Goal: Task Accomplishment & Management: Use online tool/utility

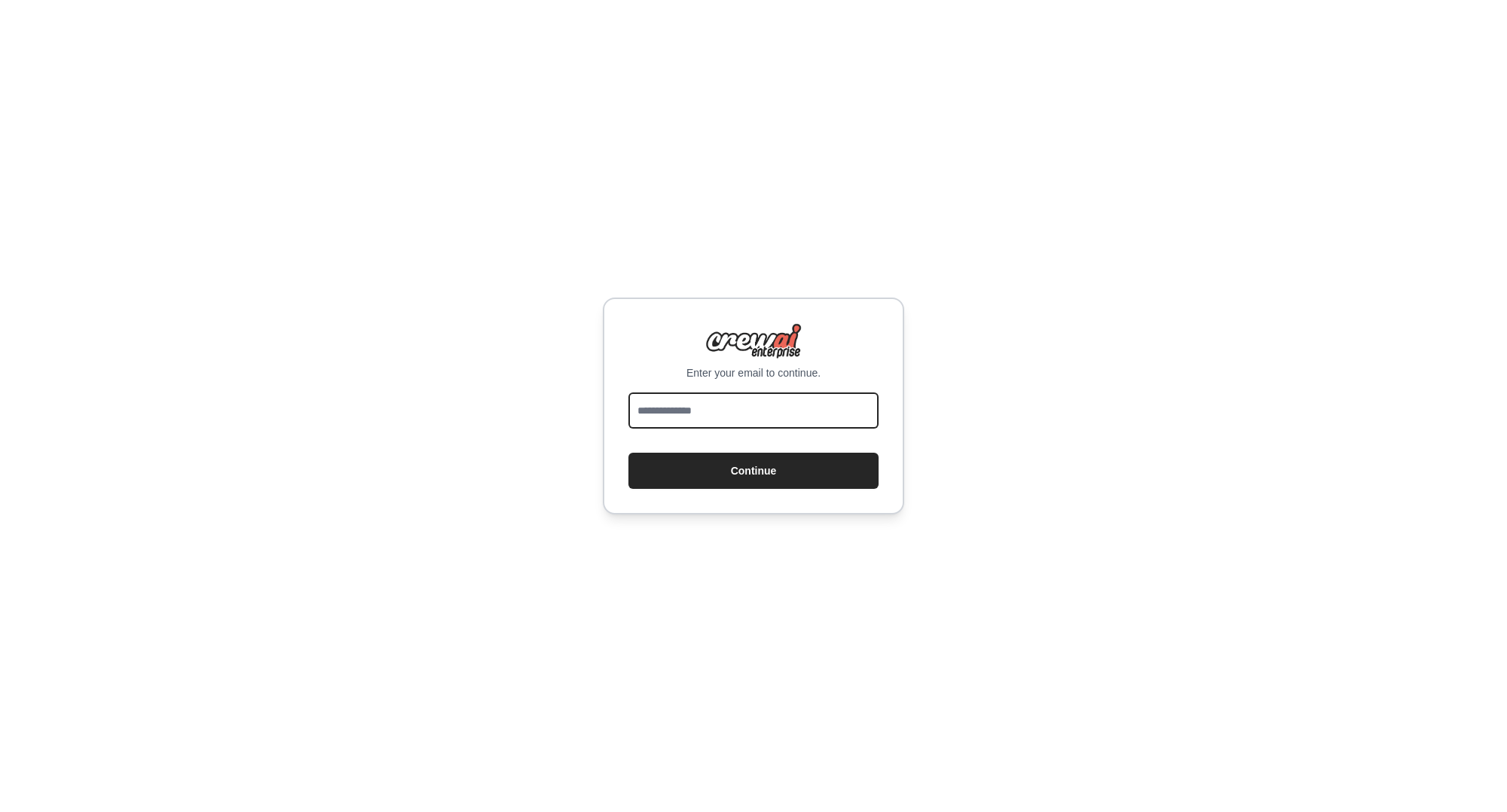
click at [710, 417] on input "email" at bounding box center [753, 410] width 250 height 37
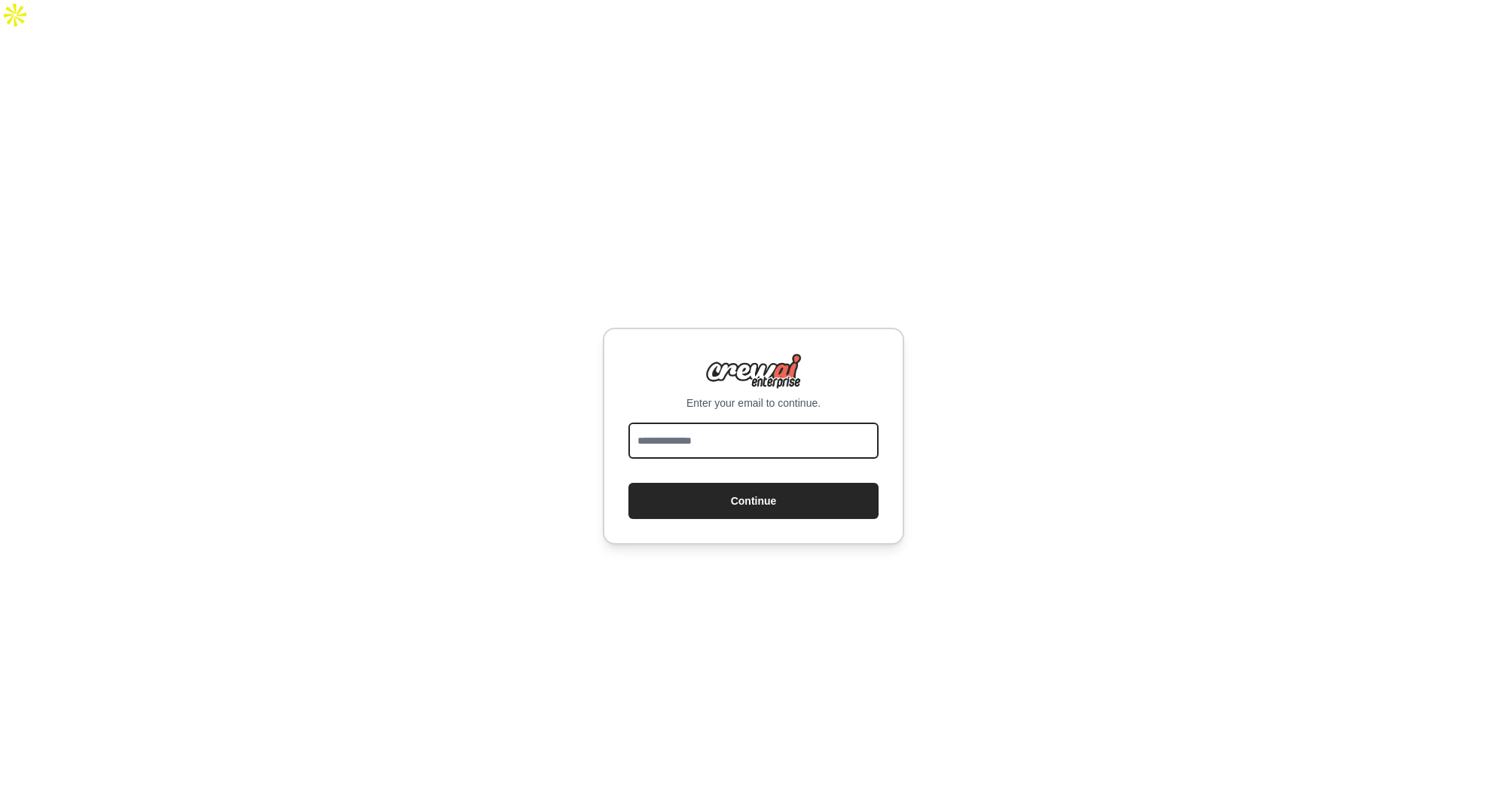
type input "**********"
click at [671, 482] on button "Continue" at bounding box center [753, 500] width 250 height 37
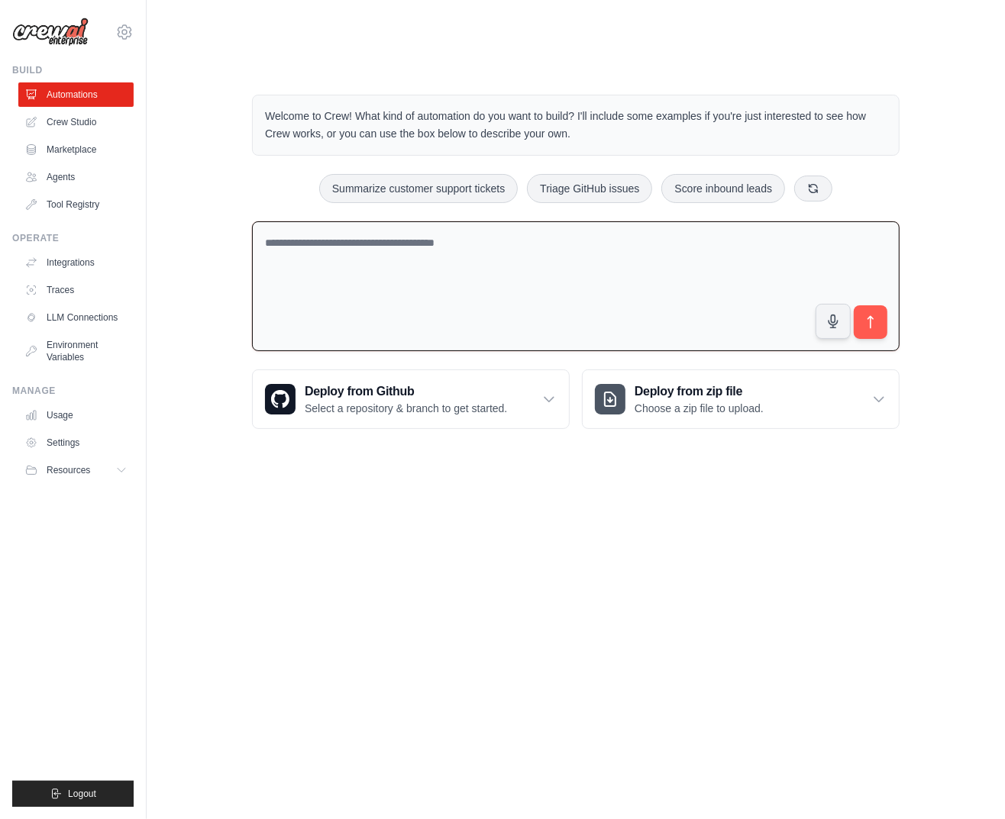
click at [401, 221] on textarea at bounding box center [575, 286] width 647 height 131
paste textarea "**********"
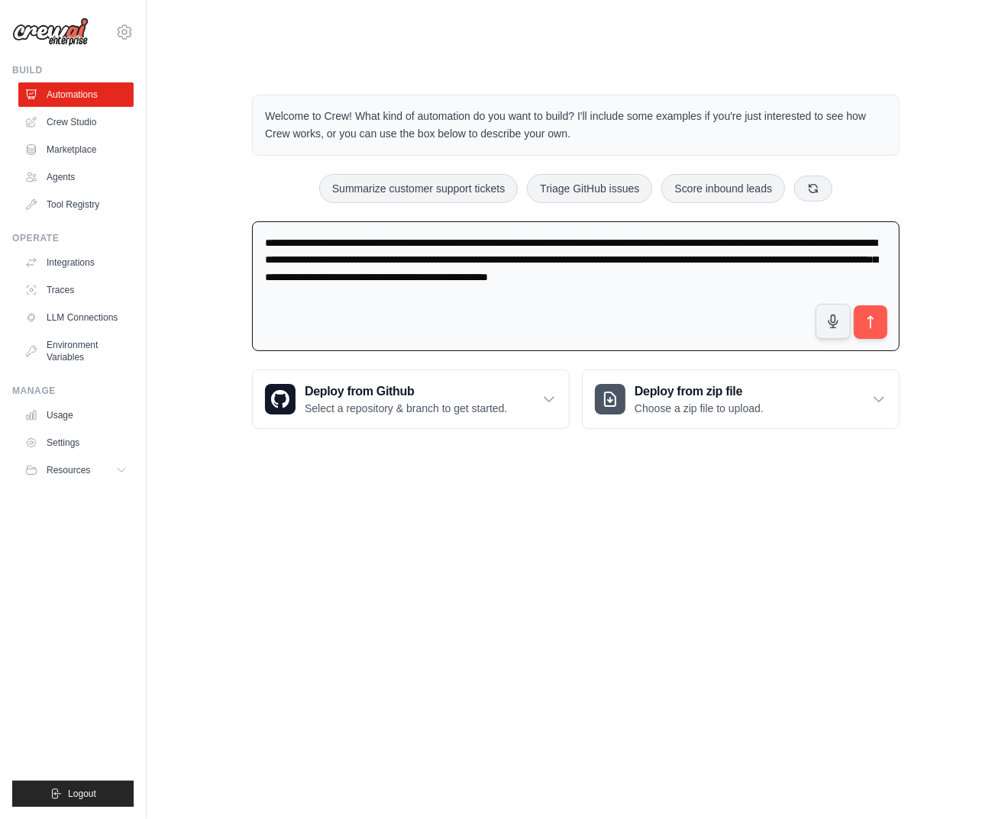
type textarea "**********"
click at [867, 315] on icon "submit" at bounding box center [870, 322] width 15 height 15
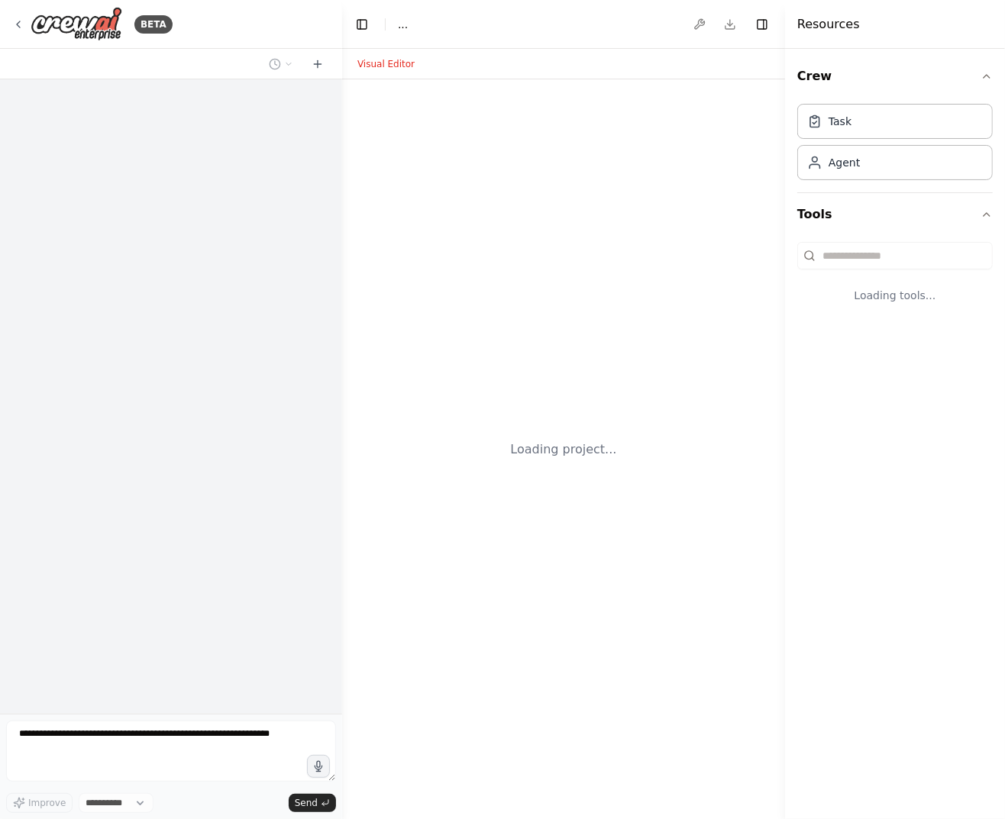
select select "****"
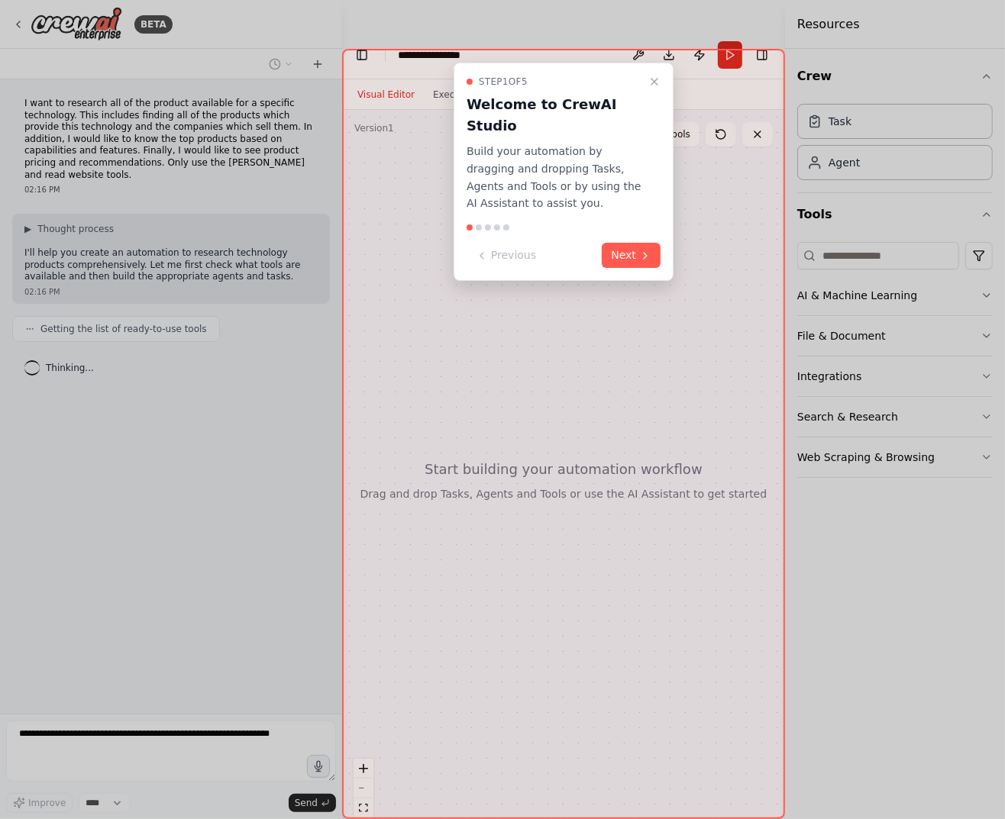
click at [625, 243] on button "Next" at bounding box center [631, 255] width 59 height 25
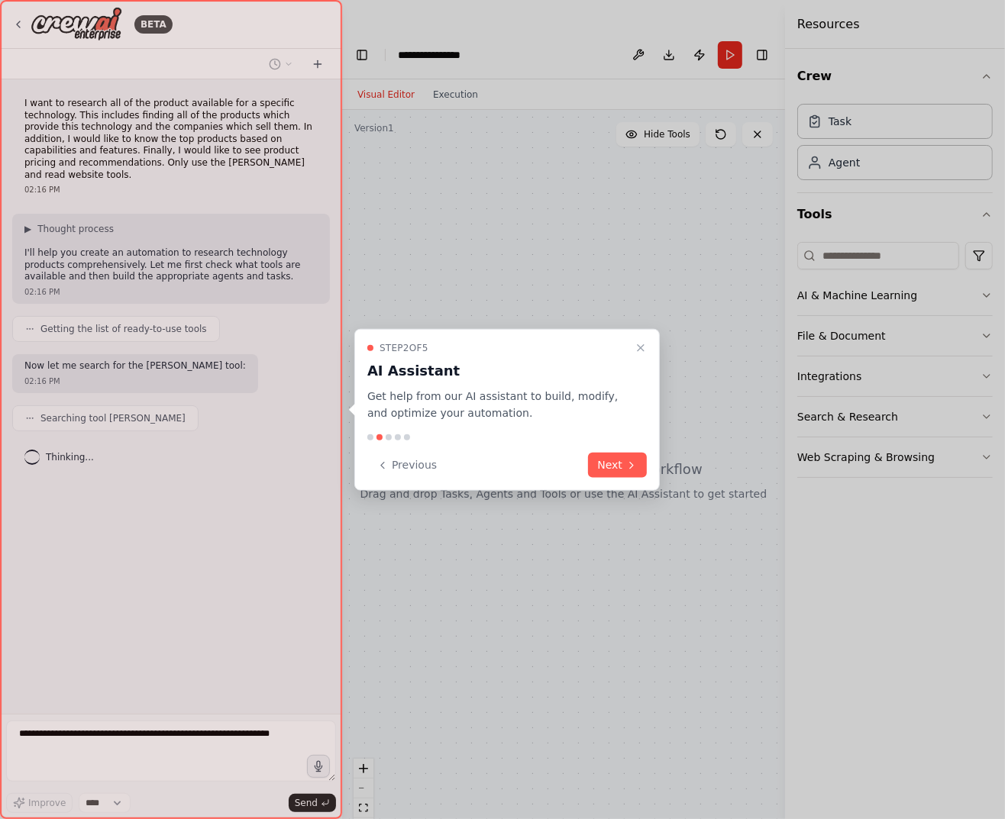
click at [612, 468] on button "Next" at bounding box center [617, 465] width 59 height 25
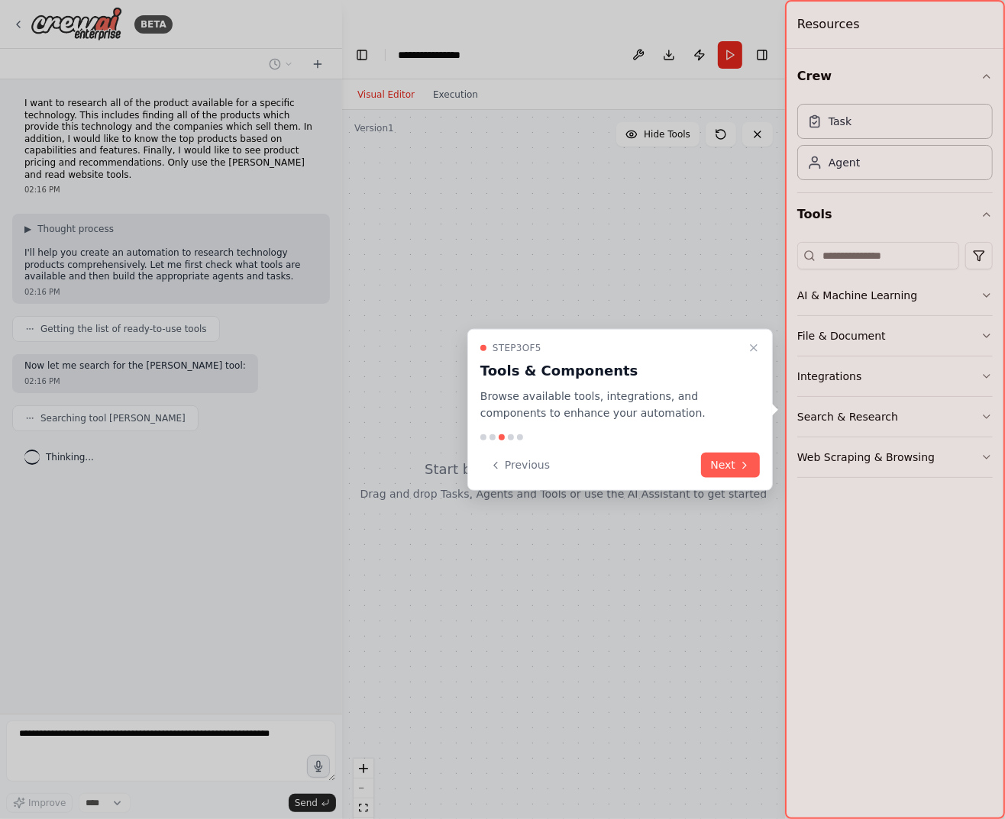
click at [729, 463] on button "Next" at bounding box center [730, 465] width 59 height 25
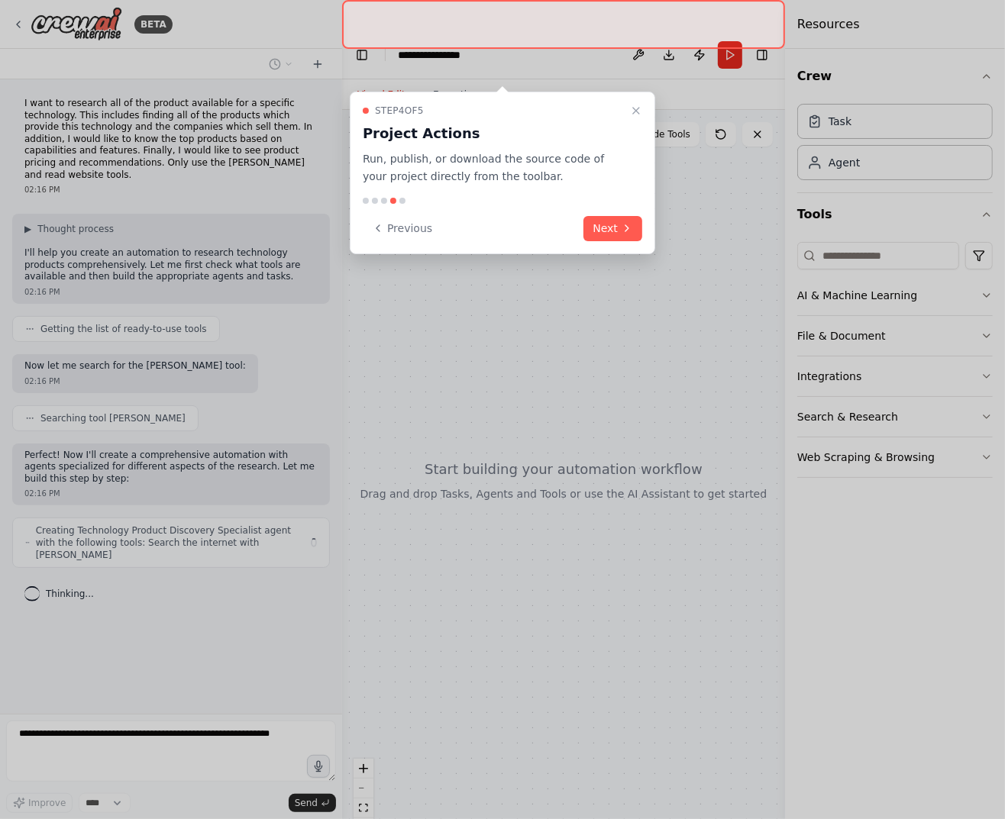
click at [622, 222] on icon at bounding box center [627, 228] width 12 height 12
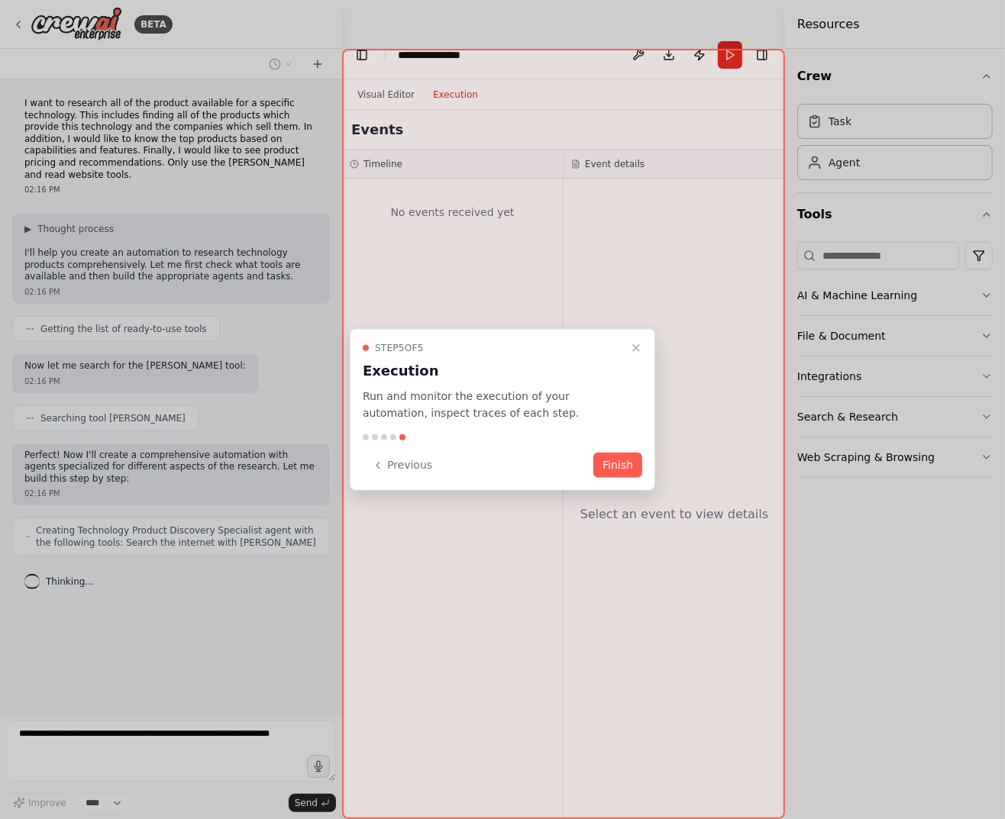
click at [630, 460] on button "Finish" at bounding box center [617, 465] width 49 height 25
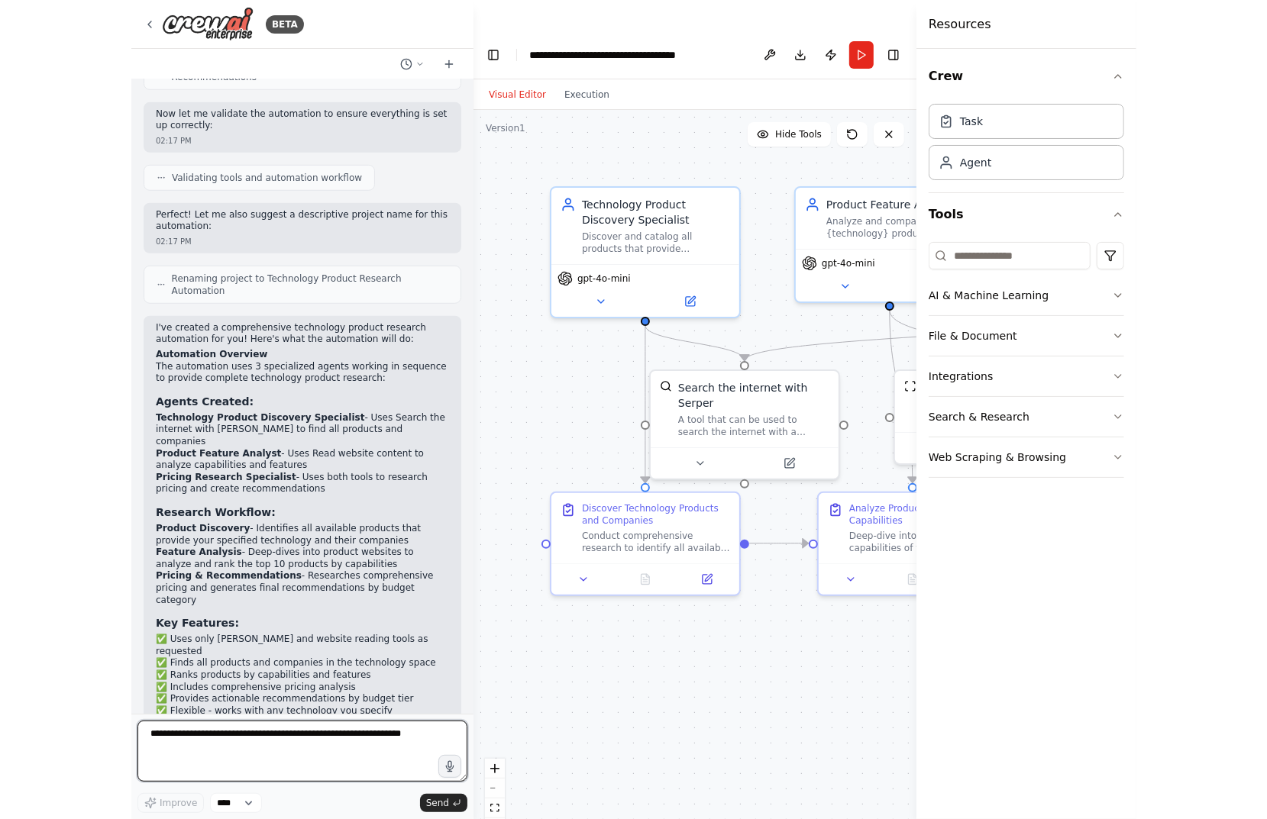
scroll to position [780, 0]
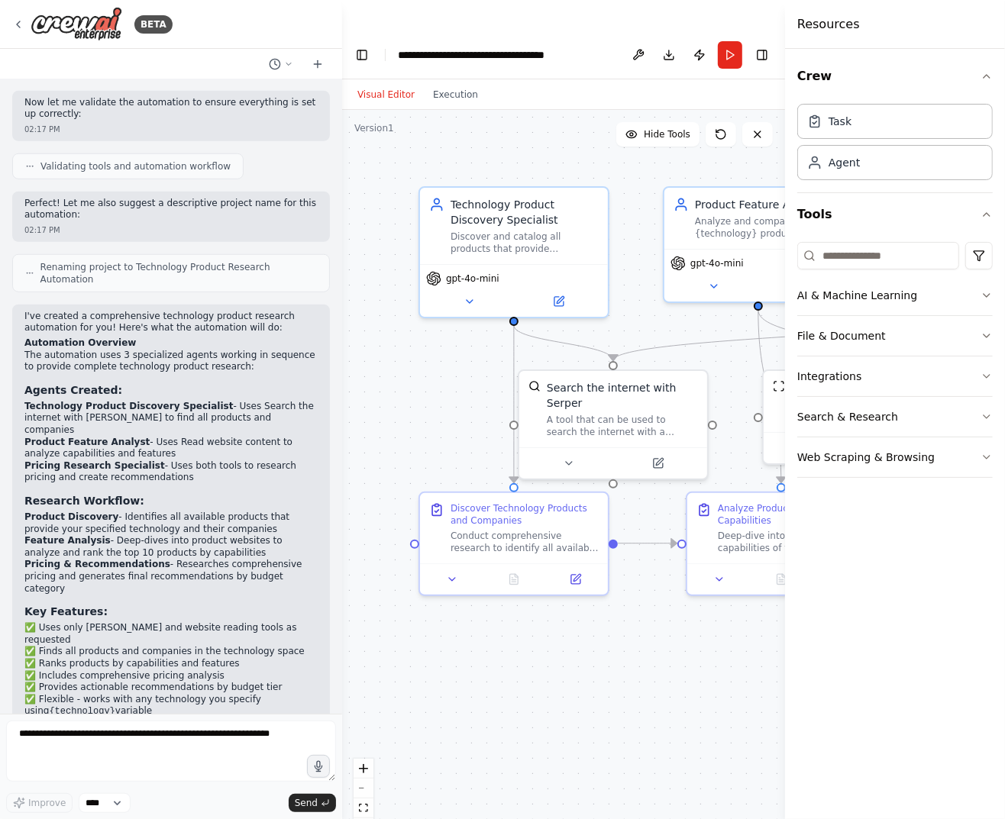
click at [758, 44] on button "Toggle Right Sidebar" at bounding box center [761, 54] width 21 height 21
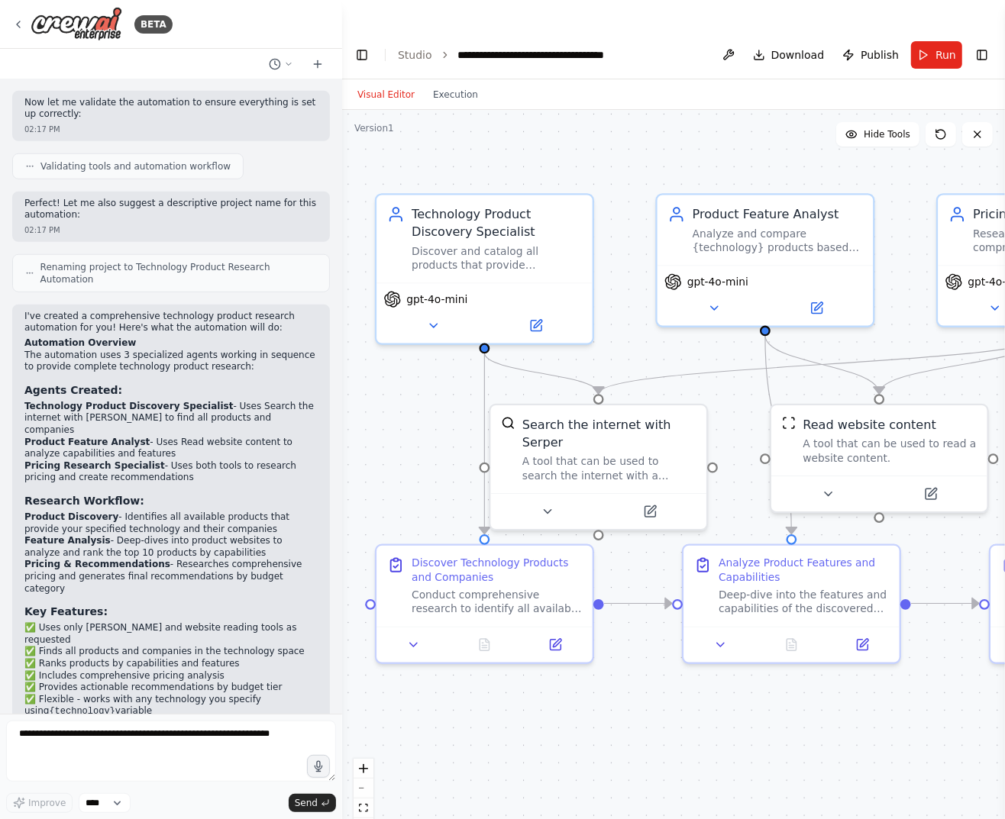
click at [460, 86] on button "Execution" at bounding box center [455, 95] width 63 height 18
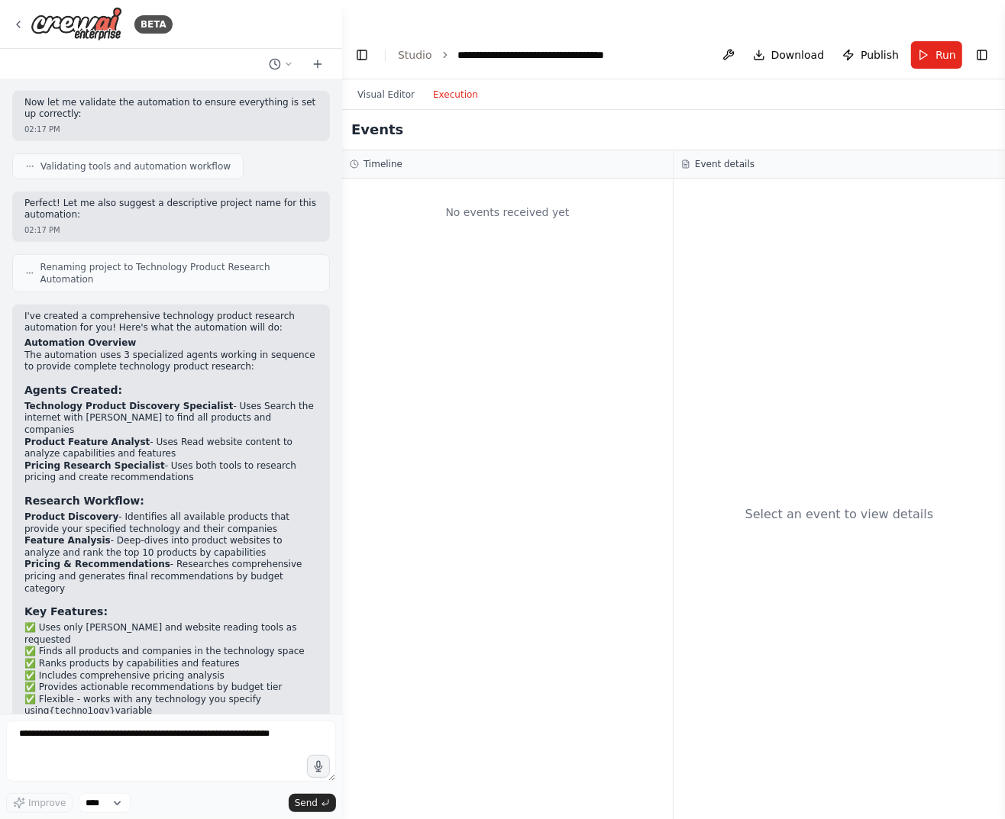
click at [396, 86] on button "Visual Editor" at bounding box center [386, 95] width 76 height 18
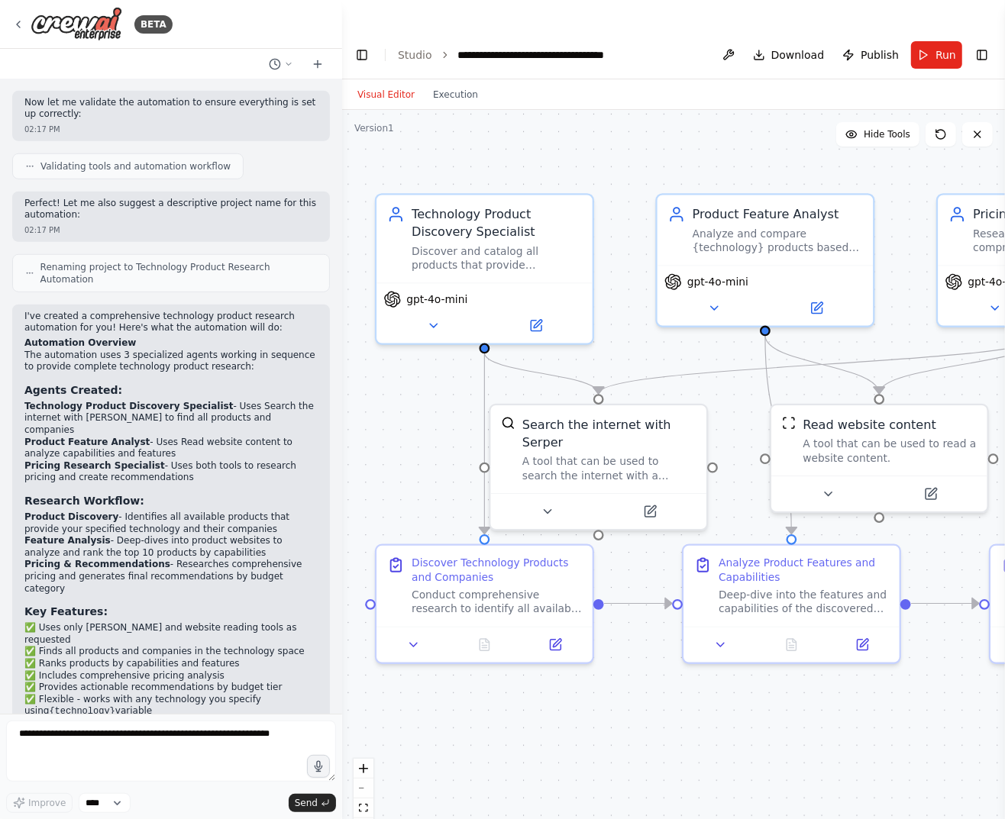
click at [944, 47] on span "Run" at bounding box center [945, 54] width 21 height 15
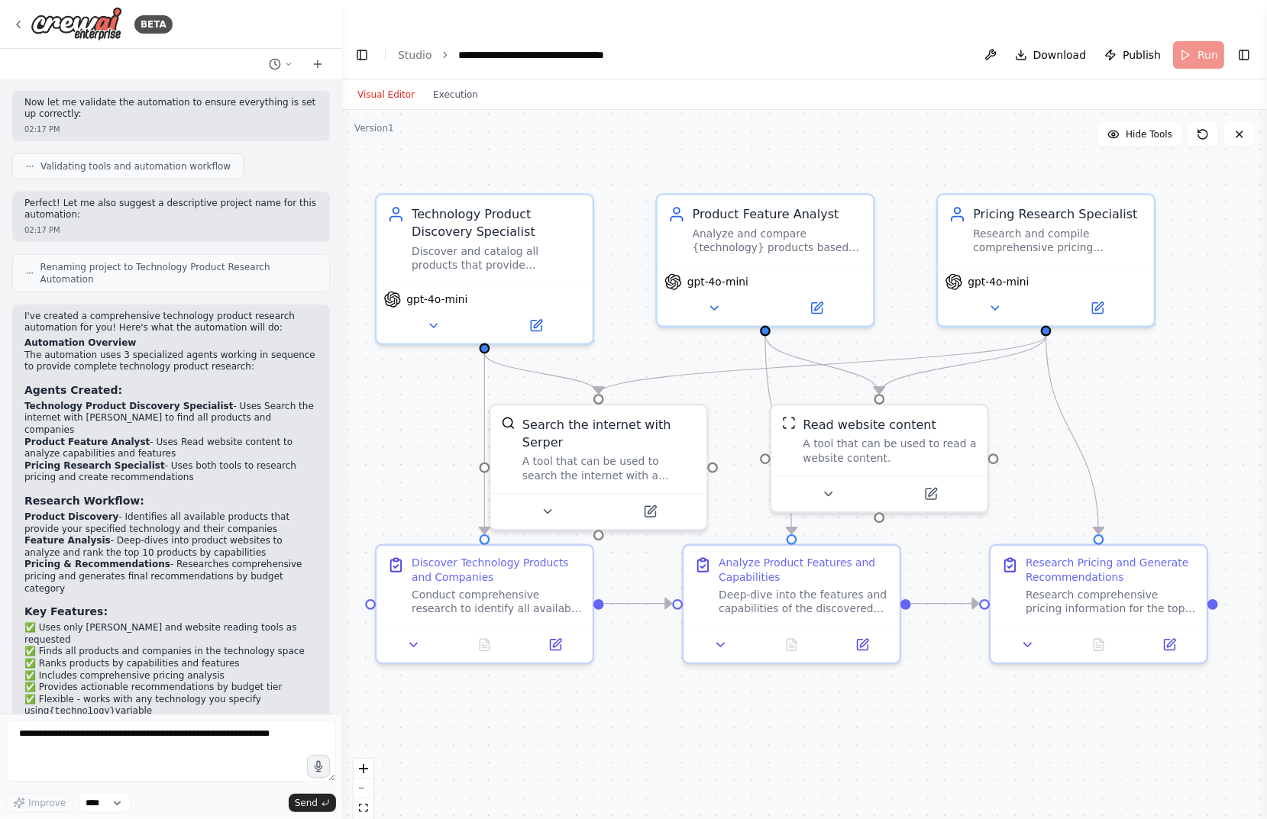
click at [1002, 298] on button at bounding box center [994, 308] width 99 height 21
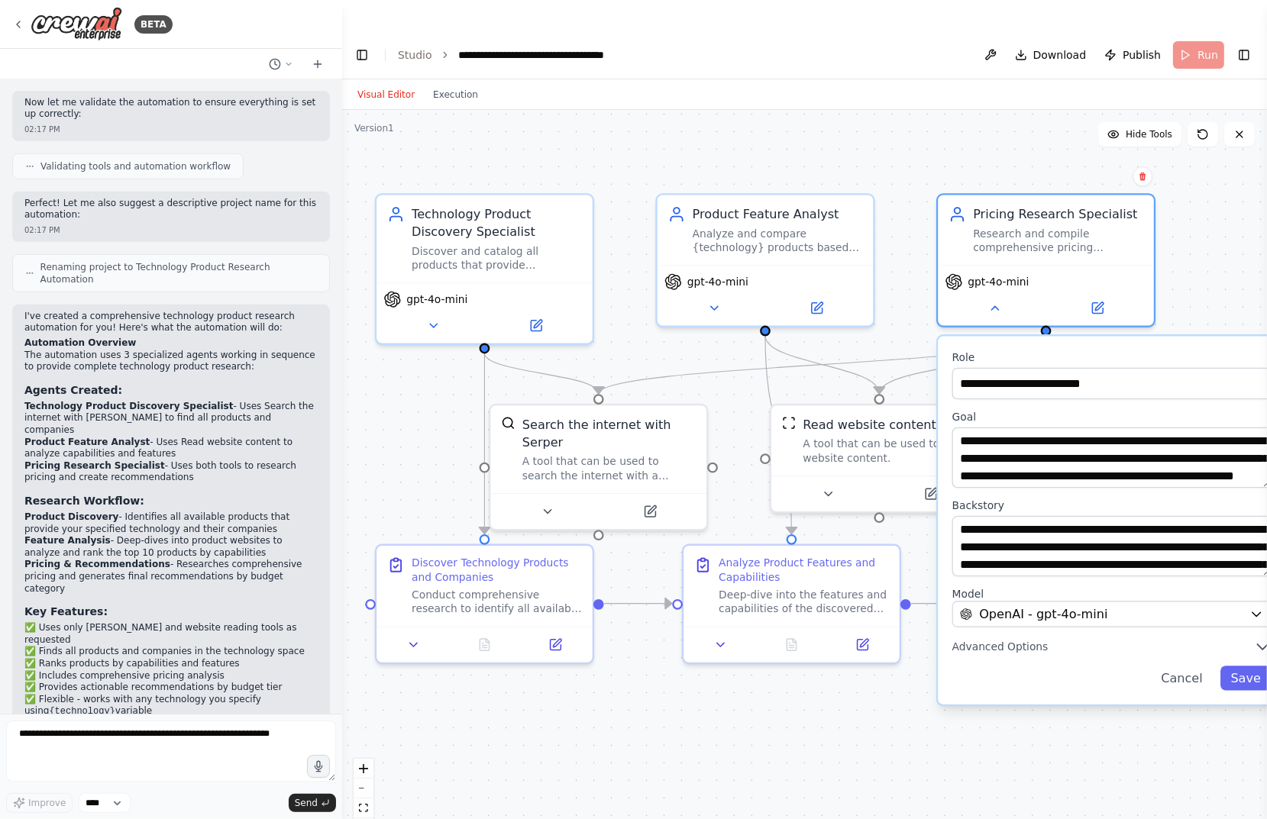
click at [1002, 298] on button at bounding box center [994, 308] width 99 height 21
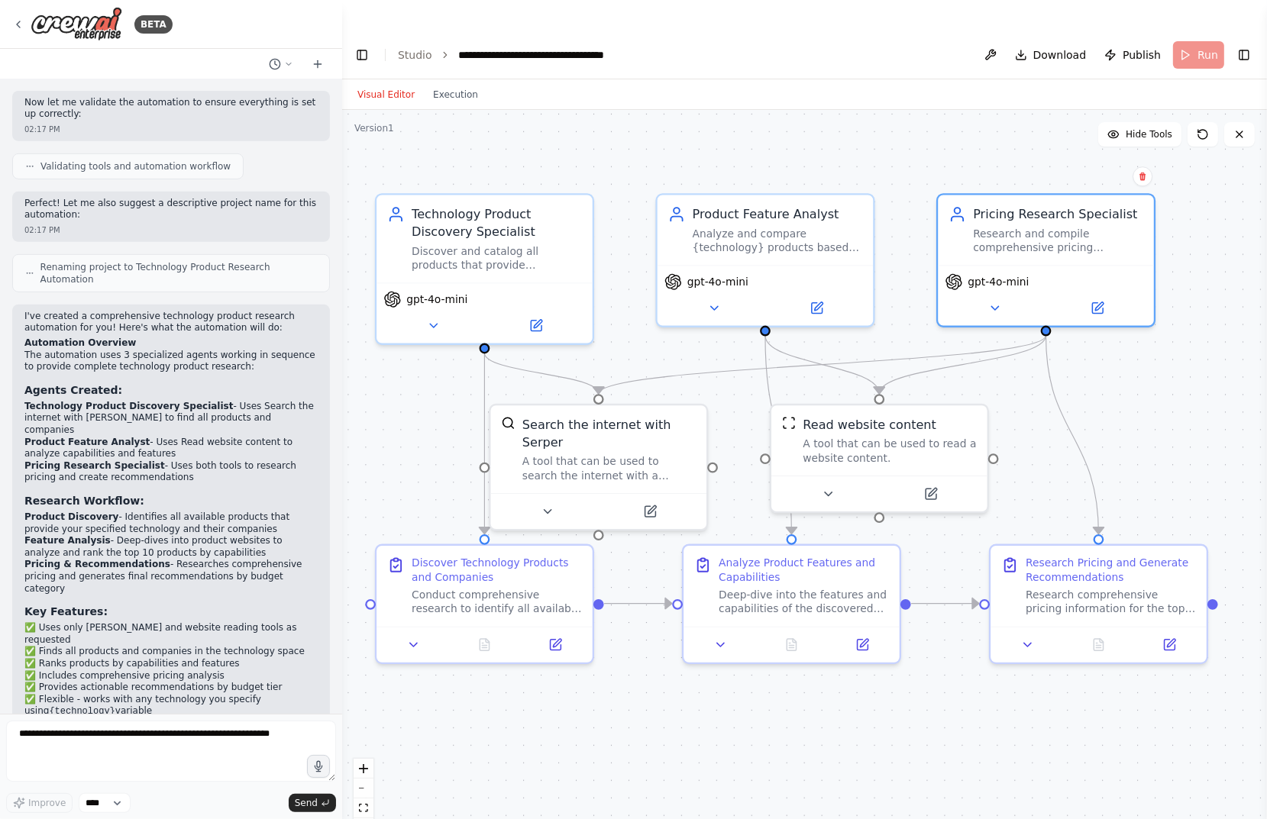
click at [742, 298] on button at bounding box center [713, 308] width 99 height 21
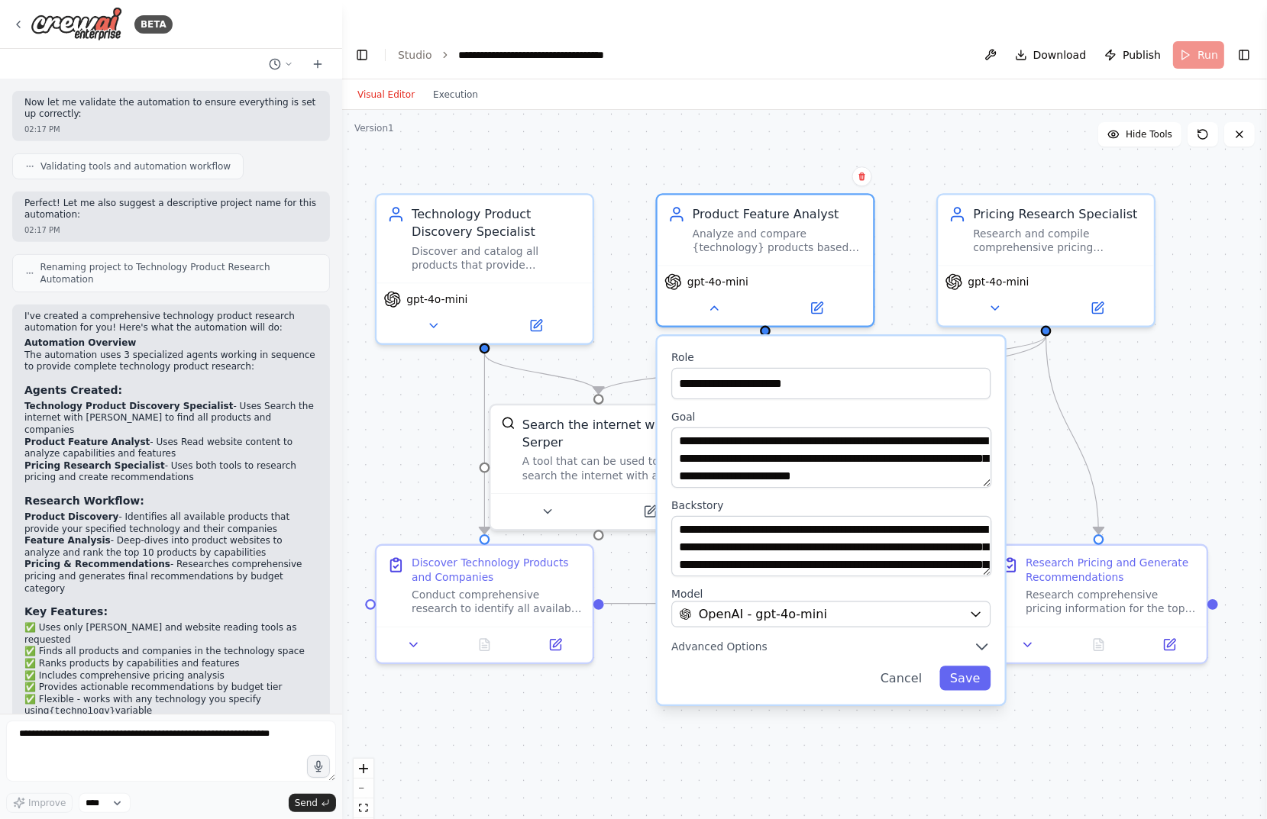
click at [742, 298] on button at bounding box center [713, 308] width 99 height 21
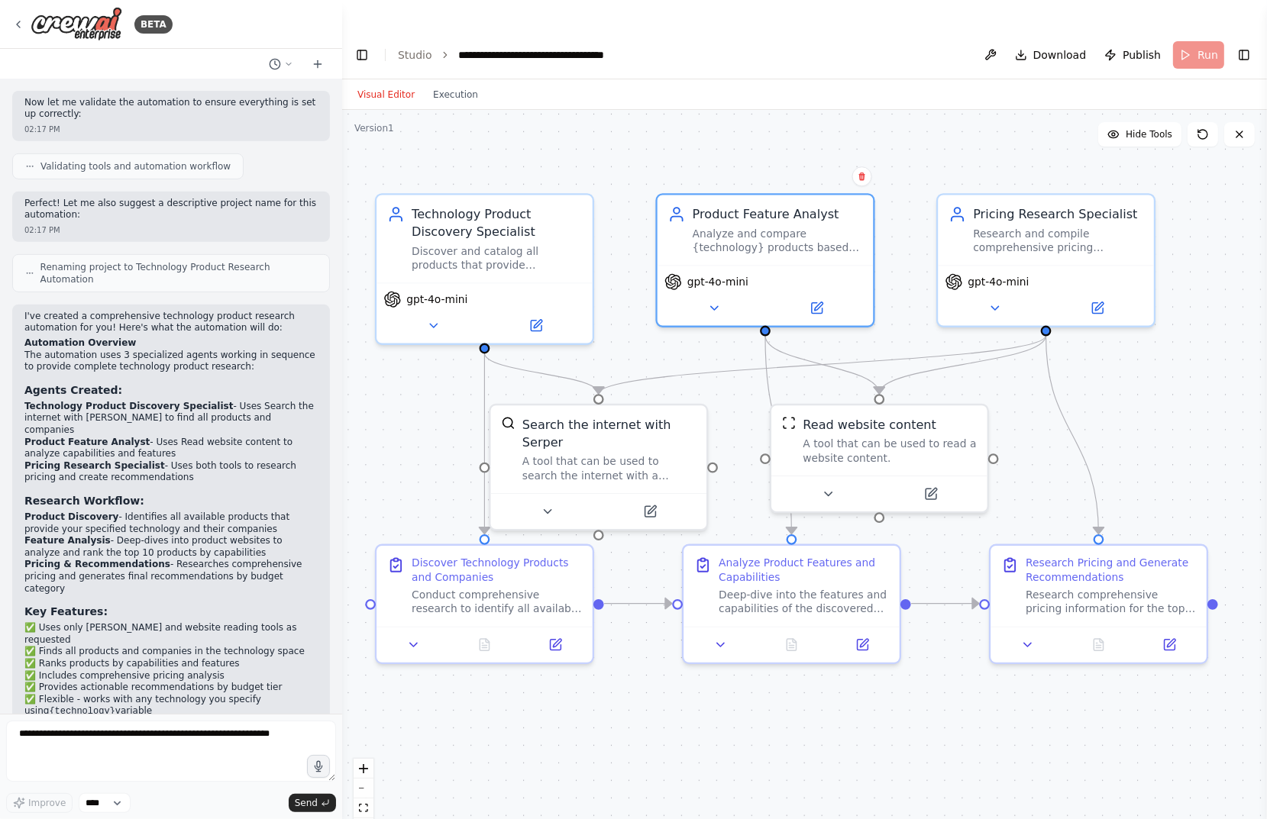
click at [452, 315] on button at bounding box center [432, 325] width 99 height 21
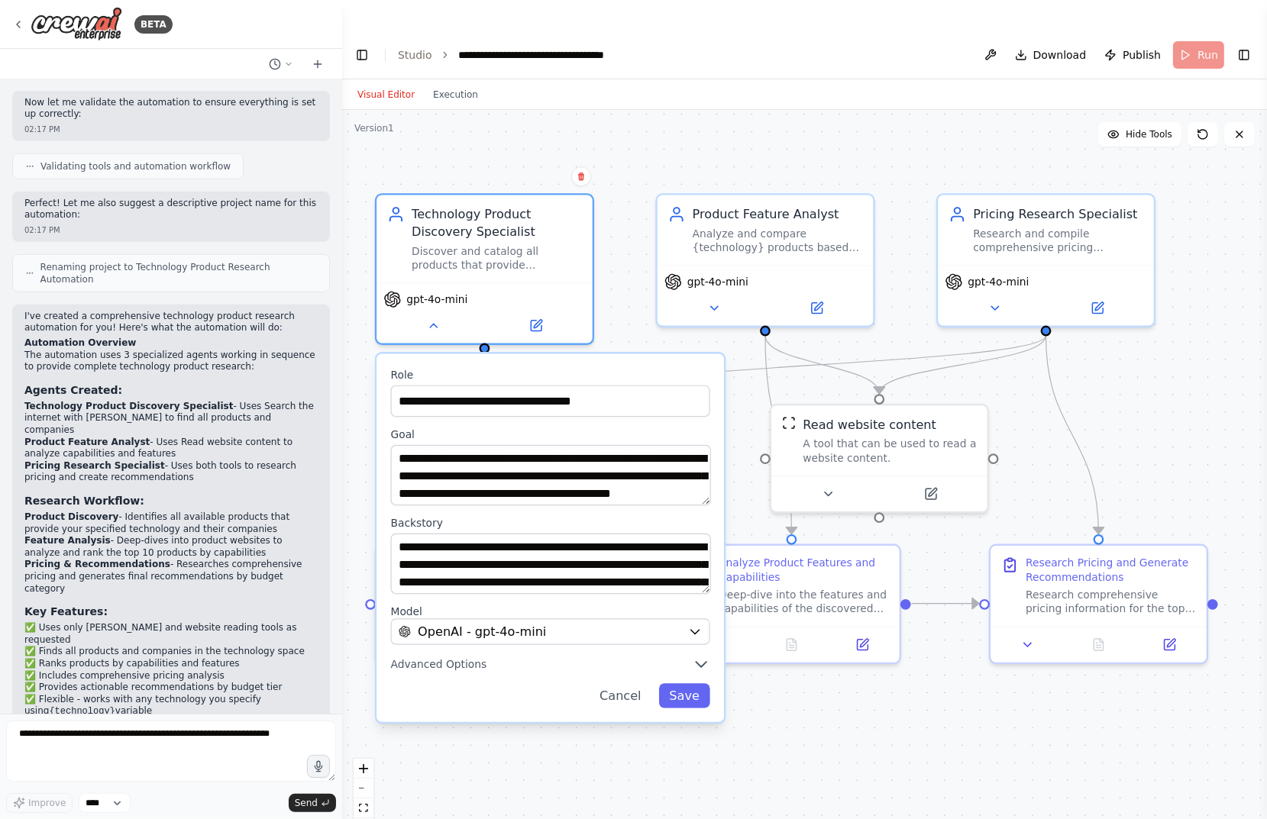
click at [452, 315] on button at bounding box center [432, 325] width 99 height 21
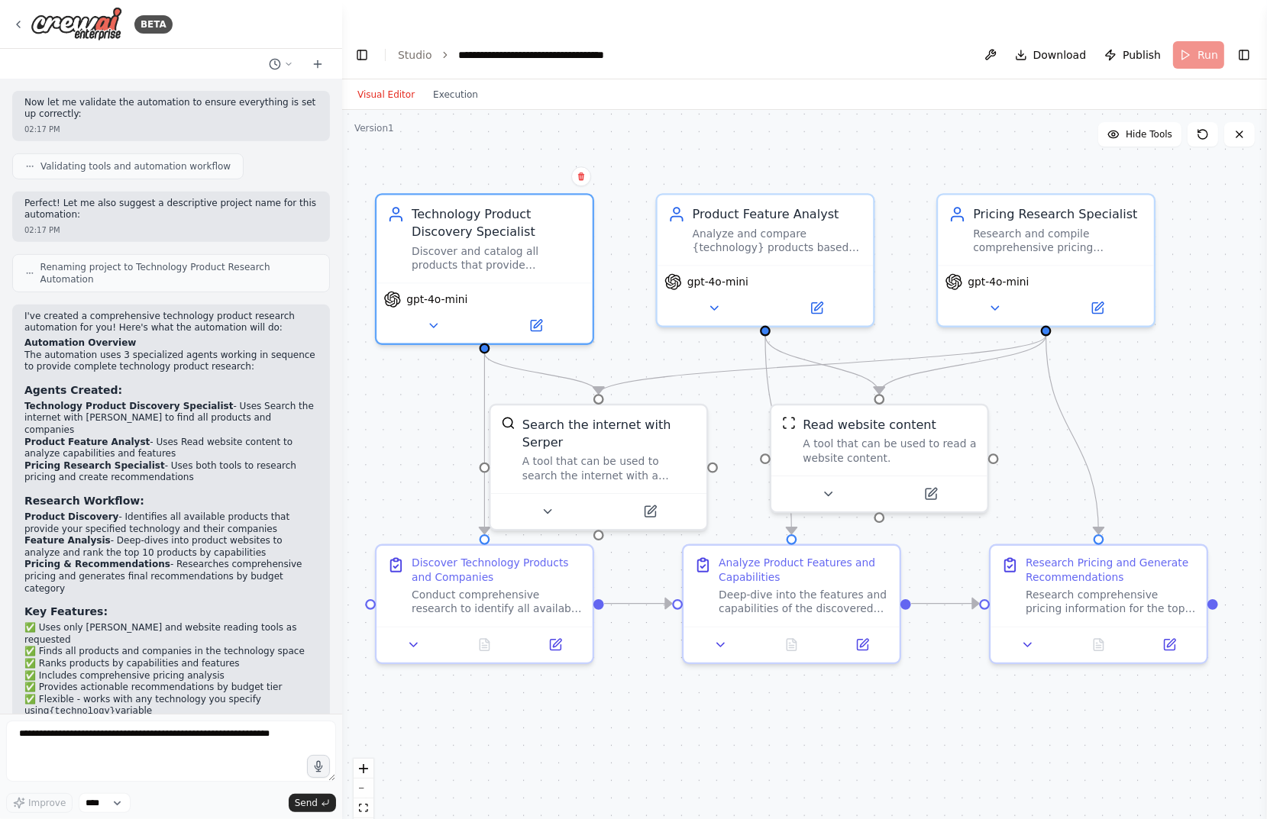
click at [456, 86] on button "Execution" at bounding box center [455, 95] width 63 height 18
click at [373, 86] on button "Visual Editor" at bounding box center [386, 95] width 76 height 18
click at [700, 112] on div ".deletable-edge-delete-btn { width: 20px; height: 20px; border: 0px solid #ffff…" at bounding box center [804, 480] width 925 height 740
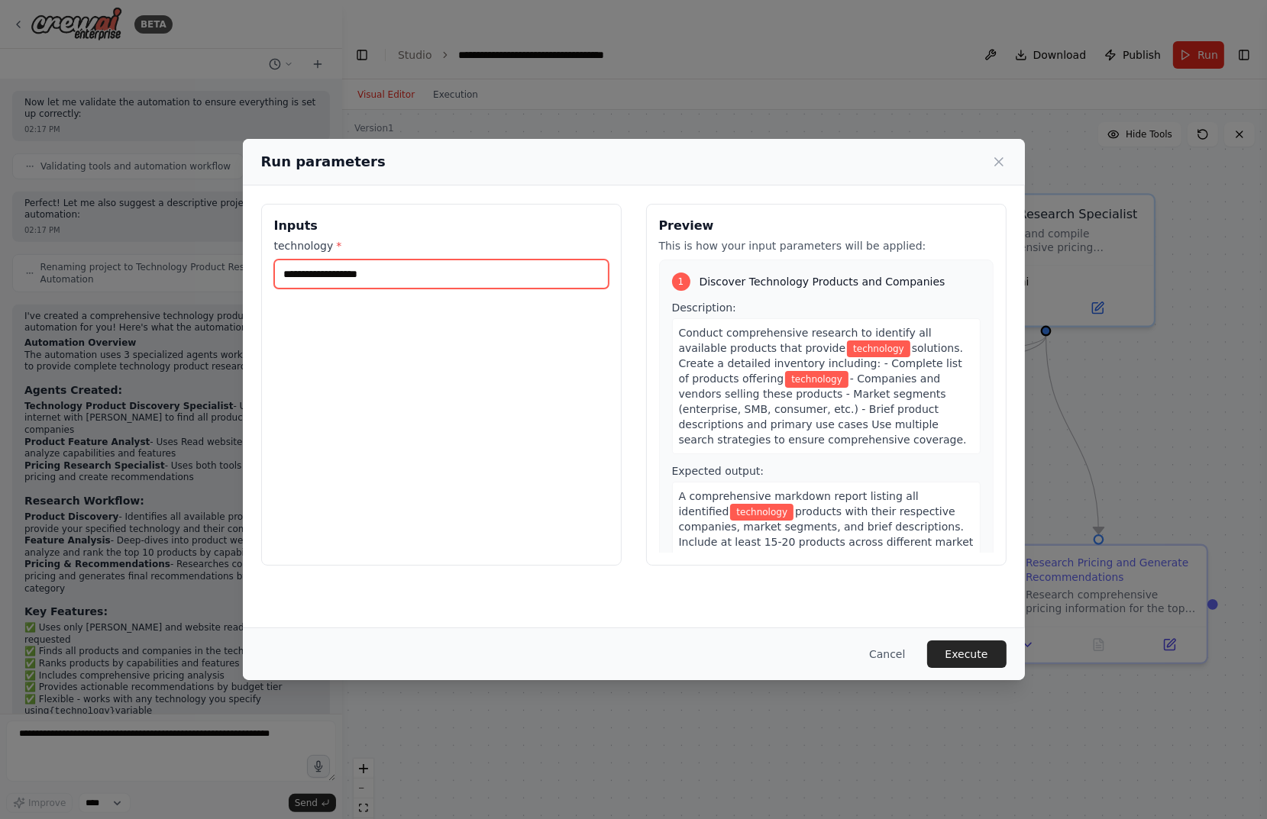
click at [536, 276] on input "technology *" at bounding box center [441, 274] width 334 height 29
type input "*"
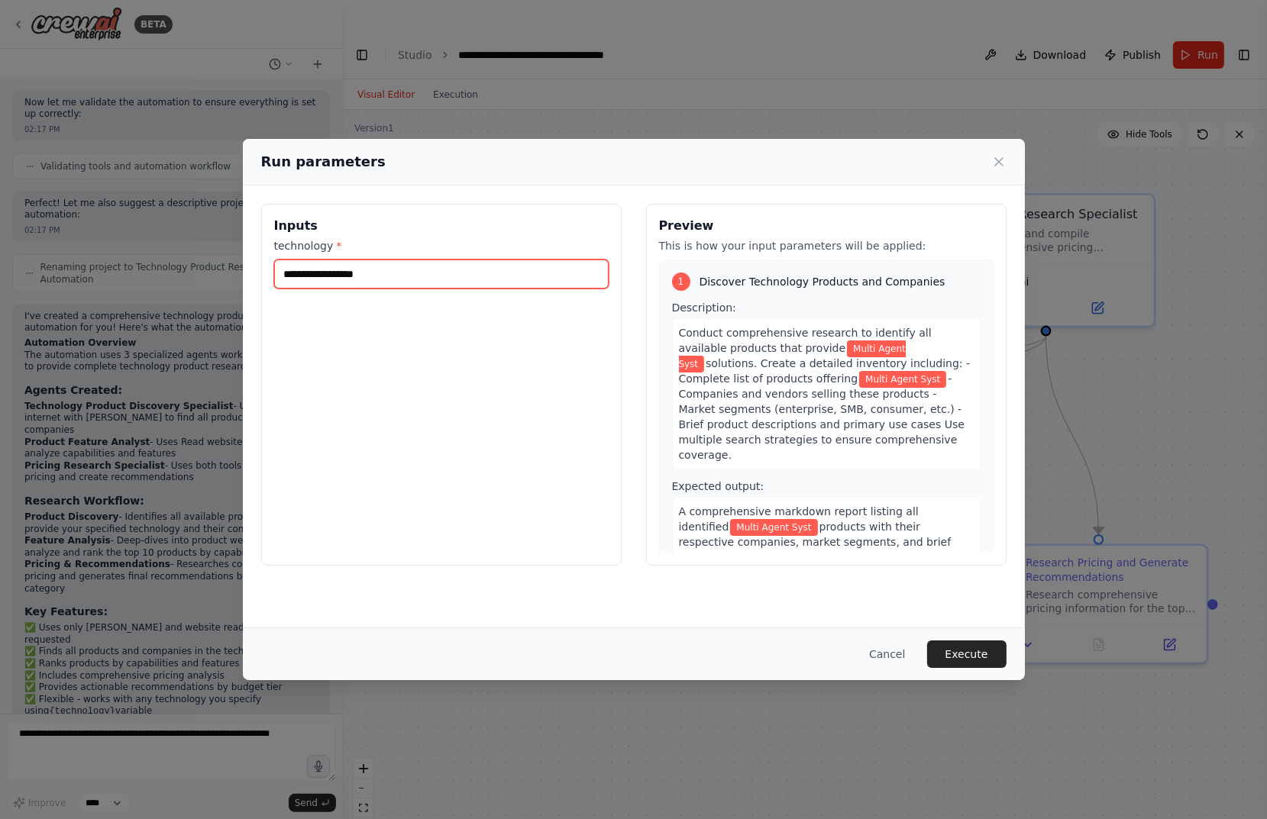
type input "**********"
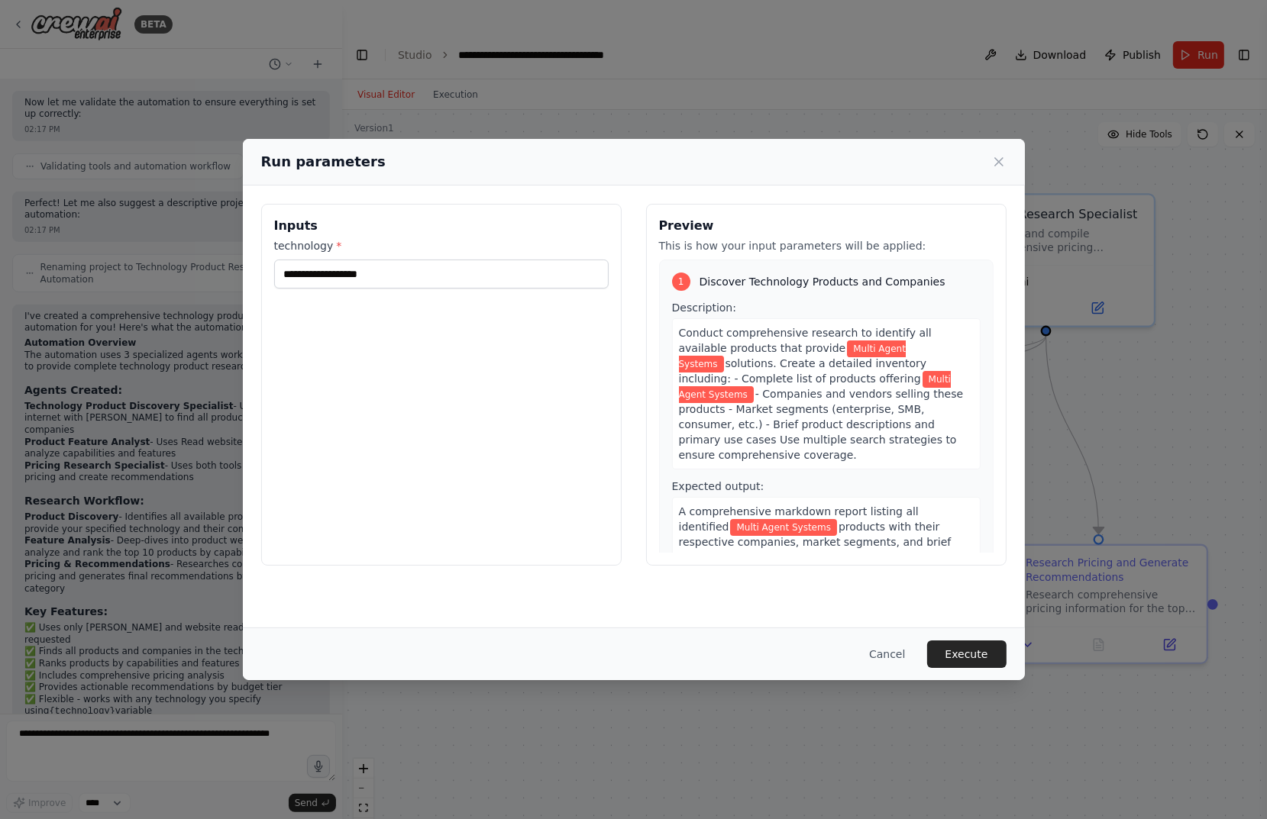
click at [978, 657] on button "Execute" at bounding box center [966, 654] width 79 height 27
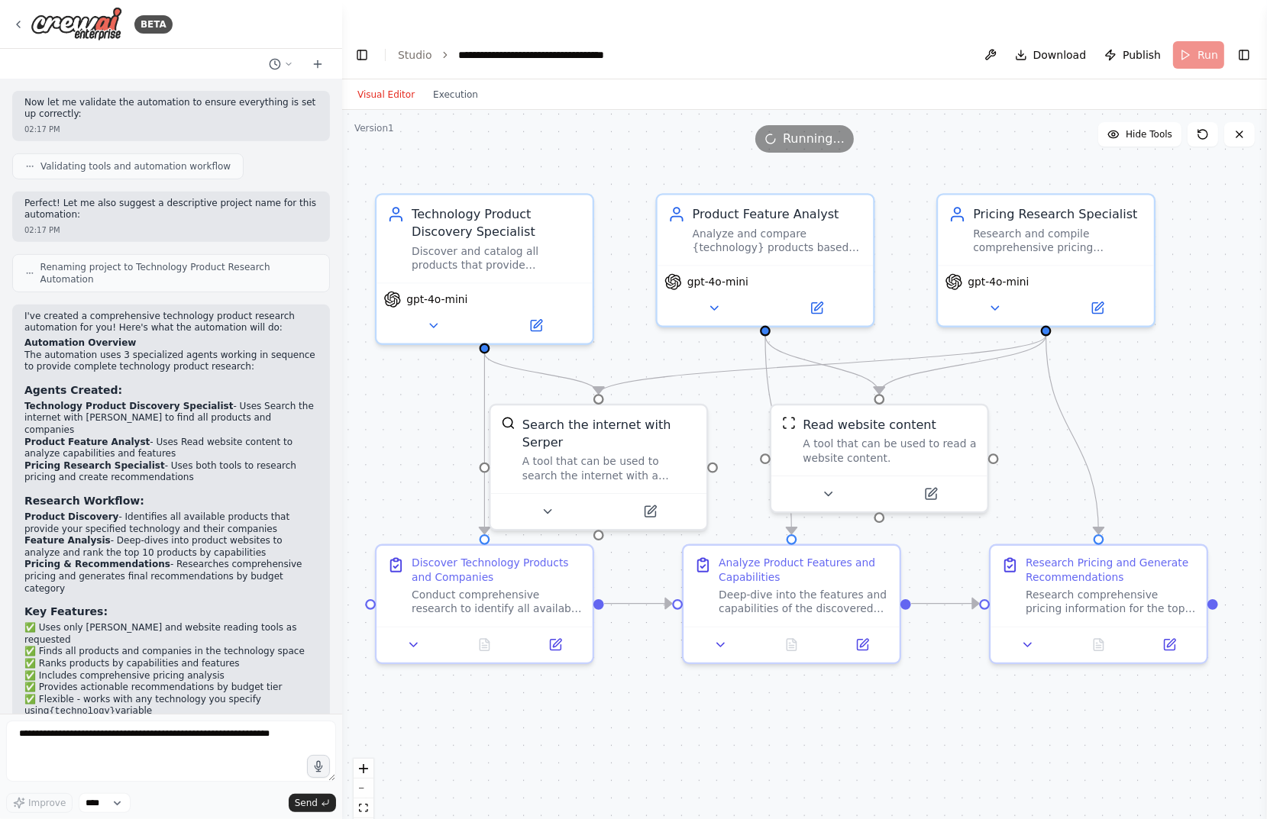
click at [445, 86] on button "Execution" at bounding box center [455, 95] width 63 height 18
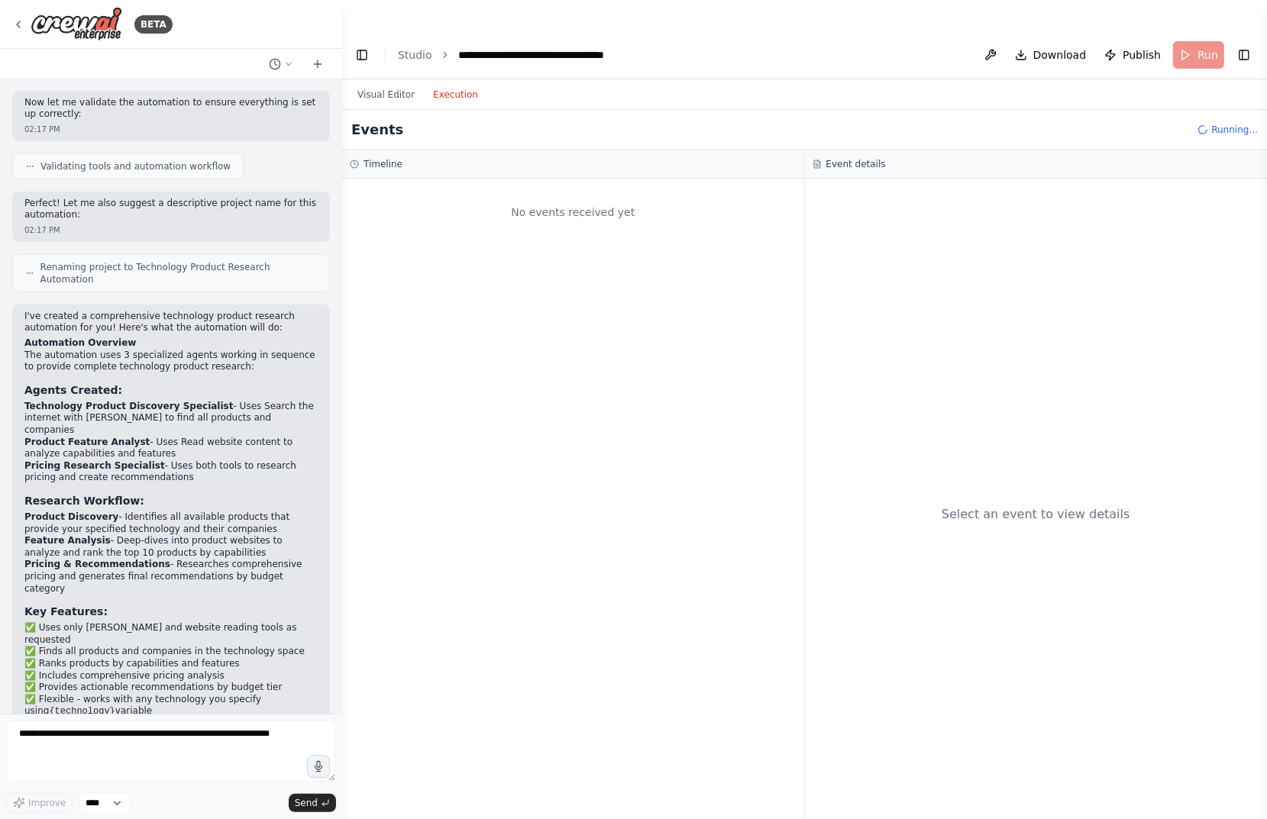
click at [401, 86] on button "Visual Editor" at bounding box center [386, 95] width 76 height 18
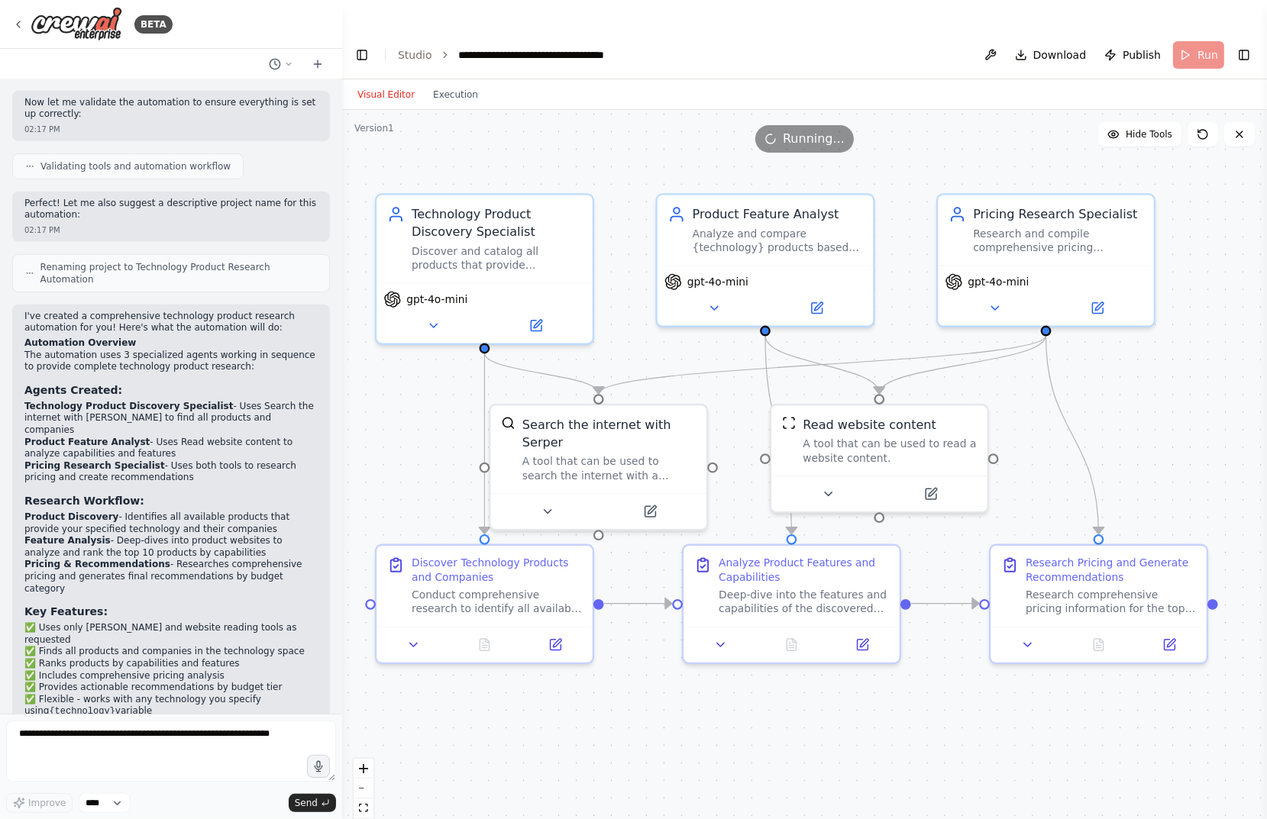
click at [444, 86] on button "Execution" at bounding box center [455, 95] width 63 height 18
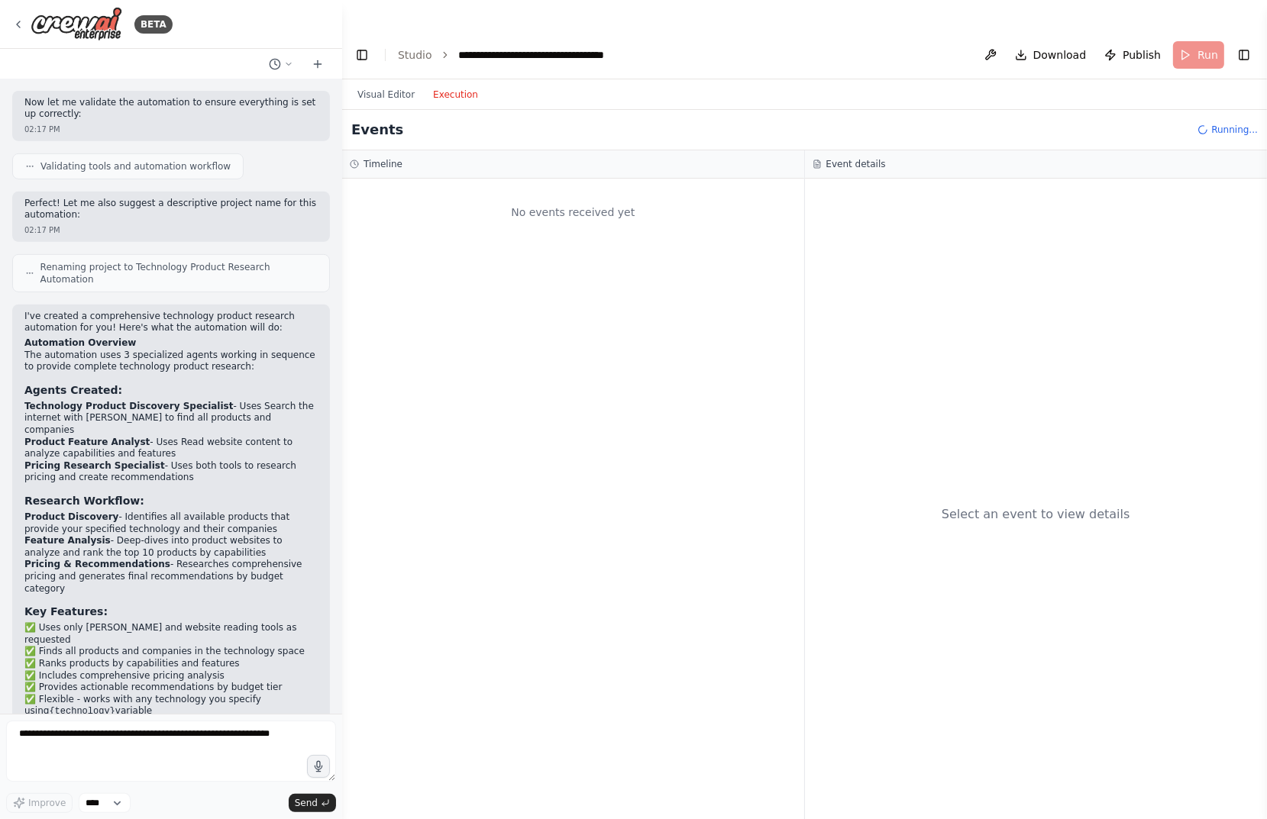
click at [404, 86] on button "Visual Editor" at bounding box center [386, 95] width 76 height 18
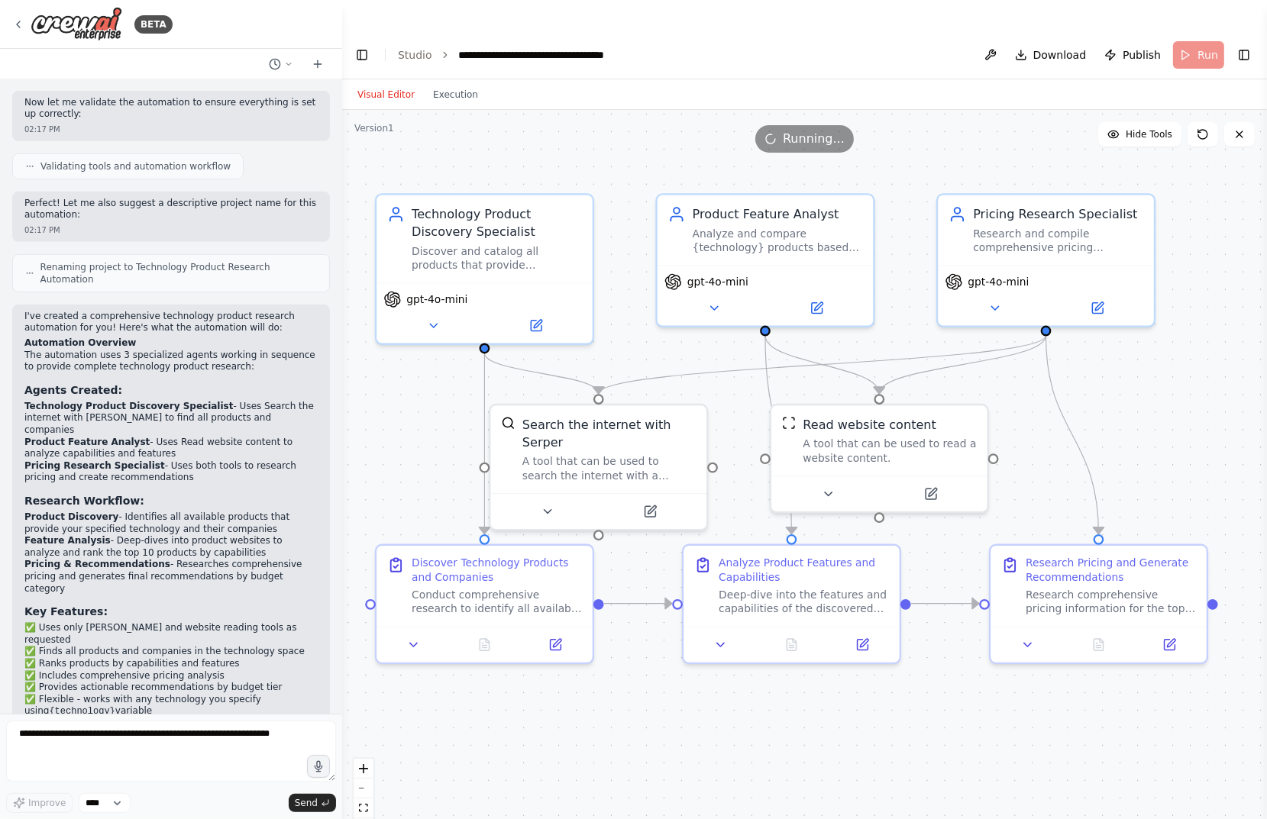
click at [458, 86] on button "Execution" at bounding box center [455, 95] width 63 height 18
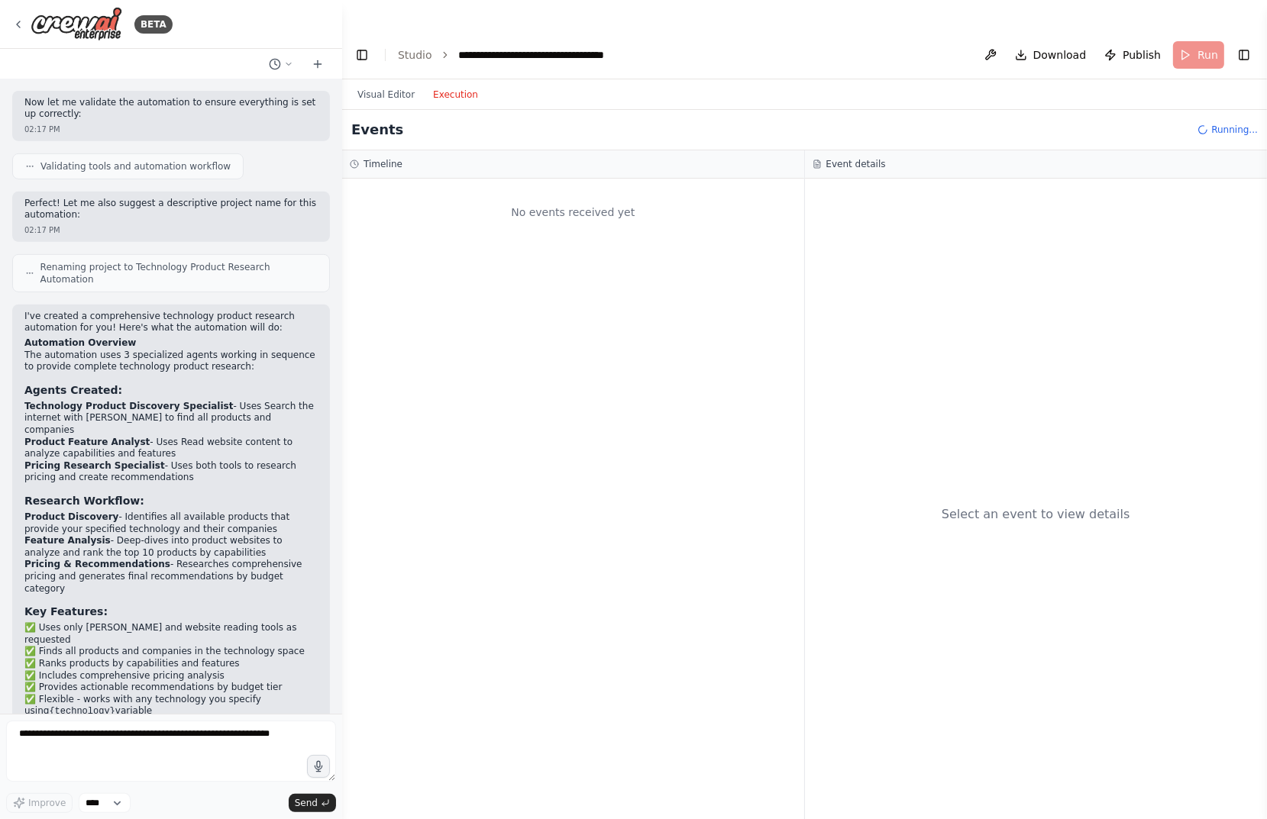
click at [405, 86] on button "Visual Editor" at bounding box center [386, 95] width 76 height 18
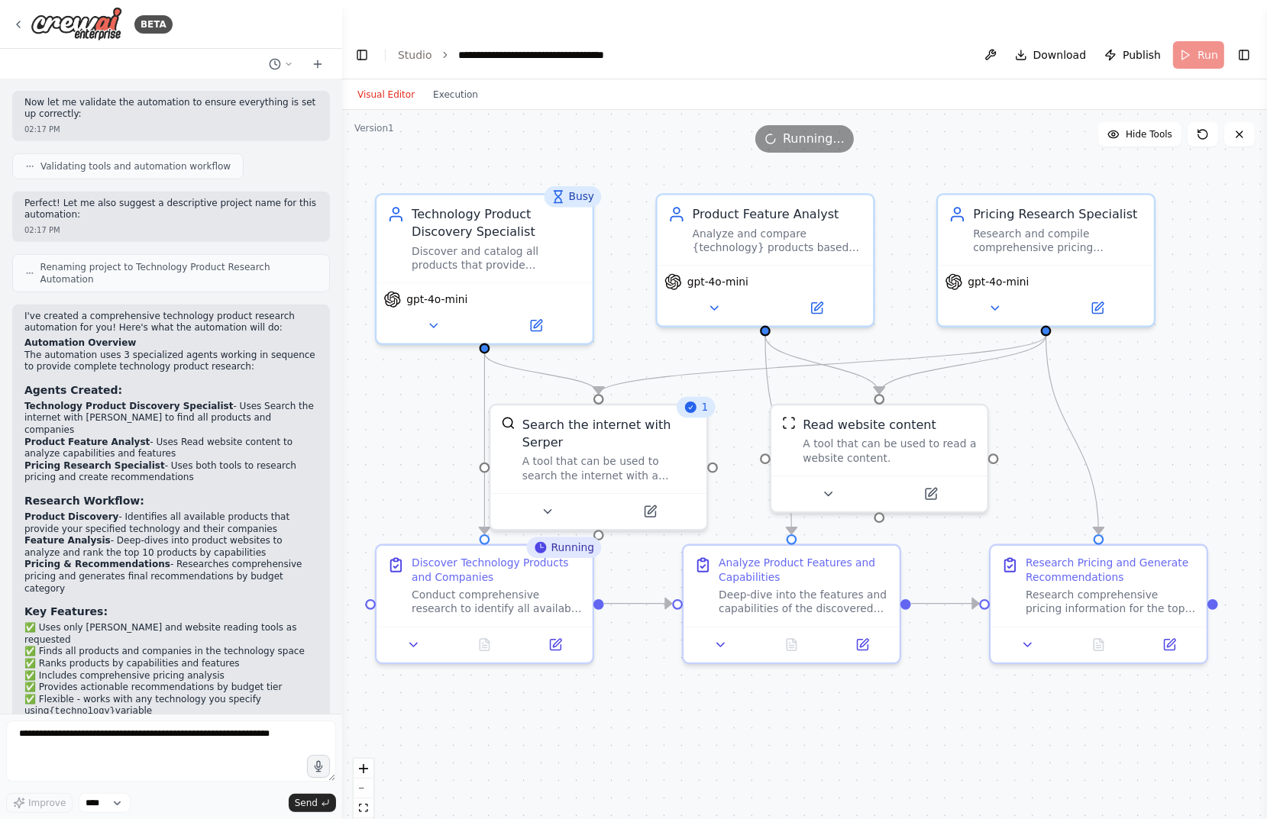
click at [1004, 44] on button "Toggle Right Sidebar" at bounding box center [1243, 54] width 21 height 21
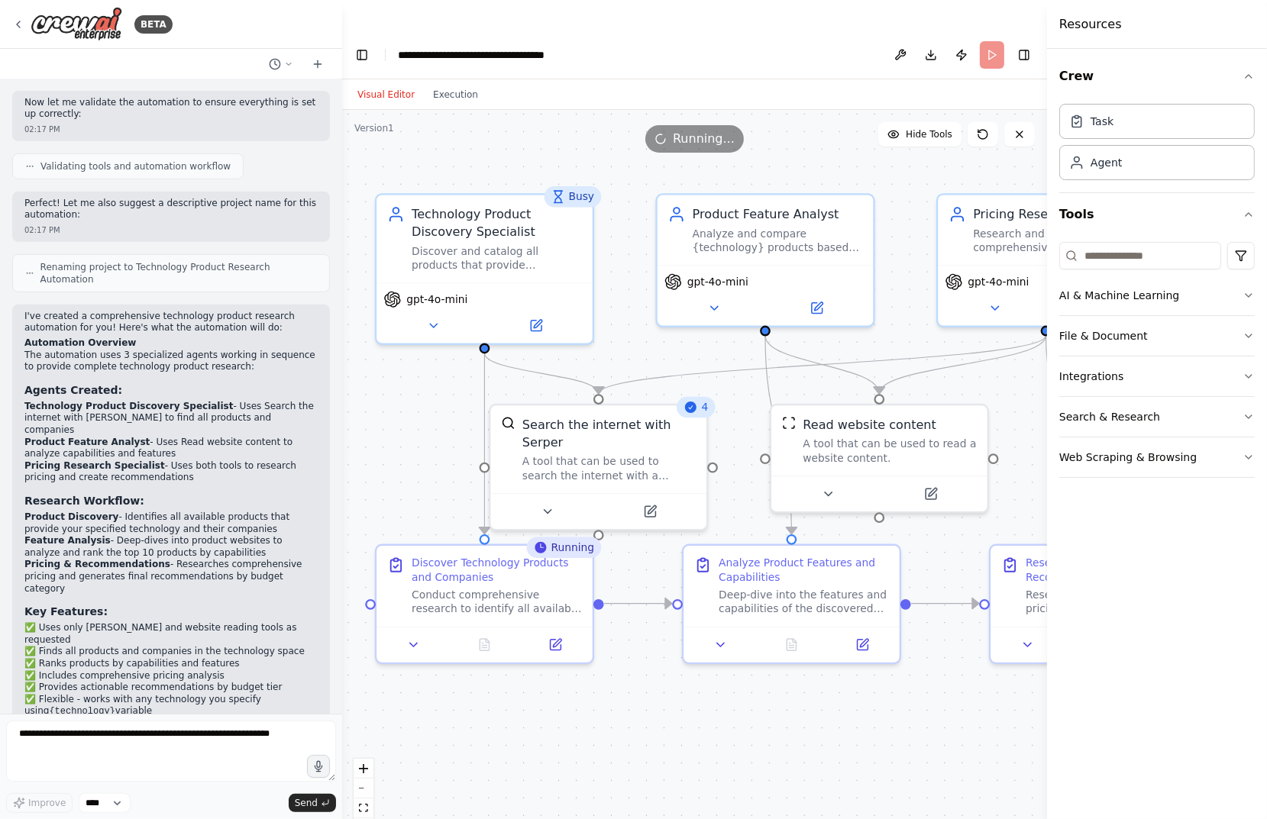
click at [1004, 44] on button "Toggle Right Sidebar" at bounding box center [1023, 54] width 21 height 21
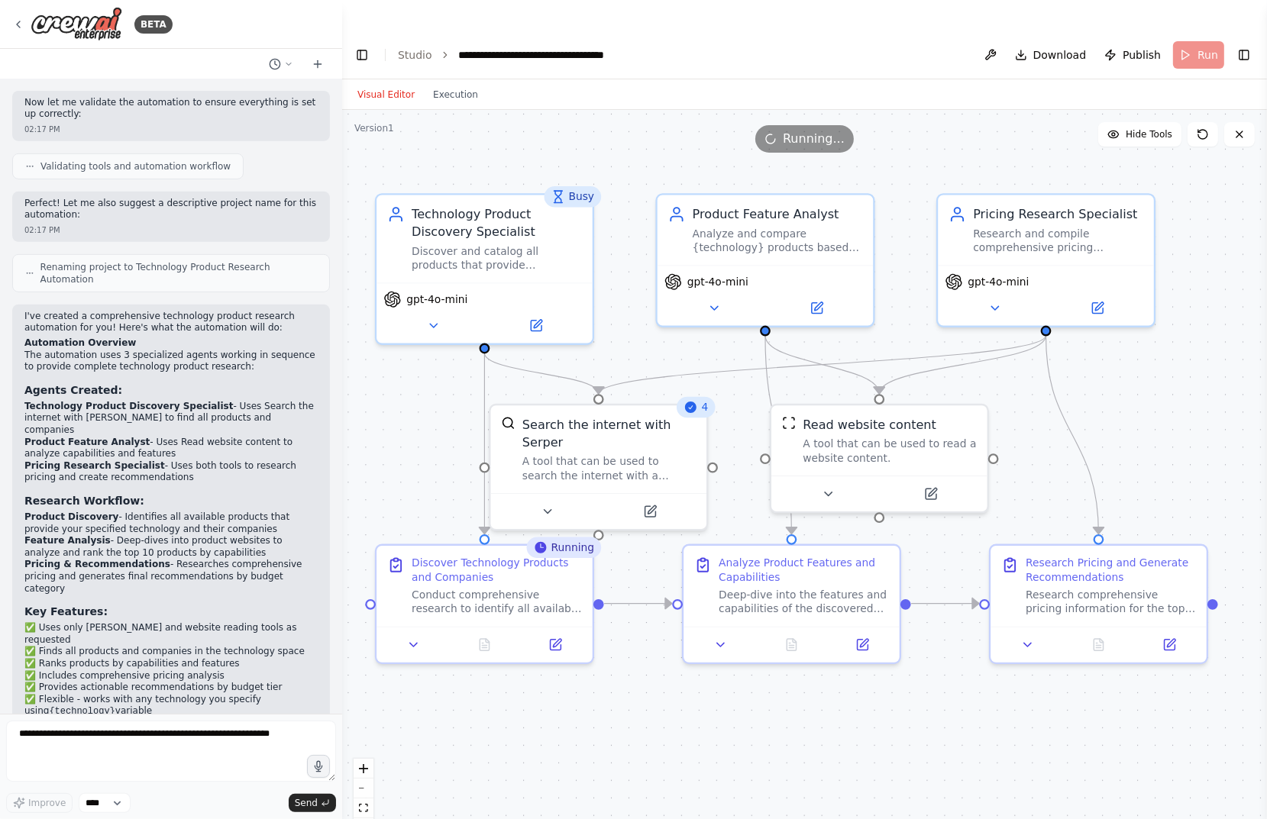
click at [455, 86] on button "Execution" at bounding box center [455, 95] width 63 height 18
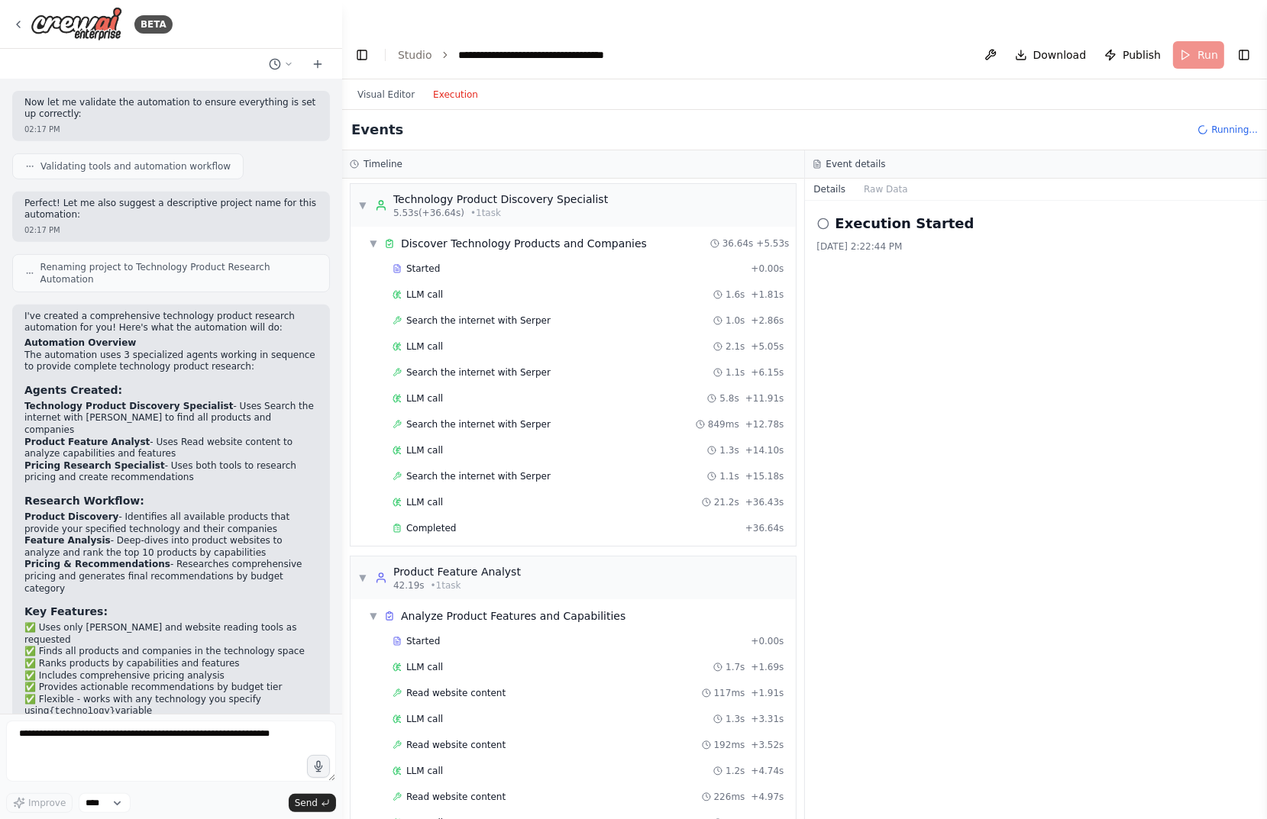
scroll to position [0, 0]
click at [360, 202] on span "▼" at bounding box center [362, 208] width 9 height 12
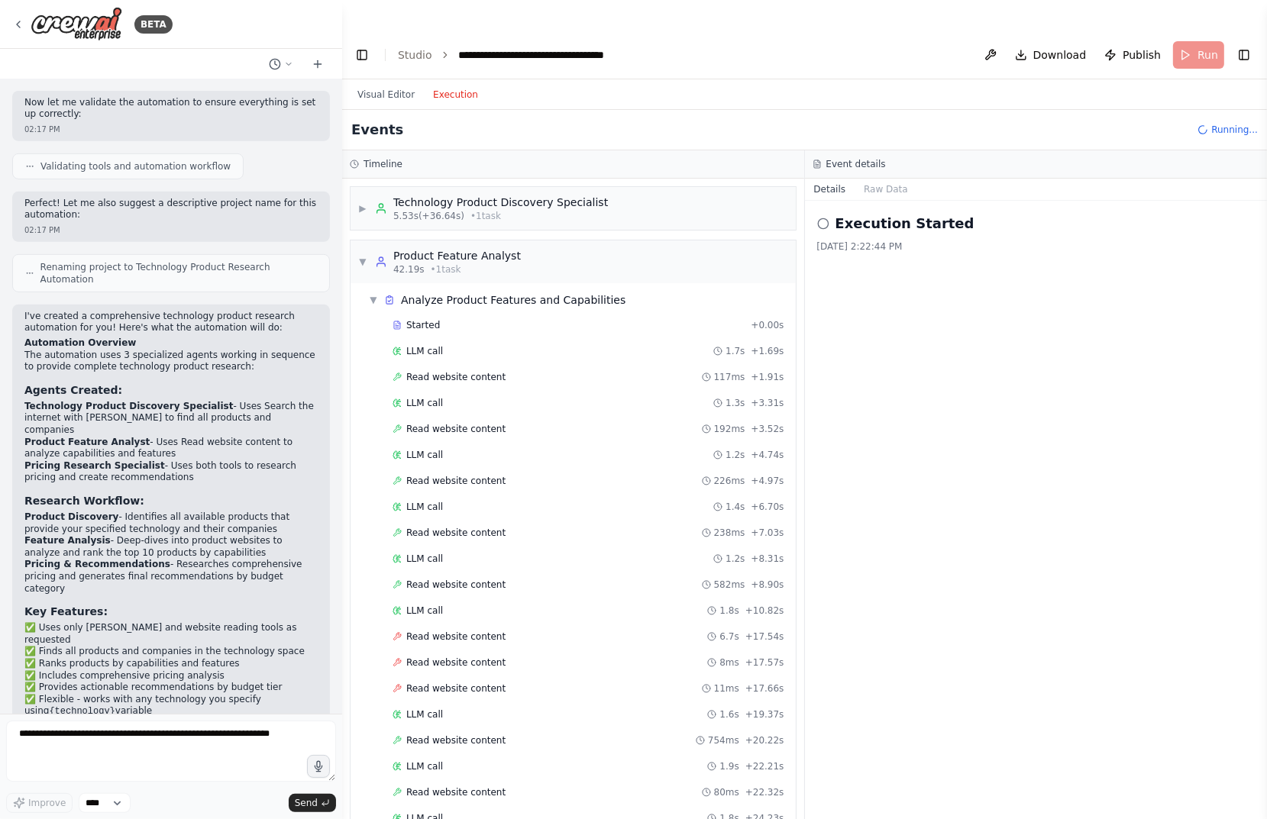
click at [363, 256] on span "▼" at bounding box center [362, 262] width 9 height 12
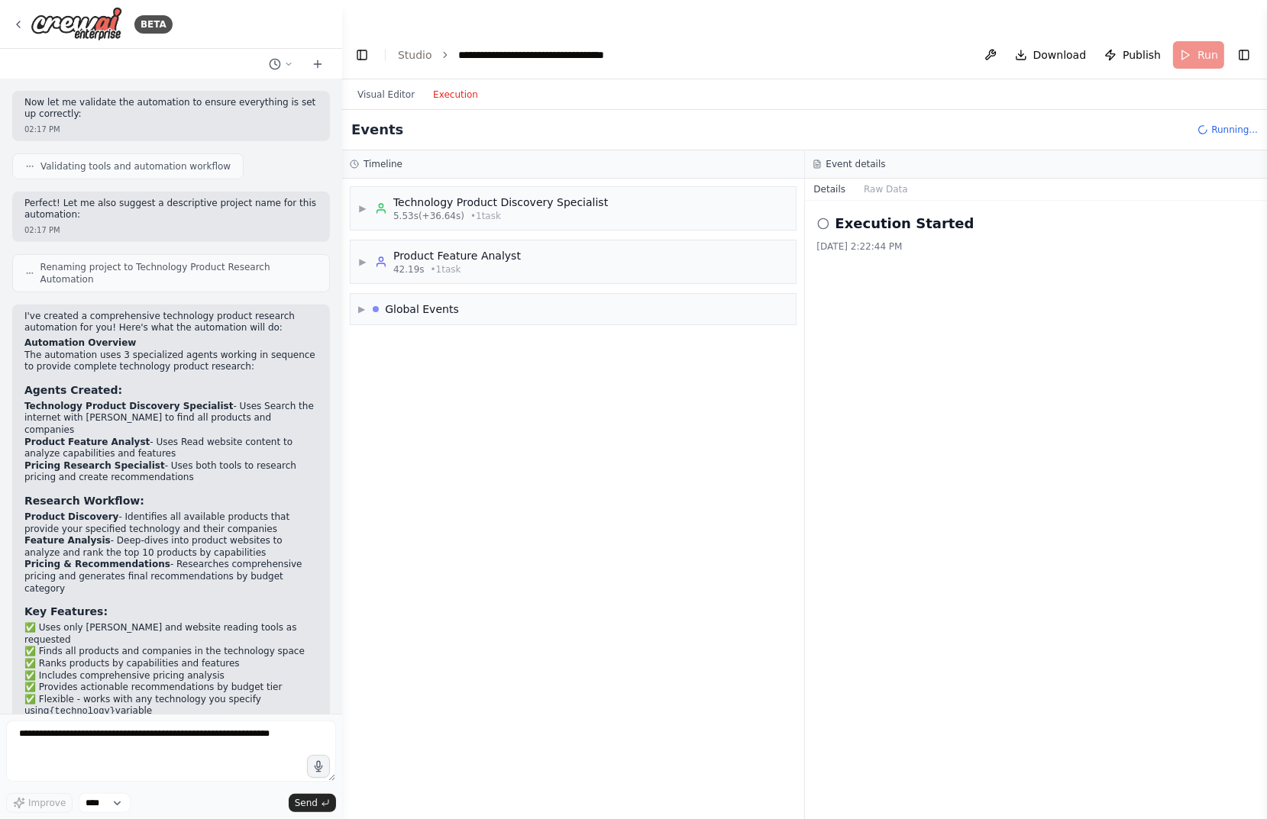
click at [363, 256] on span "▶" at bounding box center [362, 262] width 9 height 12
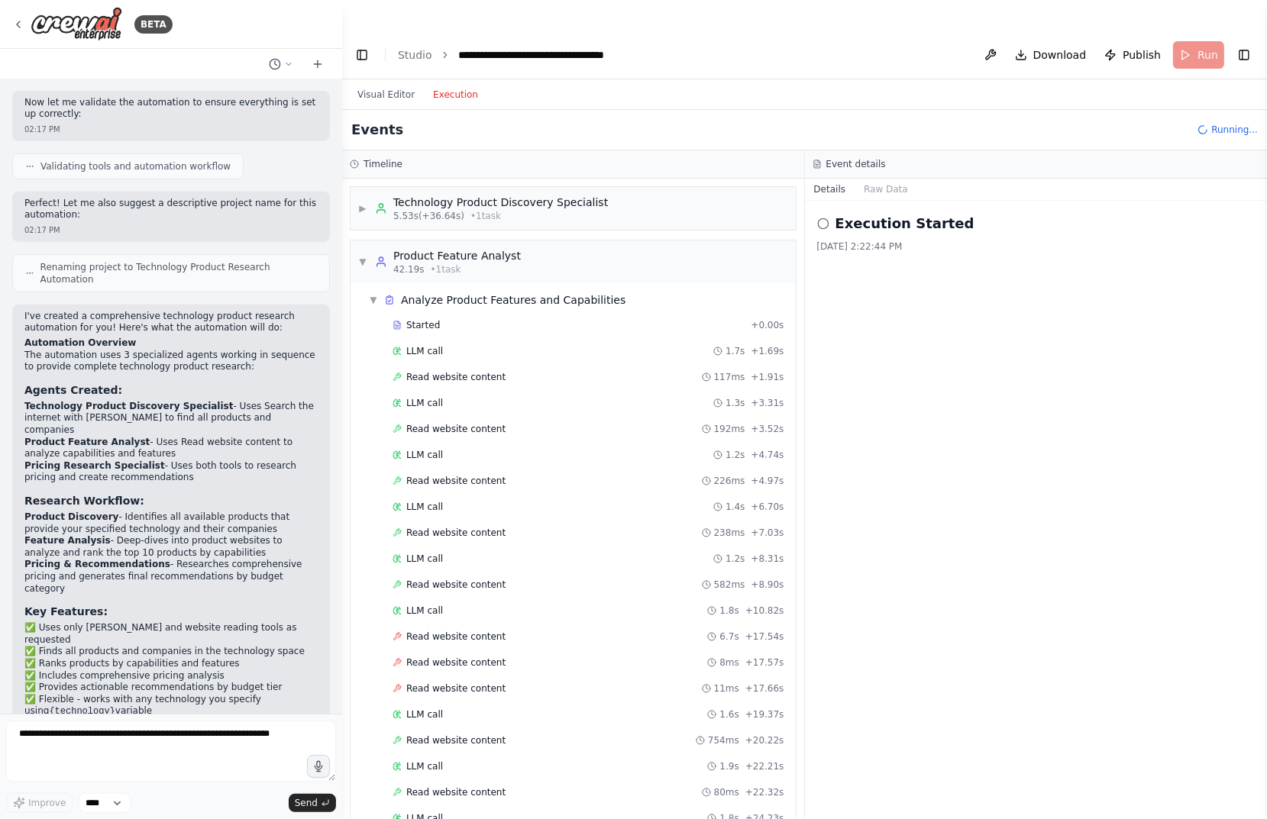
click at [373, 294] on span "▼" at bounding box center [373, 300] width 9 height 12
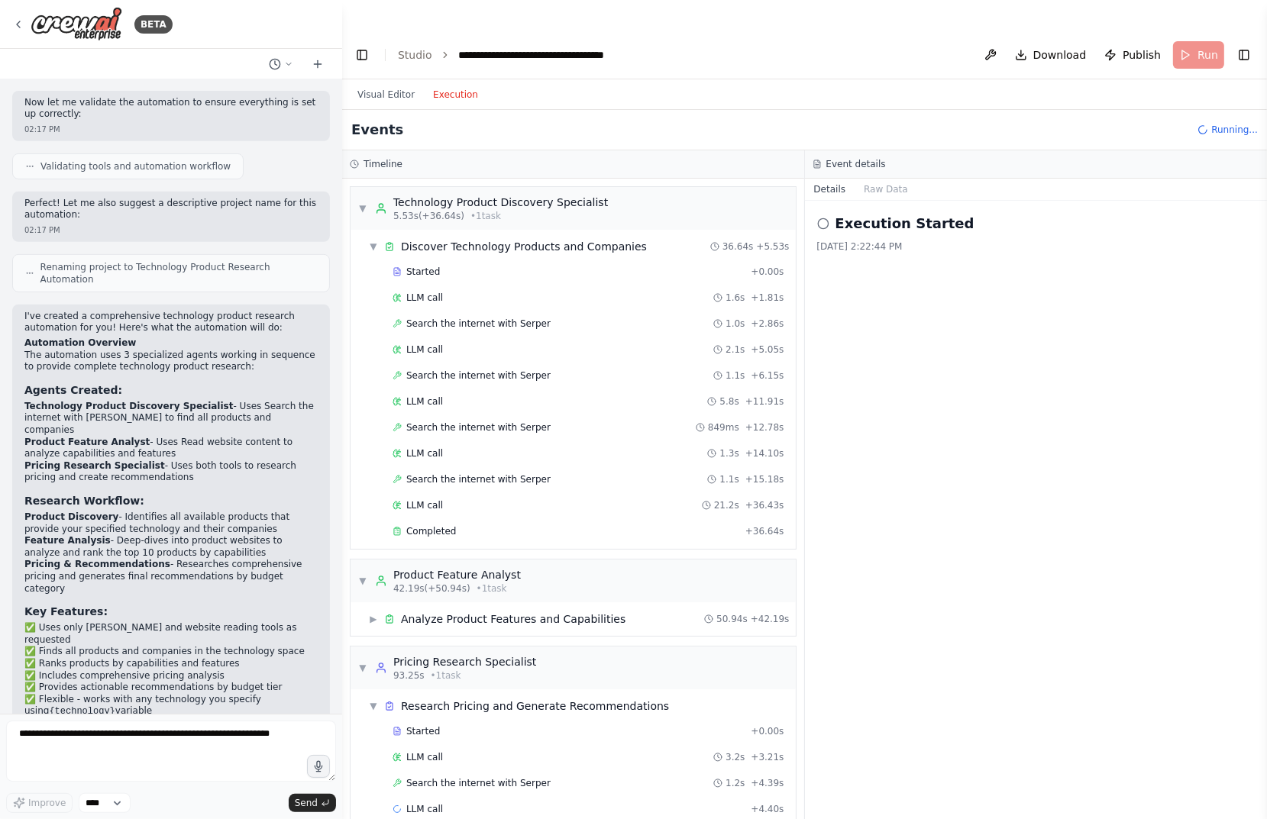
click at [392, 86] on button "Visual Editor" at bounding box center [386, 95] width 76 height 18
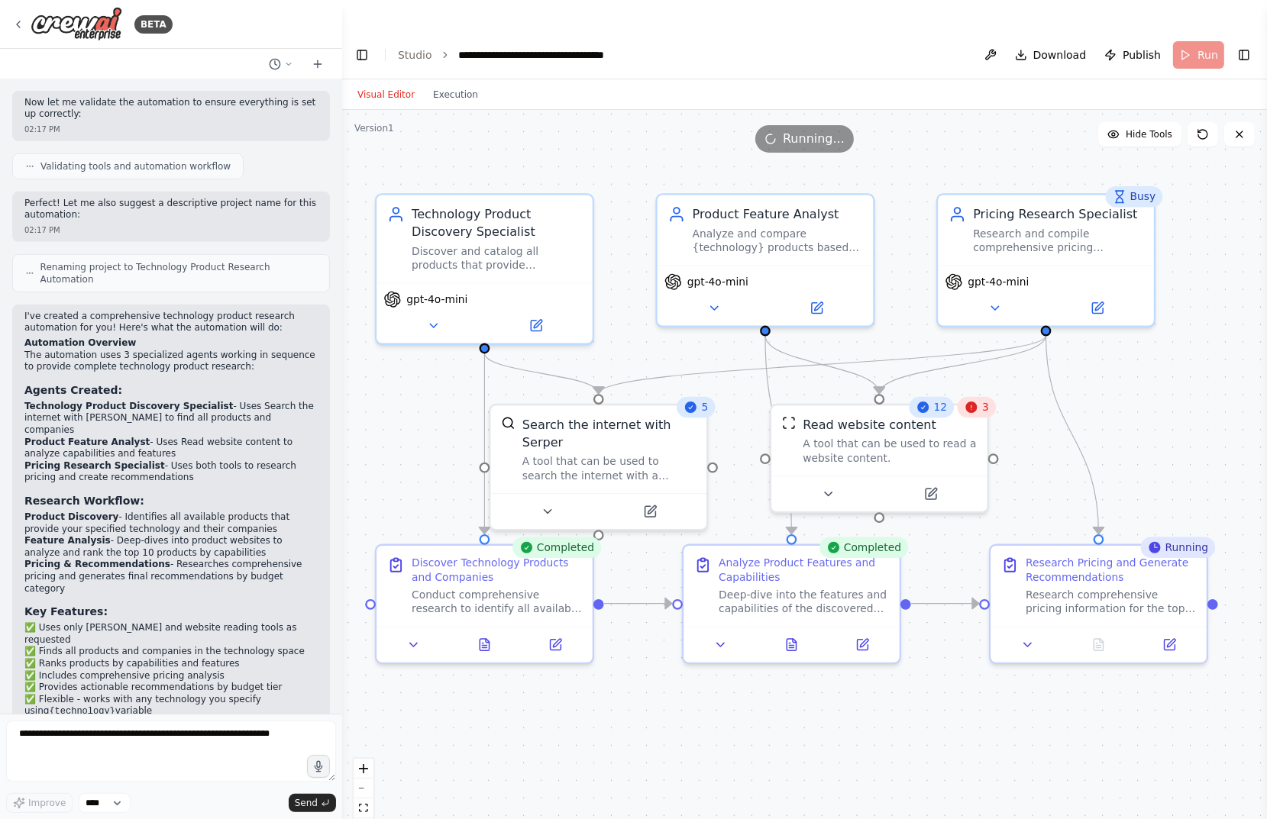
click at [975, 402] on icon at bounding box center [971, 407] width 11 height 11
click at [1004, 377] on div ".deletable-edge-delete-btn { width: 20px; height: 20px; border: 0px solid #ffff…" at bounding box center [804, 480] width 925 height 740
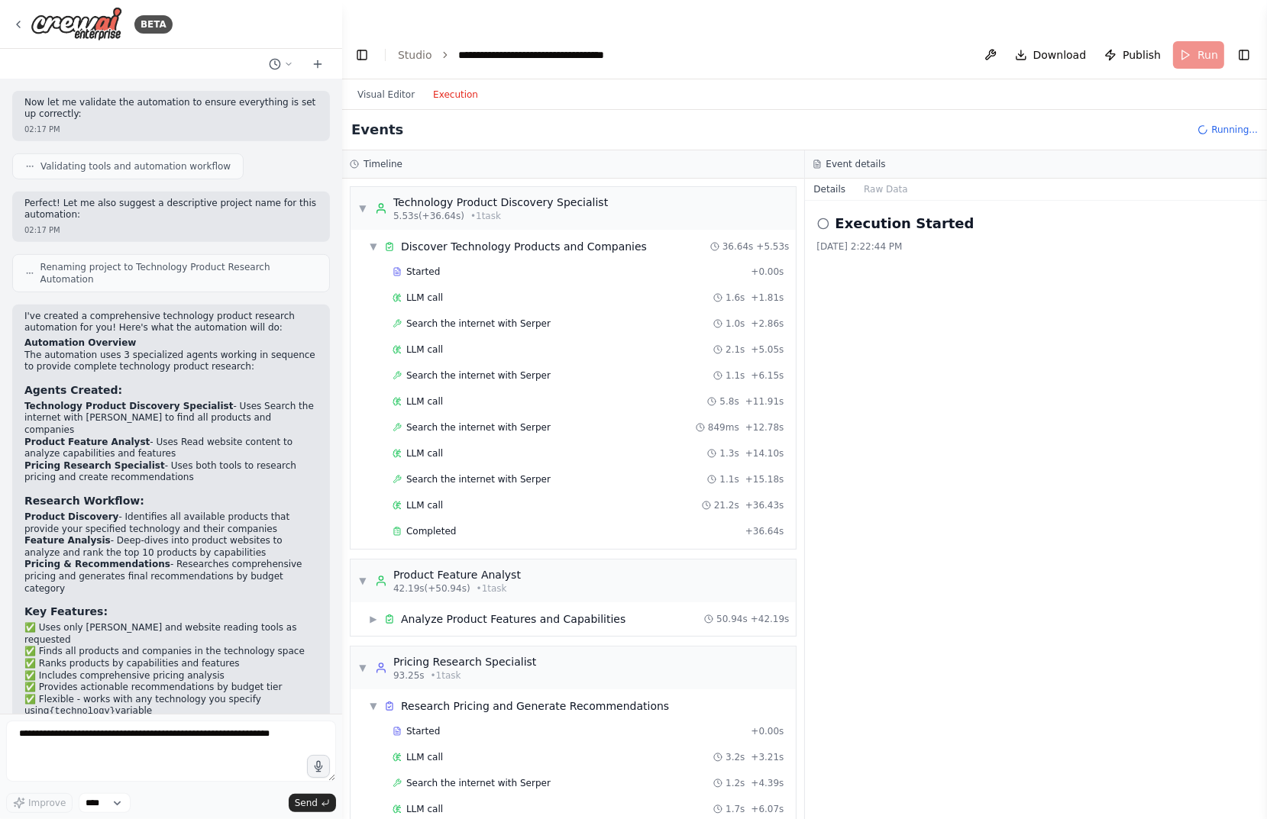
click at [450, 86] on button "Execution" at bounding box center [455, 95] width 63 height 18
click at [357, 187] on div "▼ Technology Product Discovery Specialist 5.53s (+36.64s) • 1 task" at bounding box center [572, 208] width 445 height 43
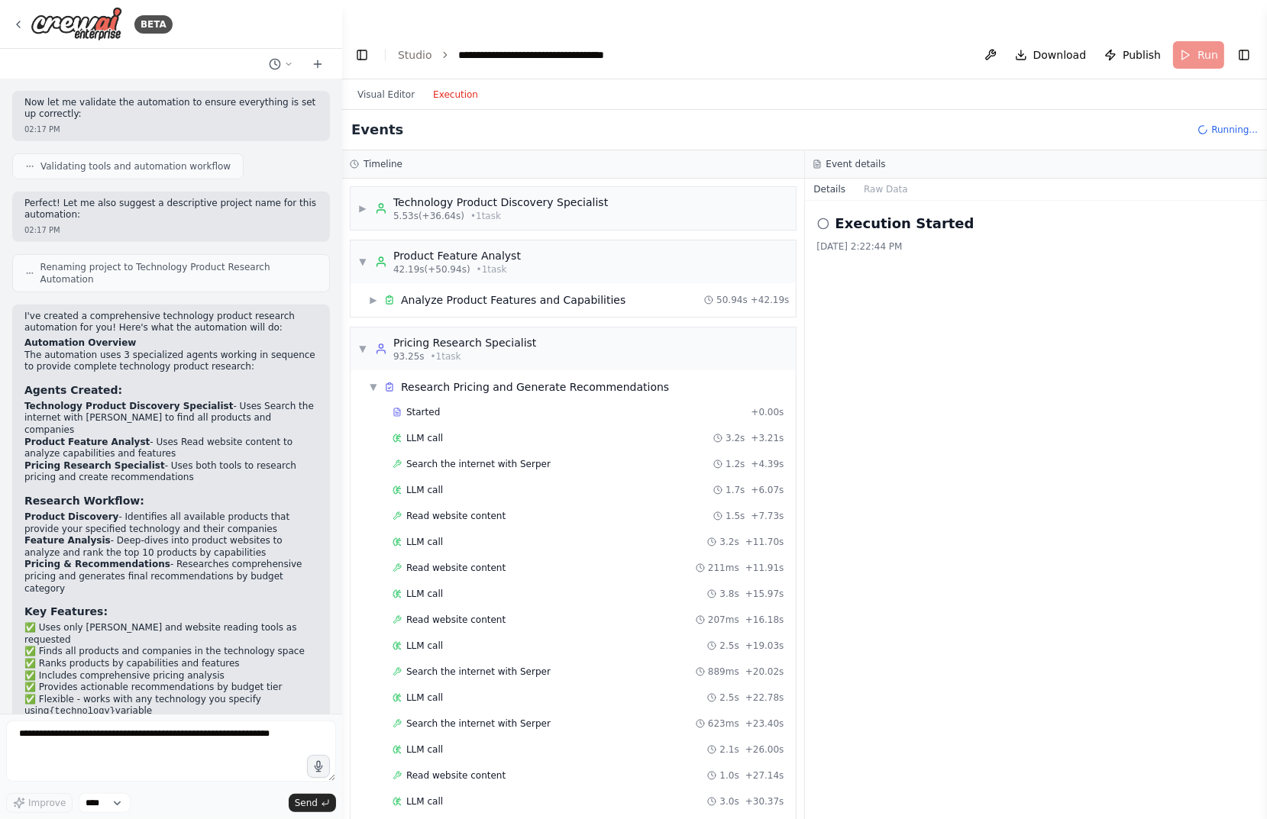
click at [362, 256] on span "▼" at bounding box center [362, 262] width 9 height 12
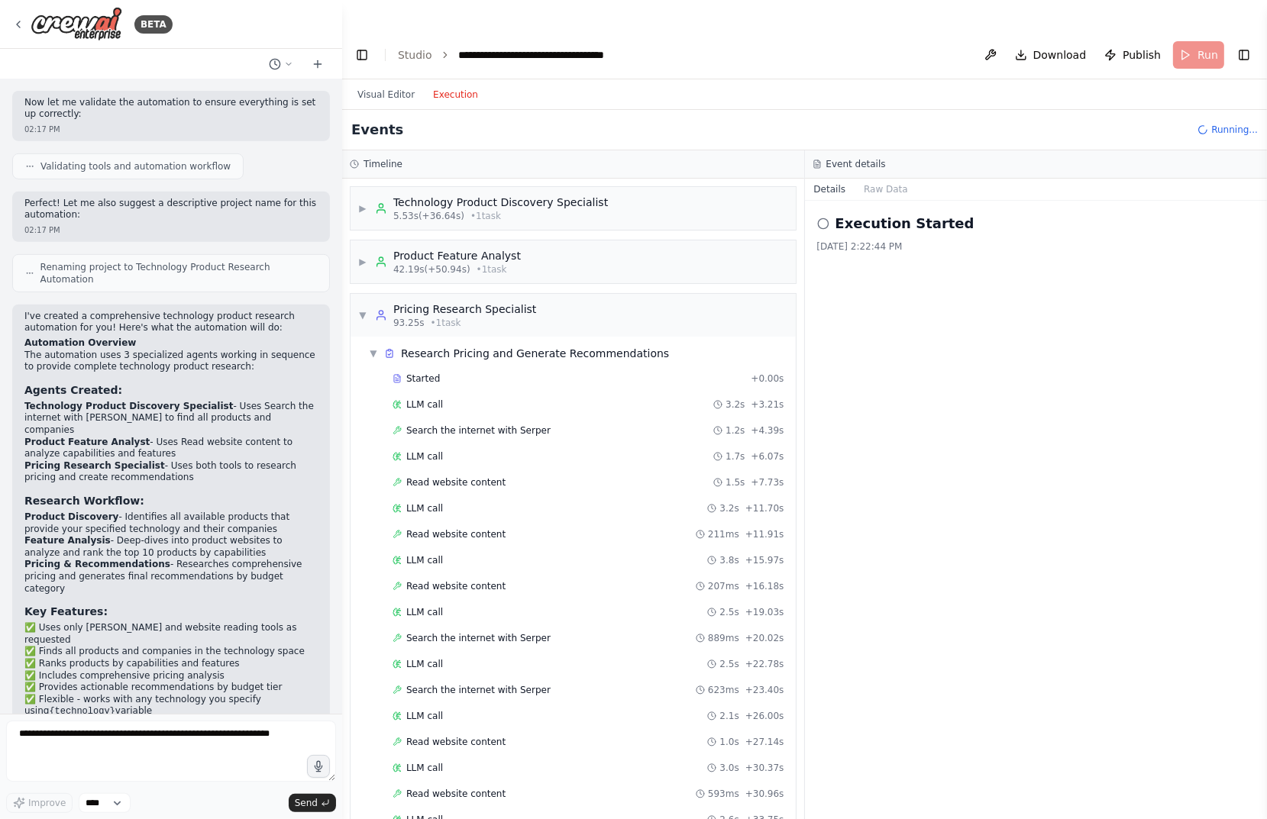
click at [365, 309] on span "▼" at bounding box center [362, 315] width 9 height 12
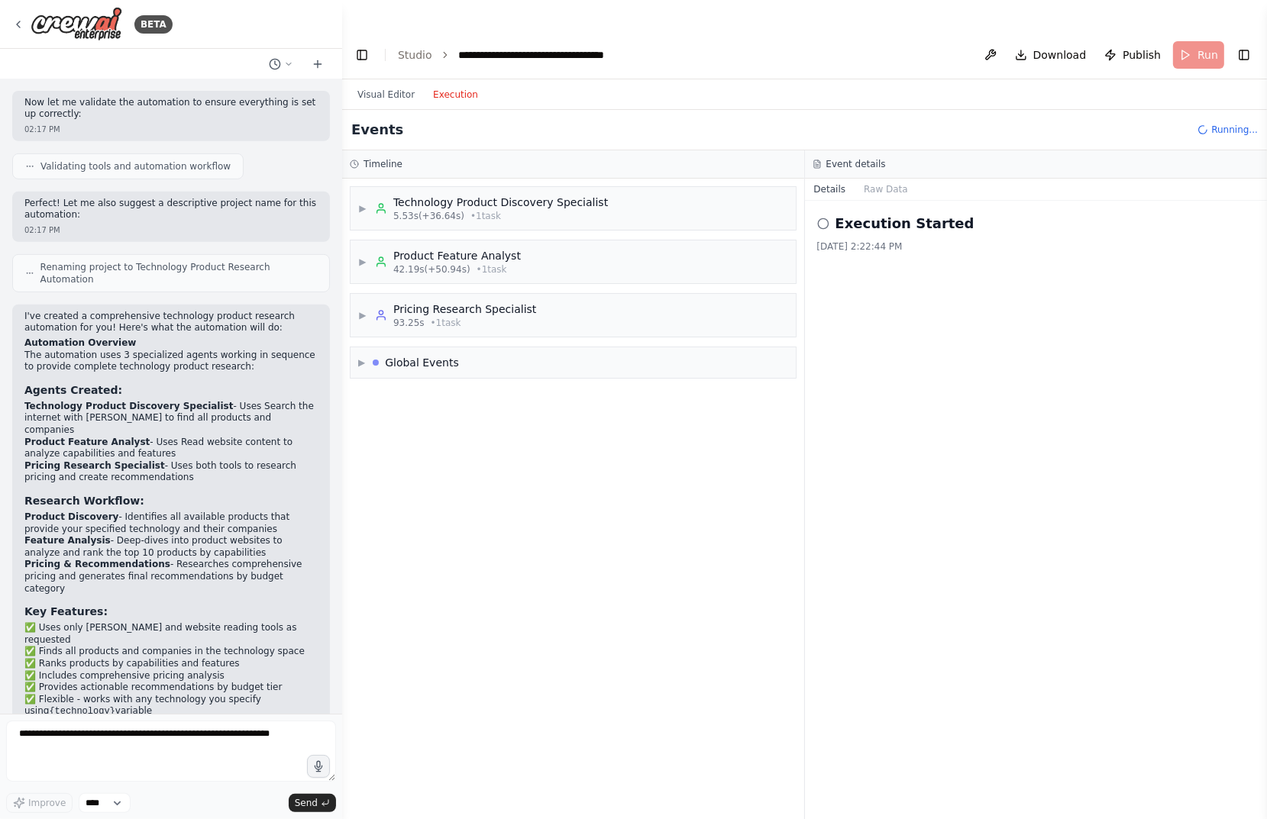
click at [386, 86] on button "Visual Editor" at bounding box center [386, 95] width 76 height 18
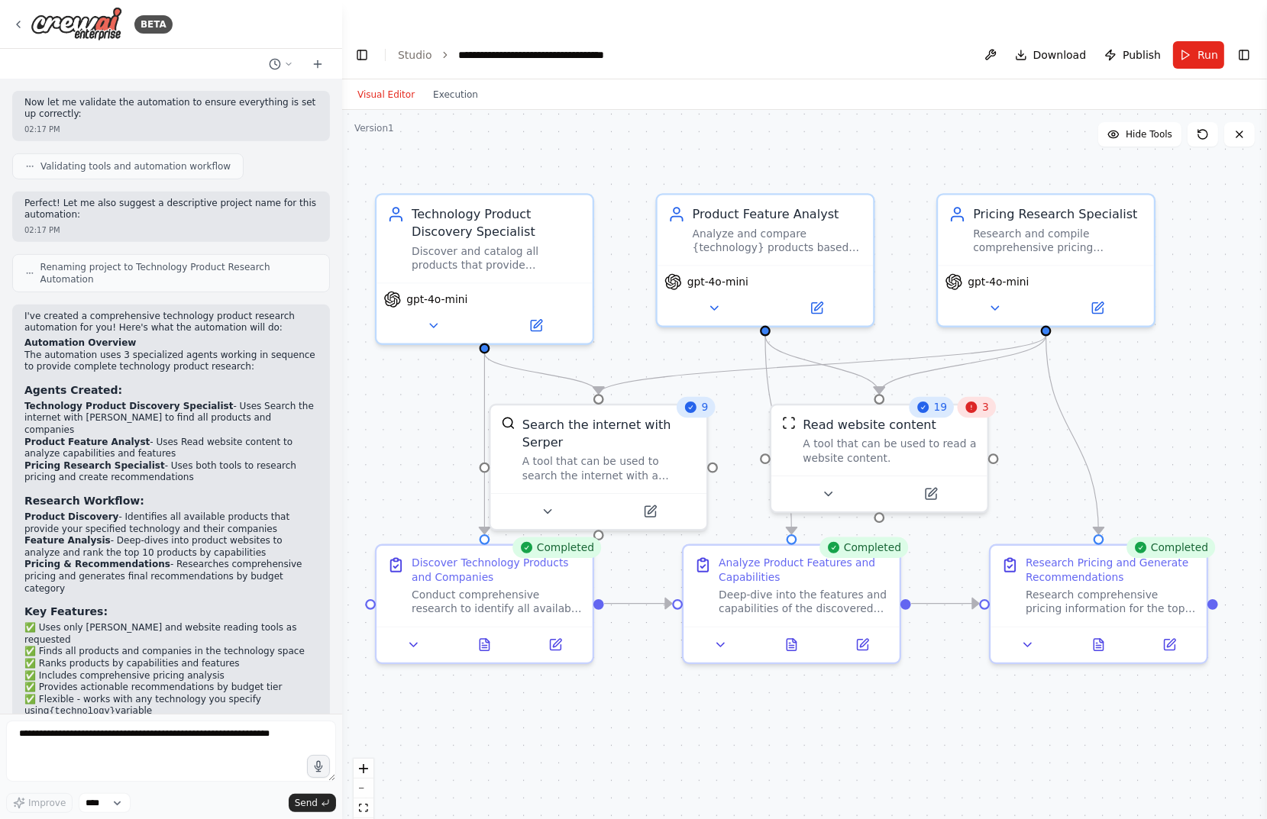
click at [457, 86] on button "Execution" at bounding box center [455, 95] width 63 height 18
click at [377, 86] on button "Visual Editor" at bounding box center [386, 95] width 76 height 18
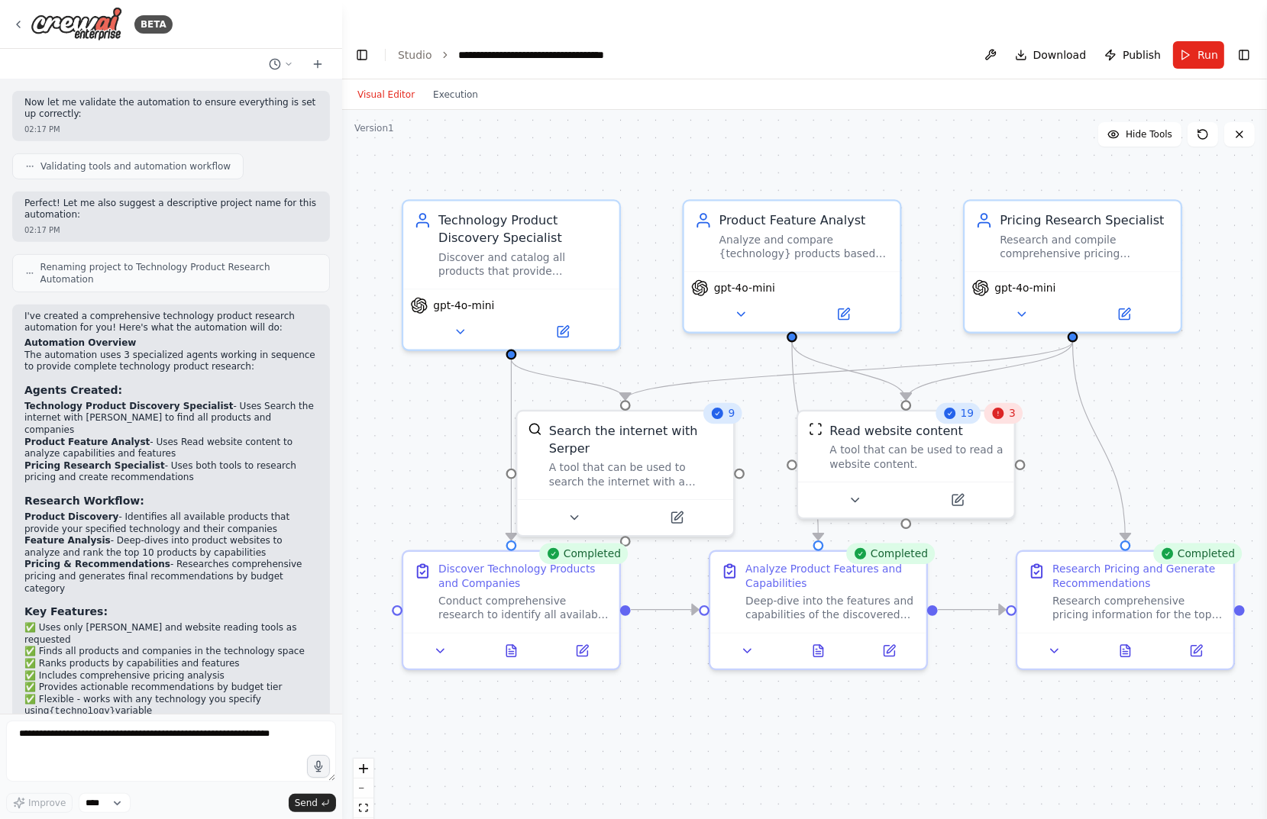
drag, startPoint x: 435, startPoint y: 339, endPoint x: 462, endPoint y: 345, distance: 27.4
click at [462, 345] on div ".deletable-edge-delete-btn { width: 20px; height: 20px; border: 0px solid #ffff…" at bounding box center [804, 480] width 925 height 740
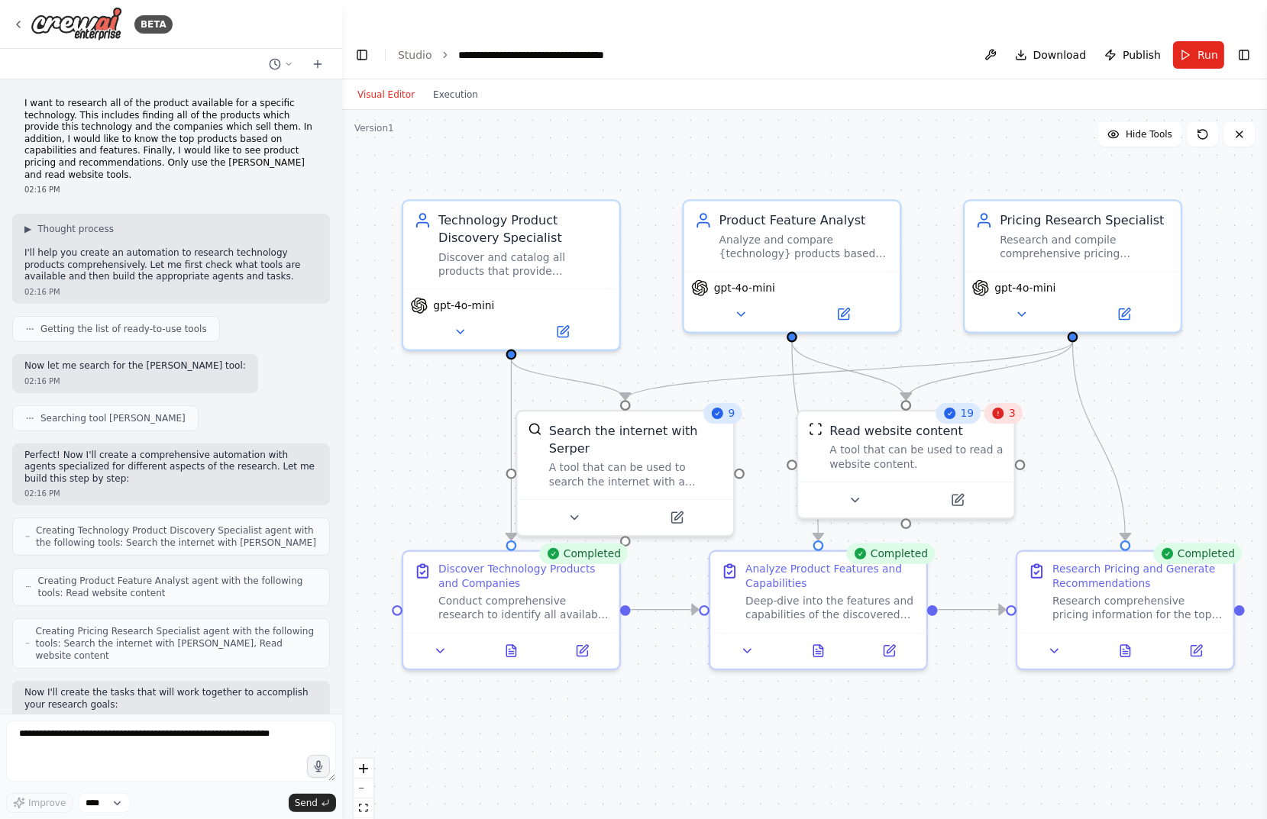
click at [580, 646] on icon at bounding box center [581, 651] width 11 height 11
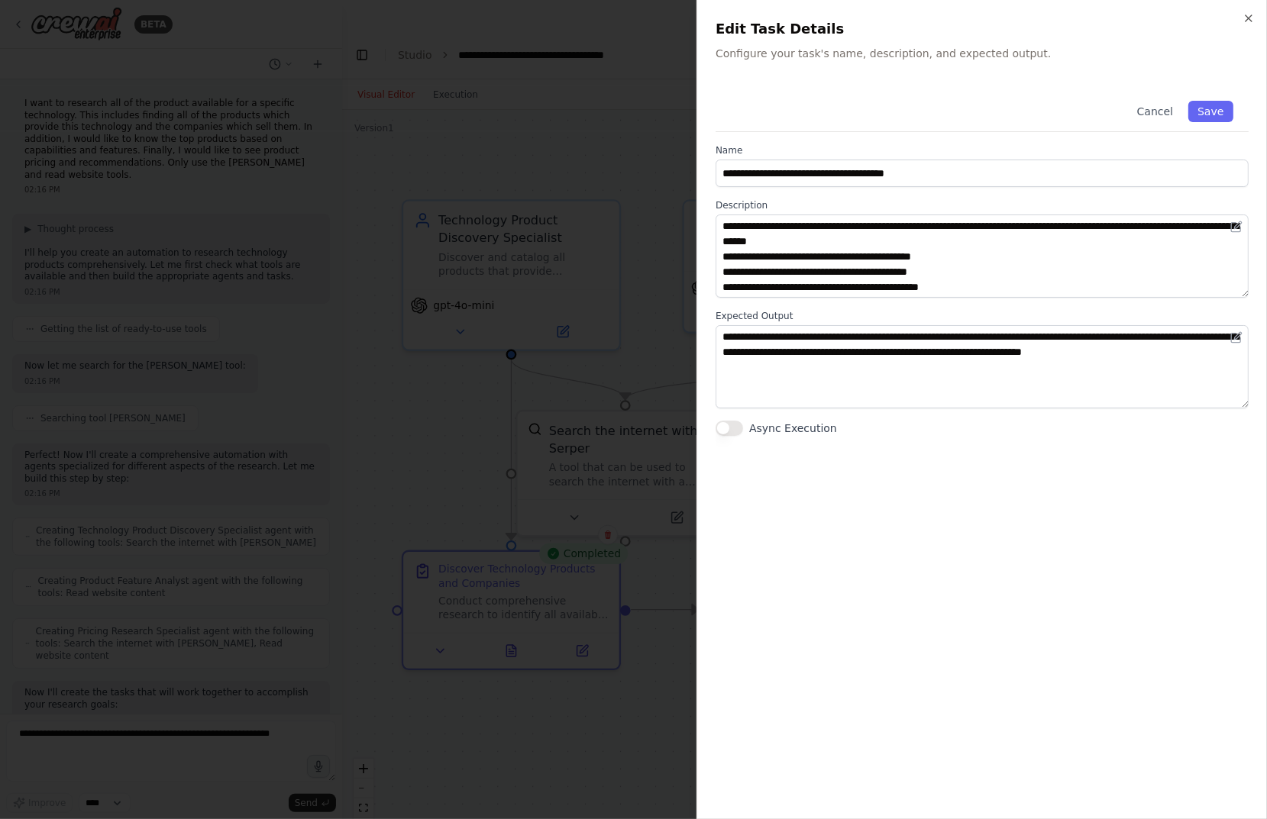
click at [1004, 15] on icon "button" at bounding box center [1248, 18] width 12 height 12
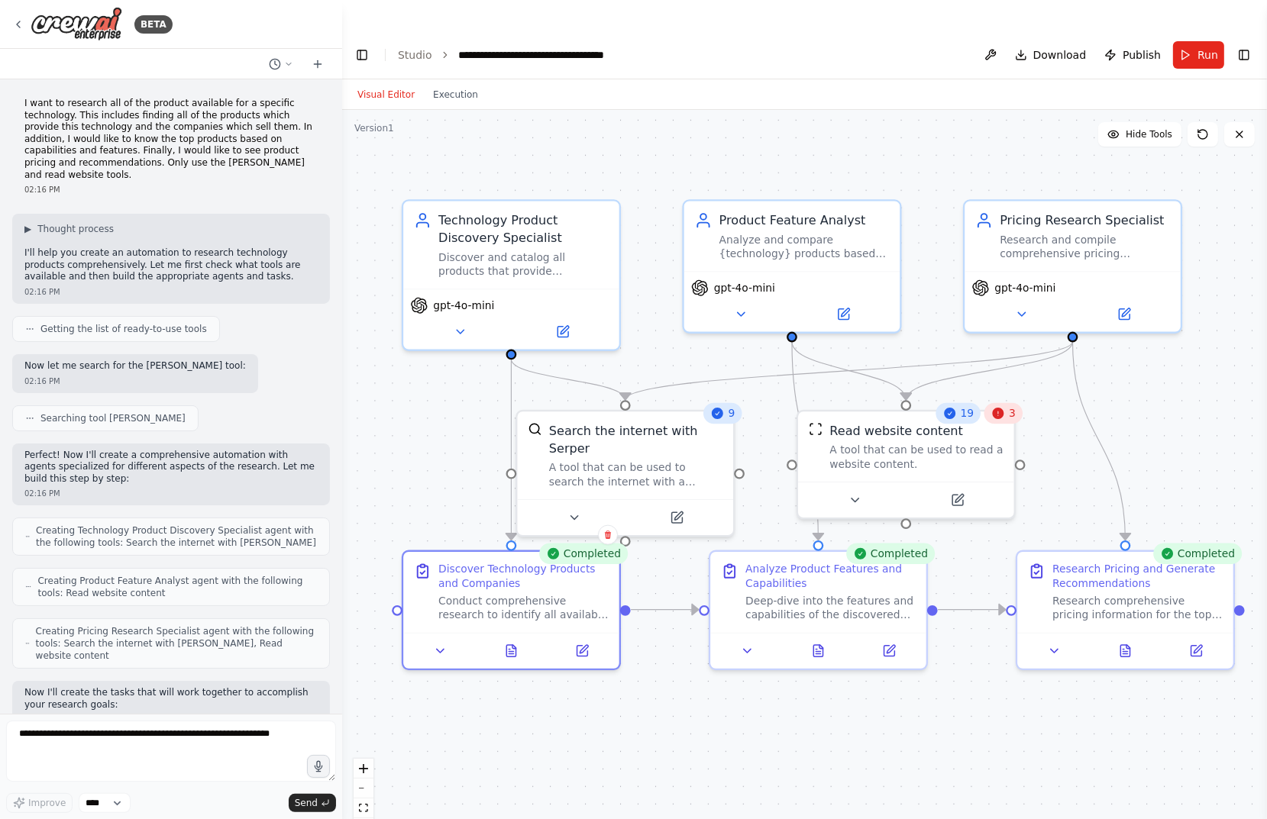
click at [573, 321] on button at bounding box center [562, 331] width 99 height 21
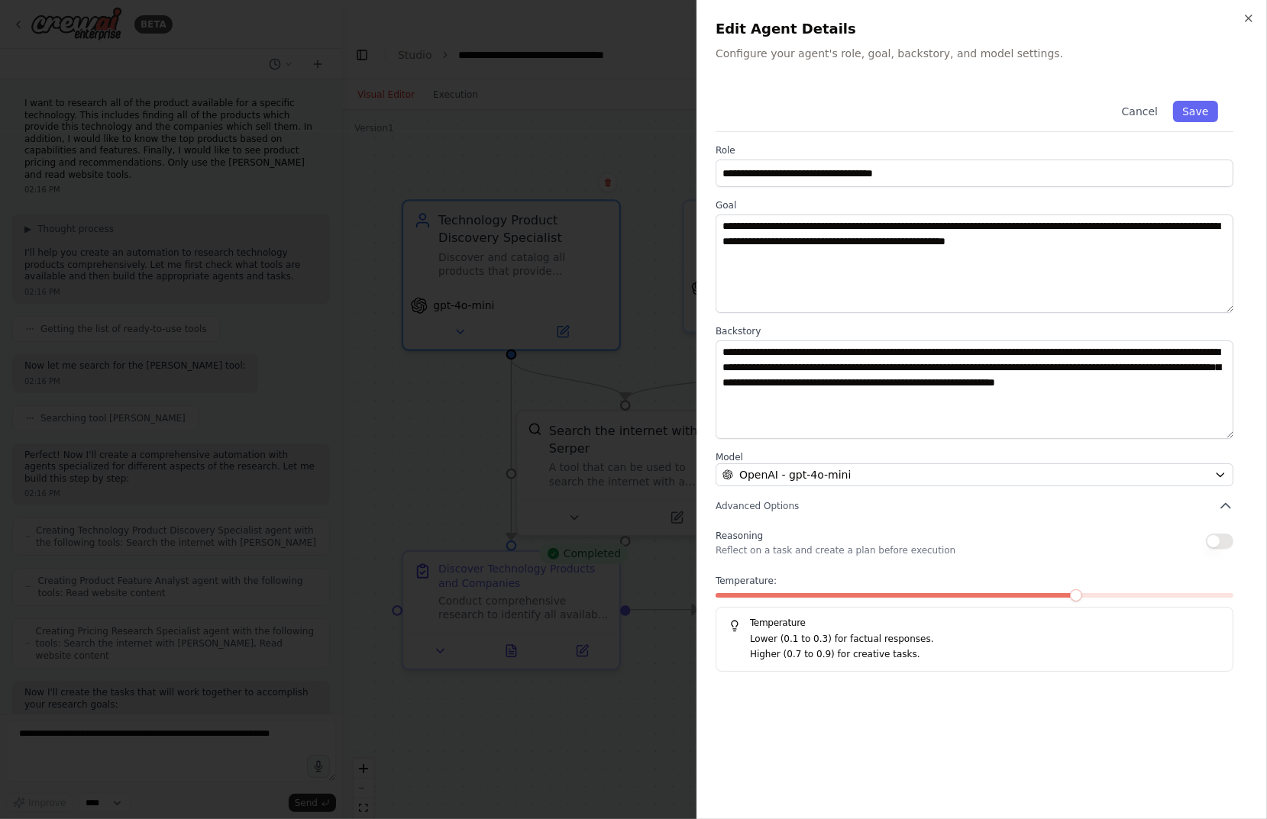
click at [1004, 12] on icon "button" at bounding box center [1248, 18] width 12 height 12
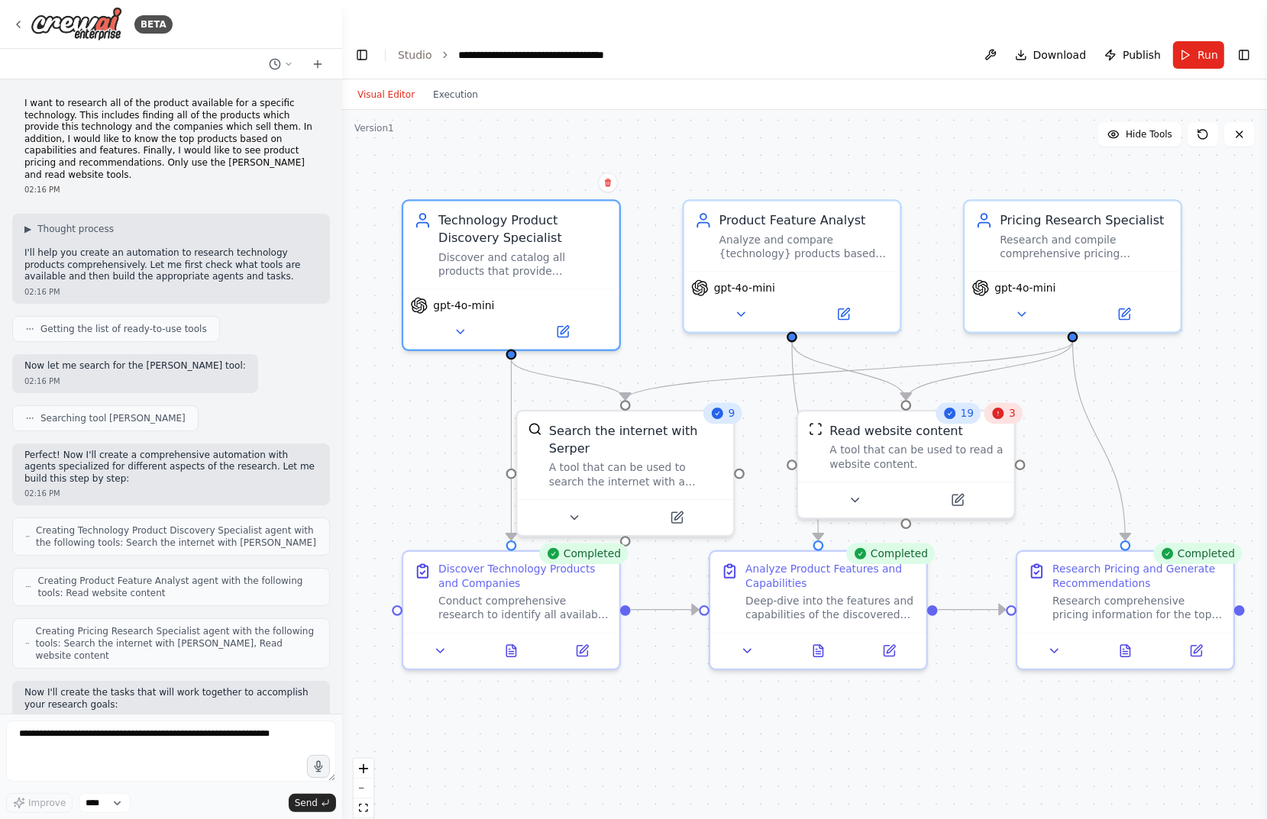
click at [679, 512] on icon at bounding box center [676, 517] width 11 height 11
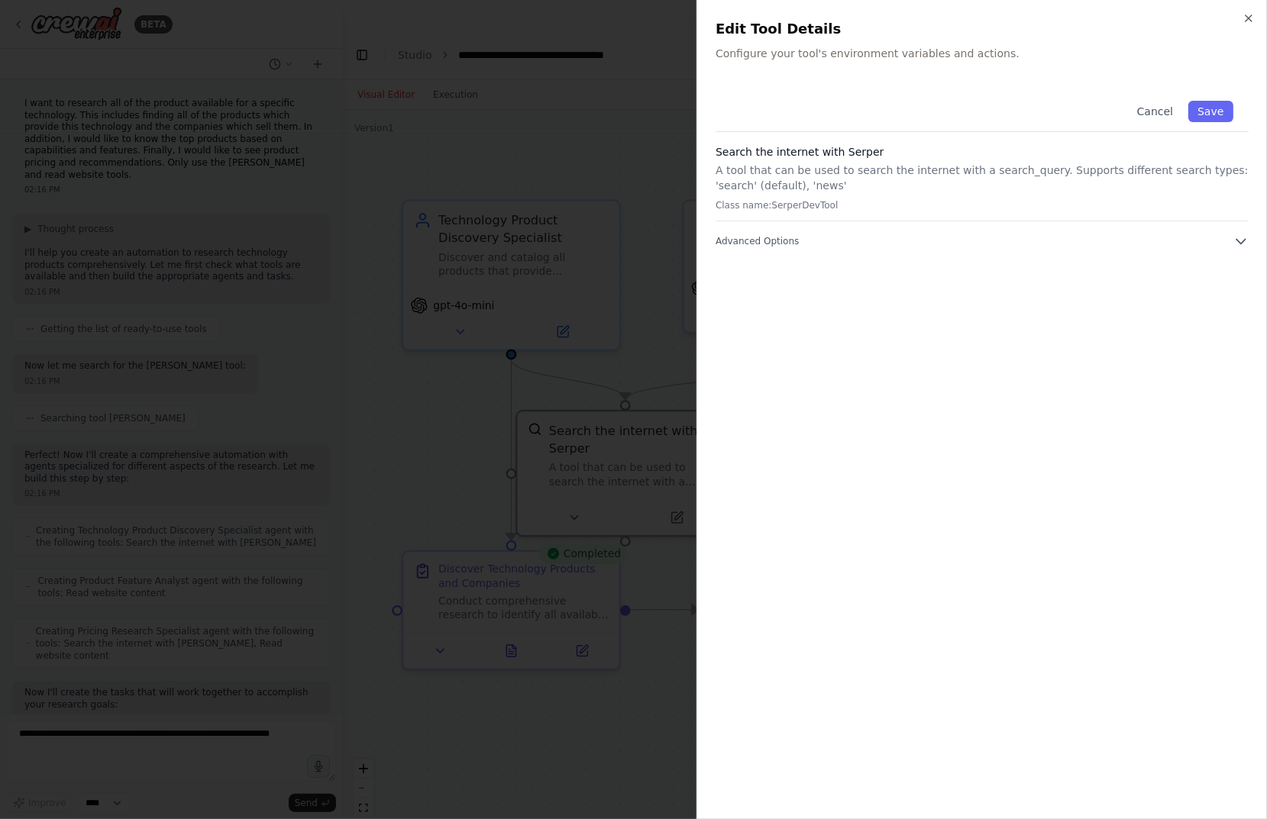
click at [770, 240] on span "Advanced Options" at bounding box center [756, 241] width 83 height 12
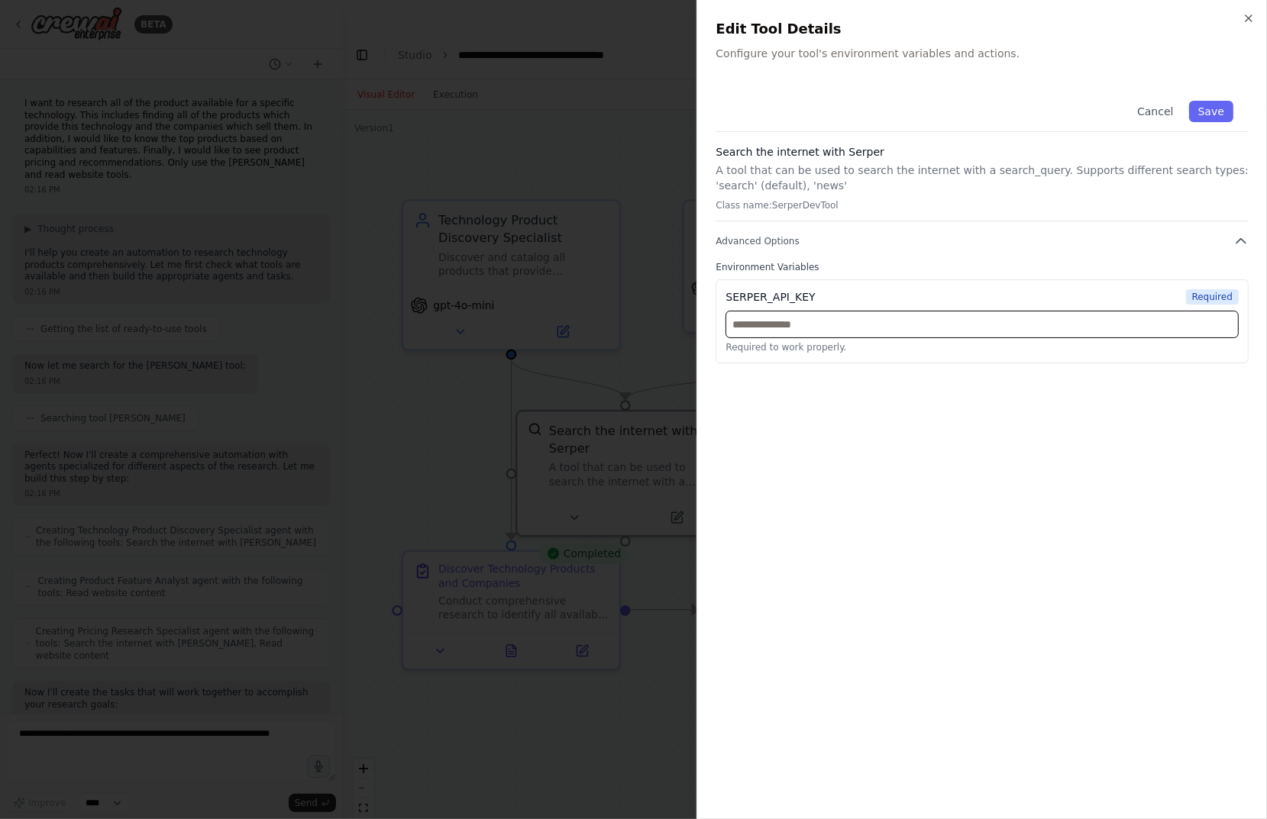
click at [819, 322] on input "text" at bounding box center [981, 324] width 513 height 27
click at [813, 253] on div "Cancel Save Search the internet with Serper A tool that can be used to search t…" at bounding box center [981, 225] width 533 height 278
click at [1004, 19] on icon "button" at bounding box center [1248, 18] width 12 height 12
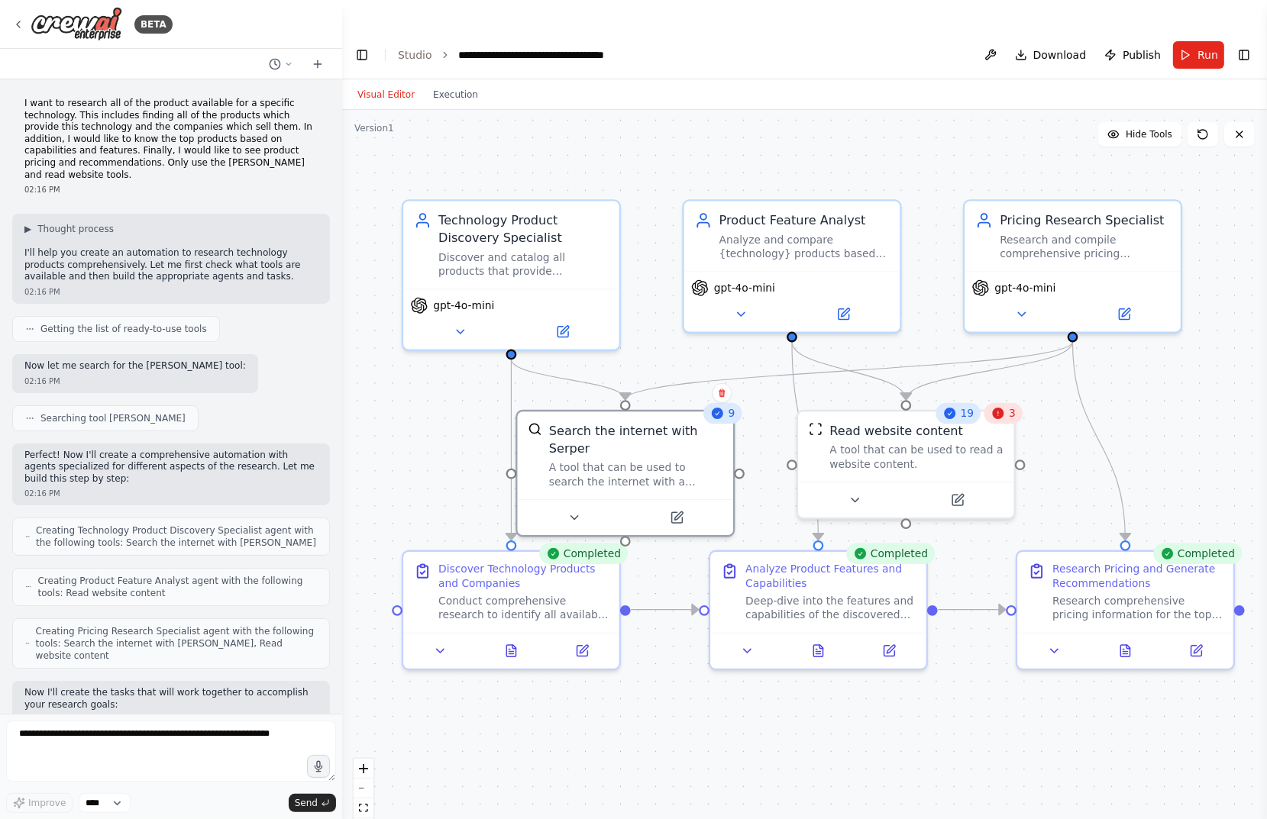
click at [846, 308] on icon at bounding box center [843, 315] width 14 height 14
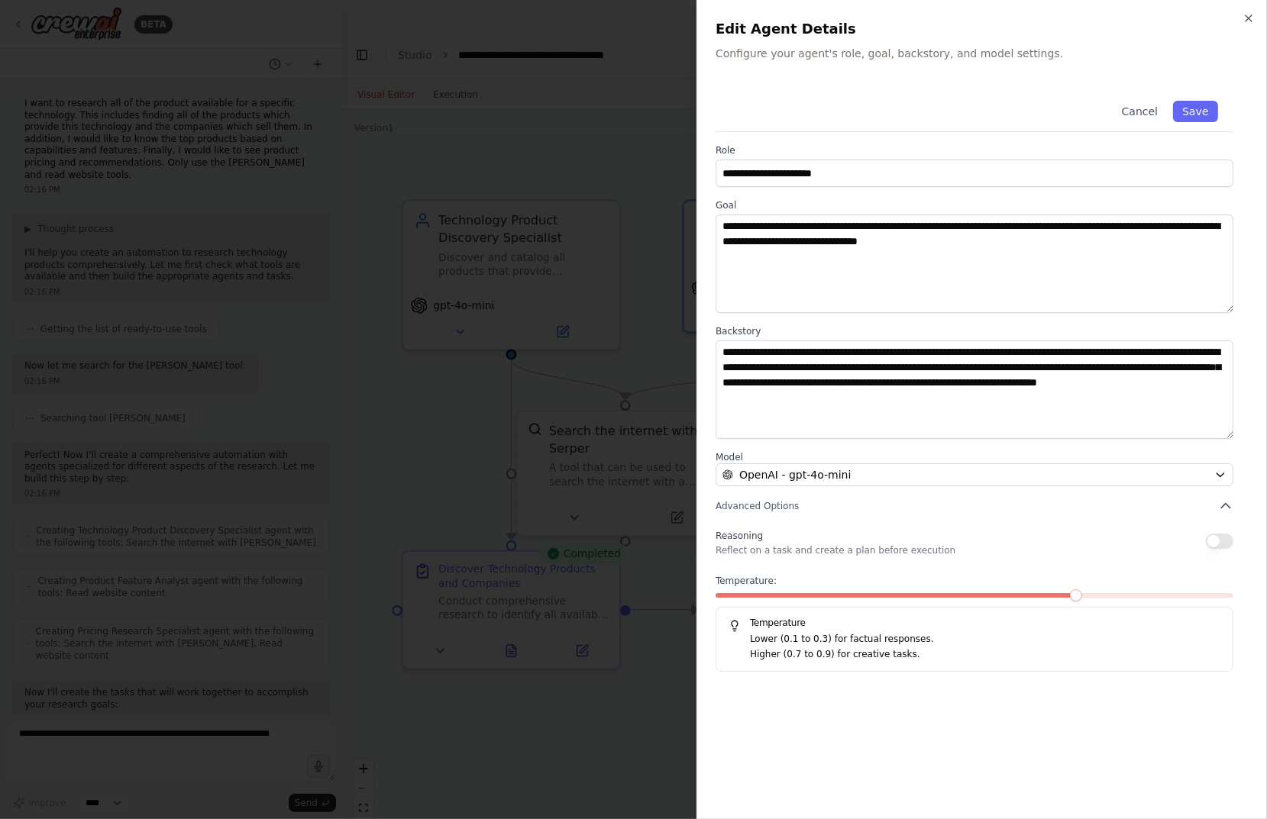
click at [777, 501] on span "Advanced Options" at bounding box center [756, 506] width 83 height 12
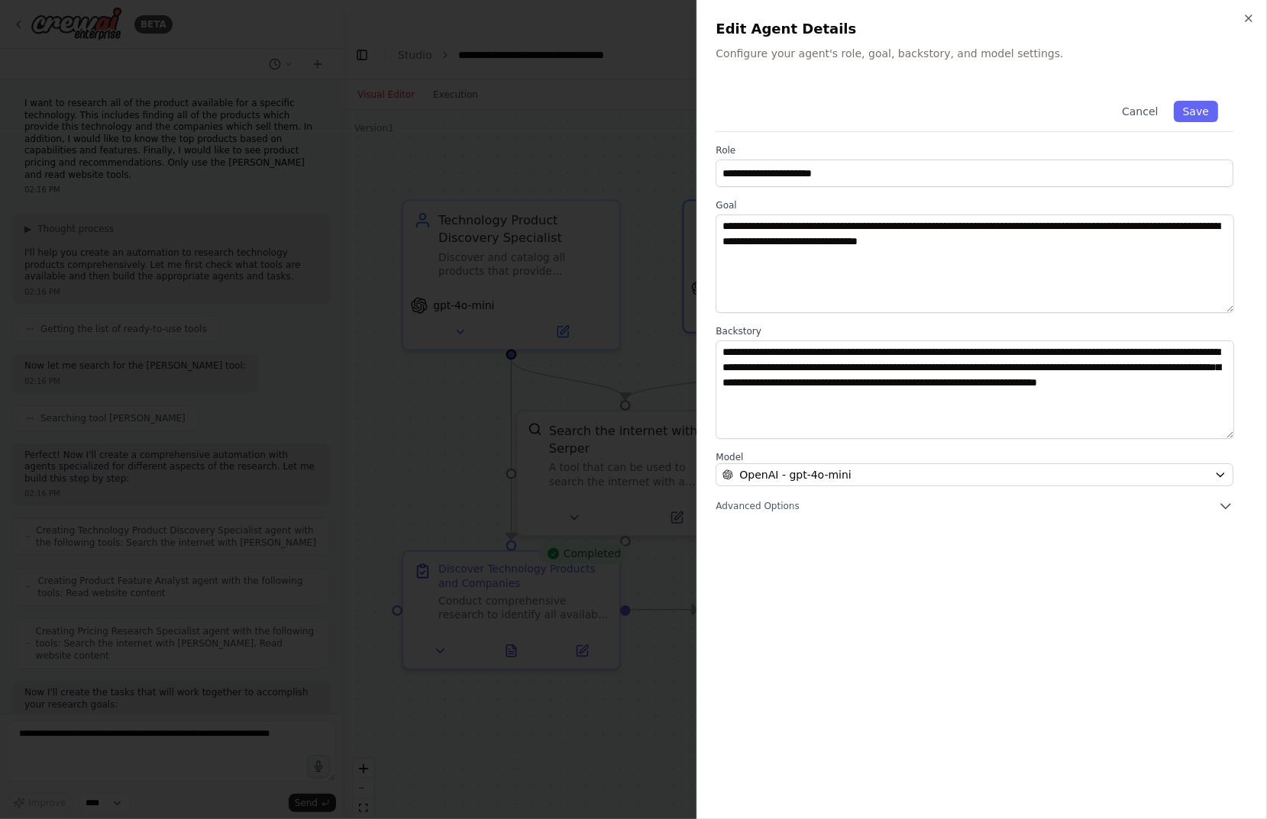
click at [777, 501] on span "Advanced Options" at bounding box center [756, 506] width 83 height 12
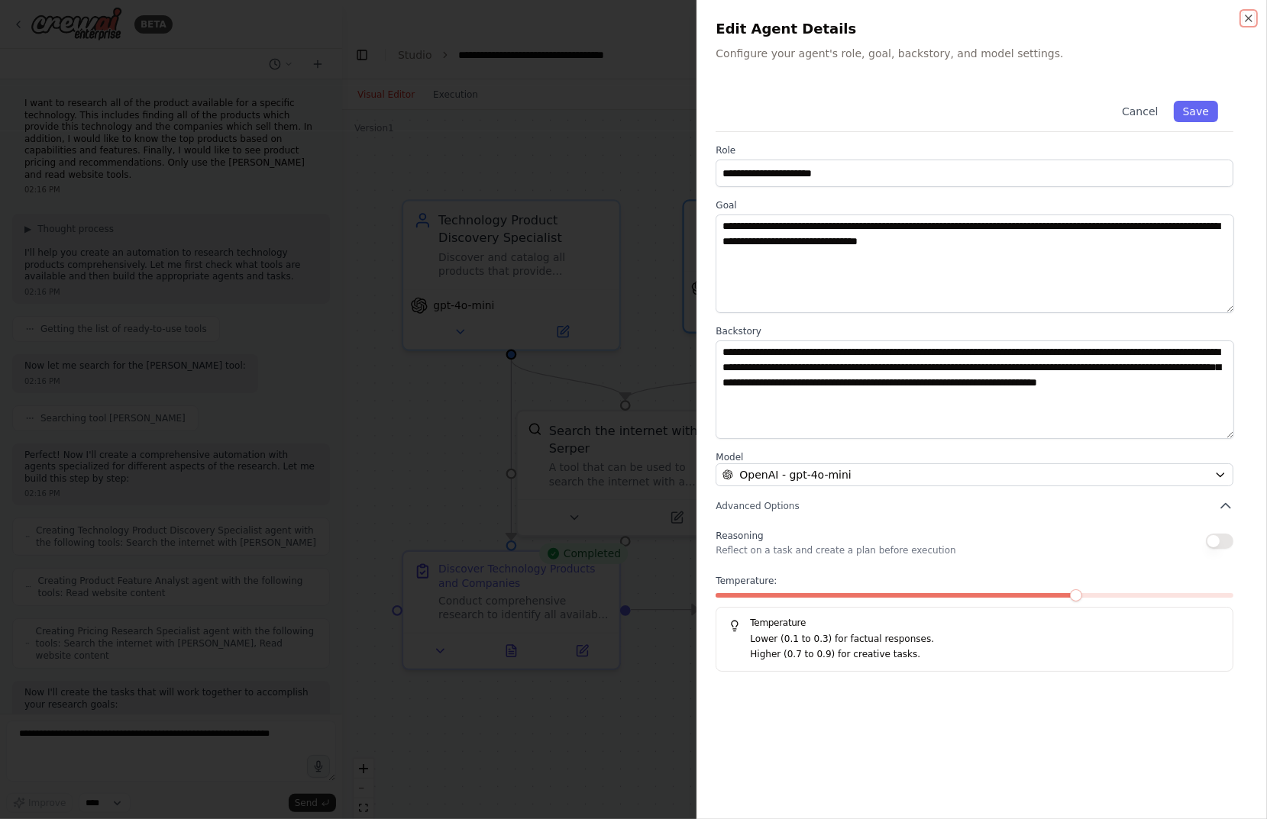
click at [1004, 18] on icon "button" at bounding box center [1248, 18] width 6 height 6
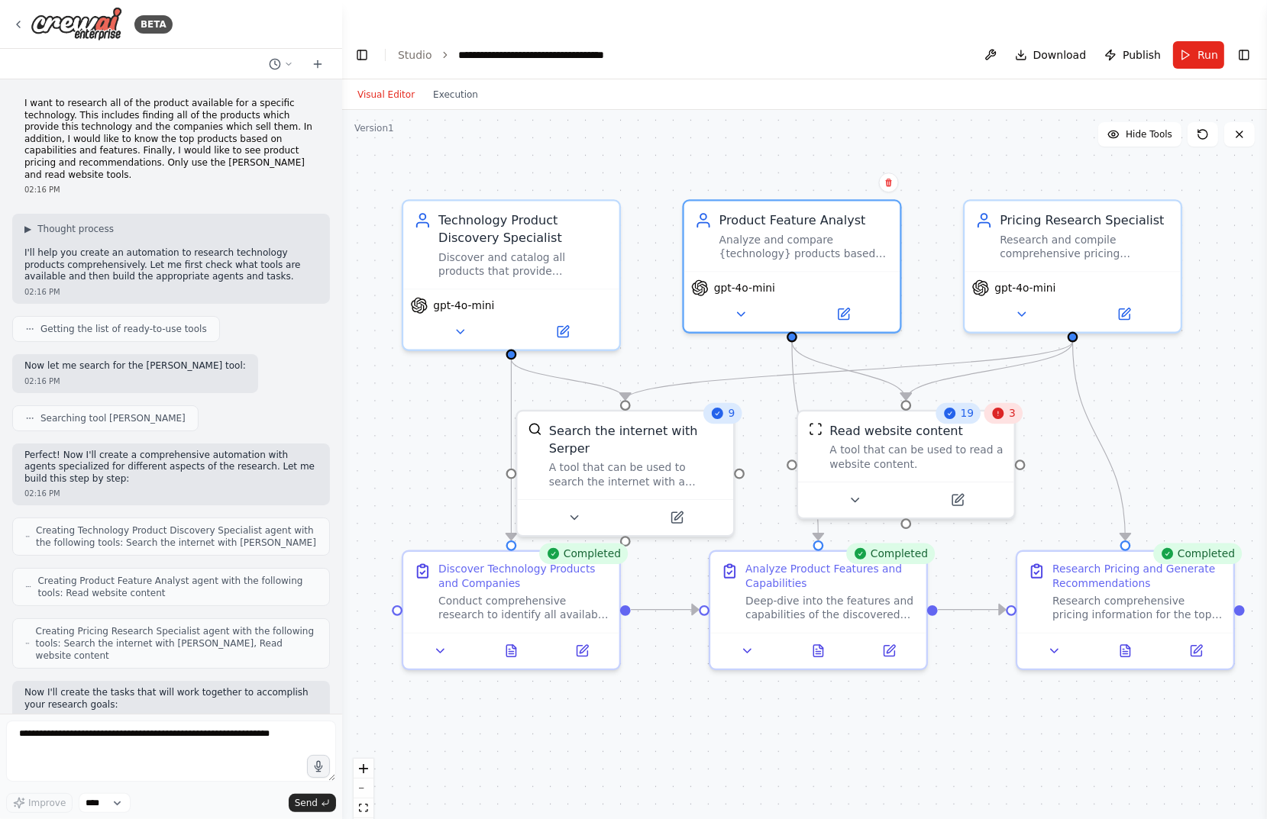
click at [958, 493] on icon at bounding box center [957, 500] width 14 height 14
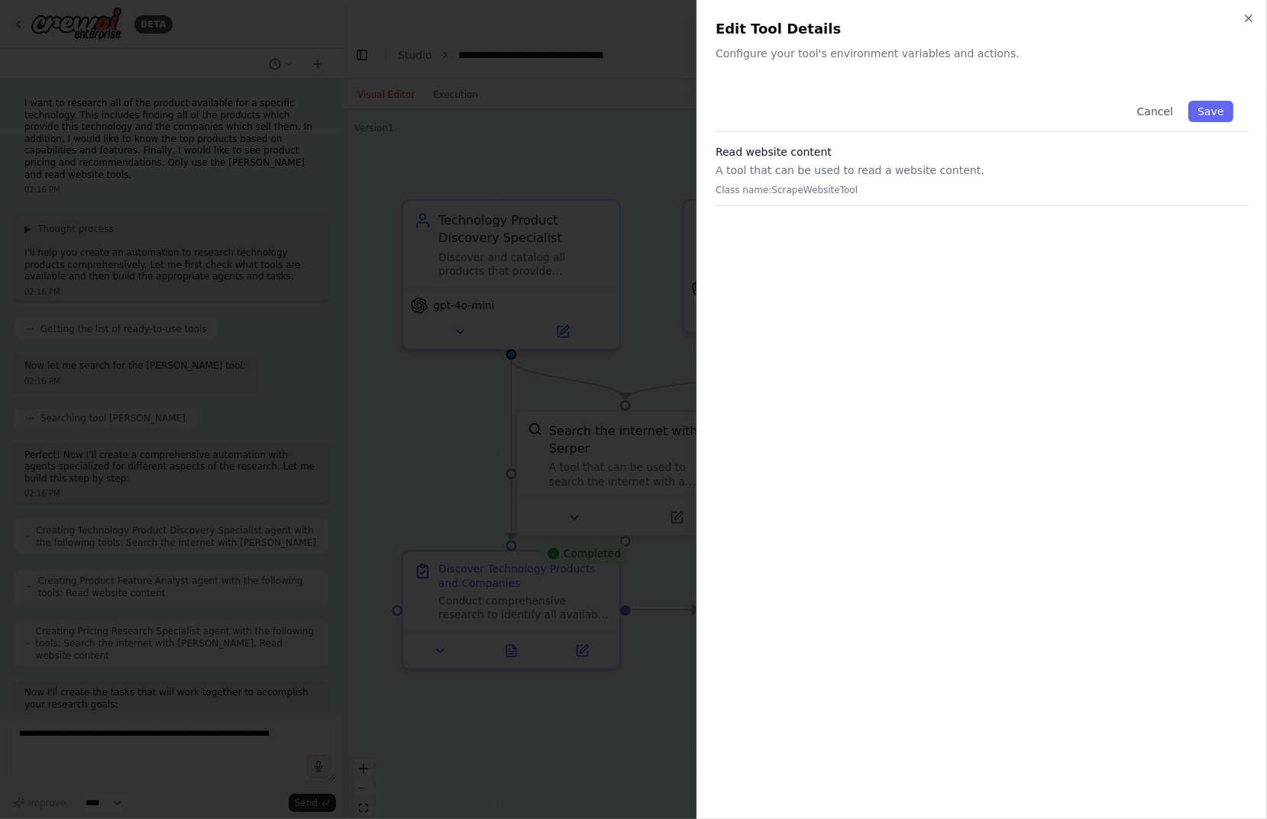
click at [1004, 18] on icon "button" at bounding box center [1248, 18] width 6 height 6
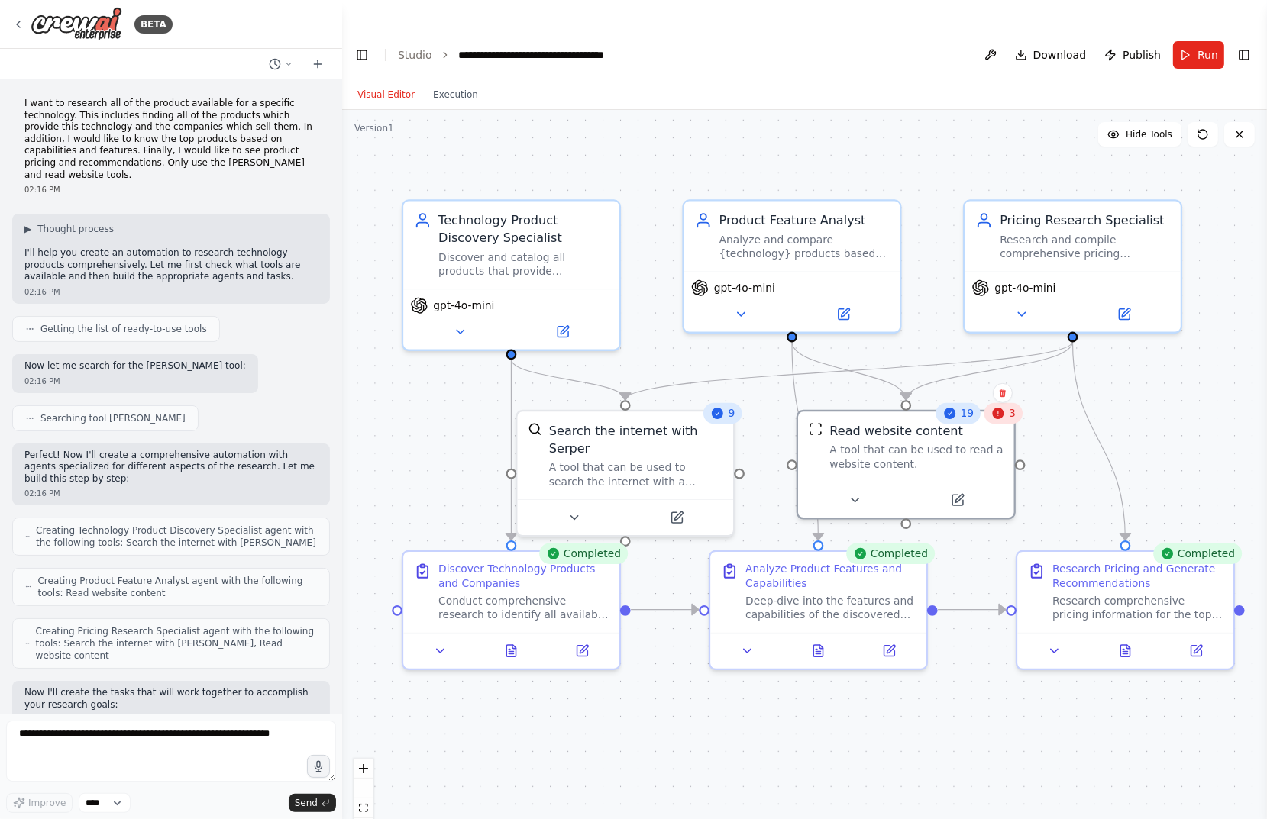
click at [1003, 406] on icon at bounding box center [998, 413] width 14 height 14
click at [1004, 371] on div ".deletable-edge-delete-btn { width: 20px; height: 20px; border: 0px solid #ffff…" at bounding box center [804, 480] width 925 height 740
click at [1003, 408] on icon at bounding box center [998, 413] width 11 height 11
click at [956, 495] on icon at bounding box center [957, 500] width 11 height 11
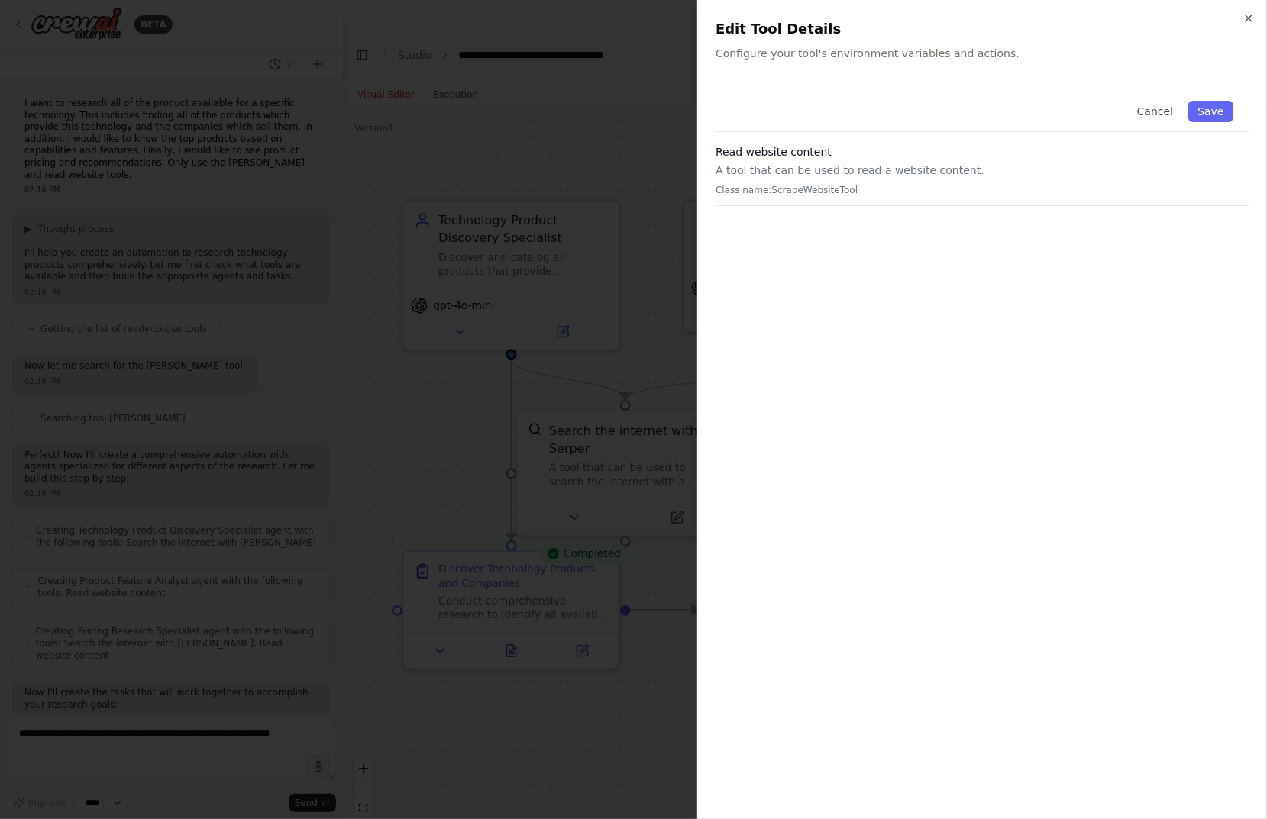
click at [1004, 15] on icon "button" at bounding box center [1248, 18] width 12 height 12
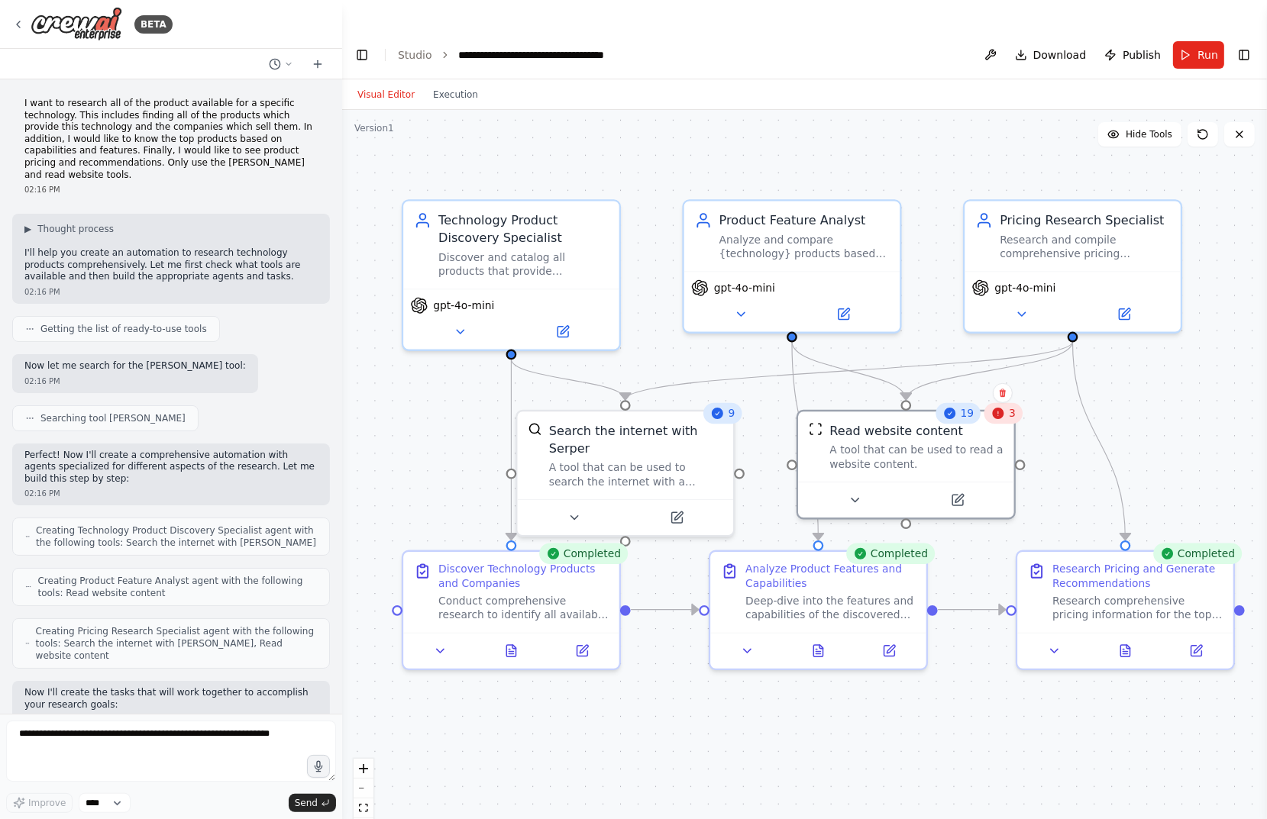
click at [16, 27] on icon at bounding box center [18, 24] width 12 height 12
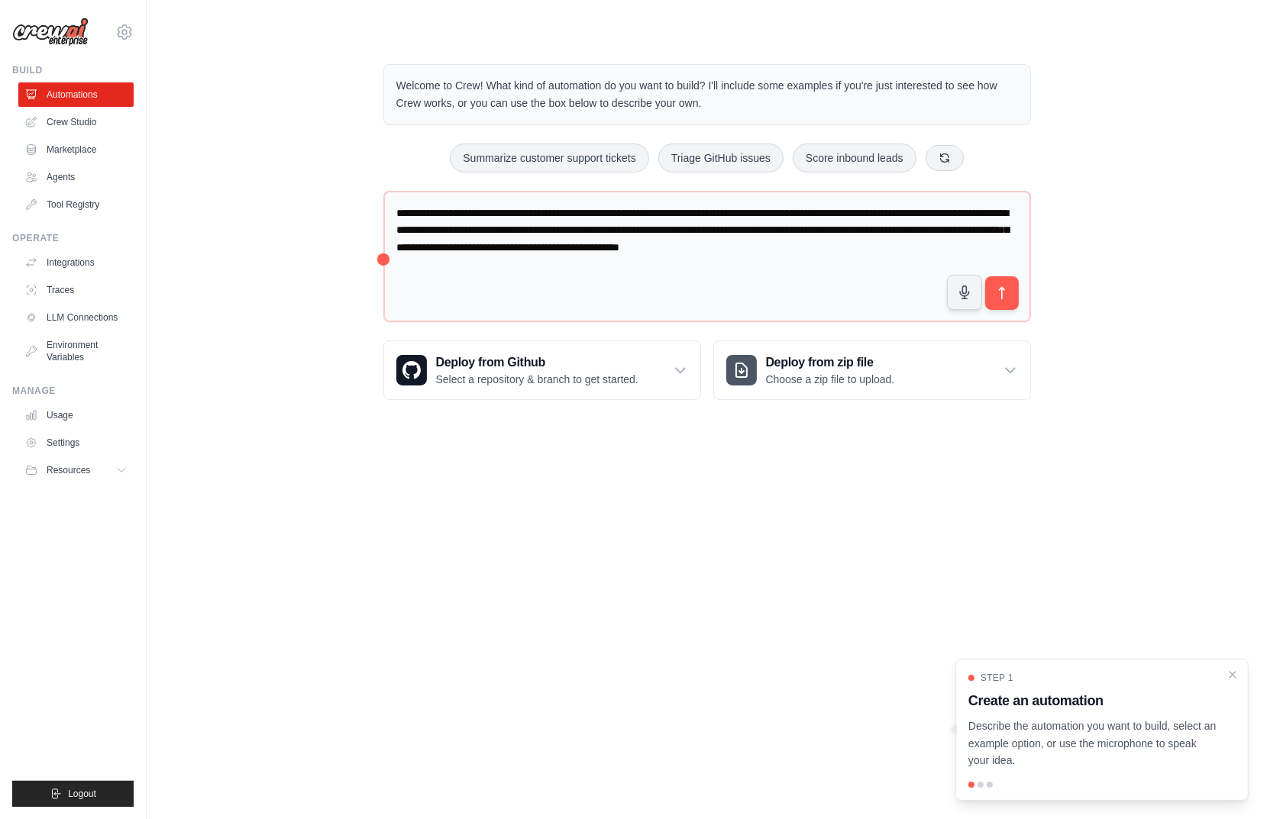
click at [69, 443] on link "Settings" at bounding box center [75, 443] width 115 height 24
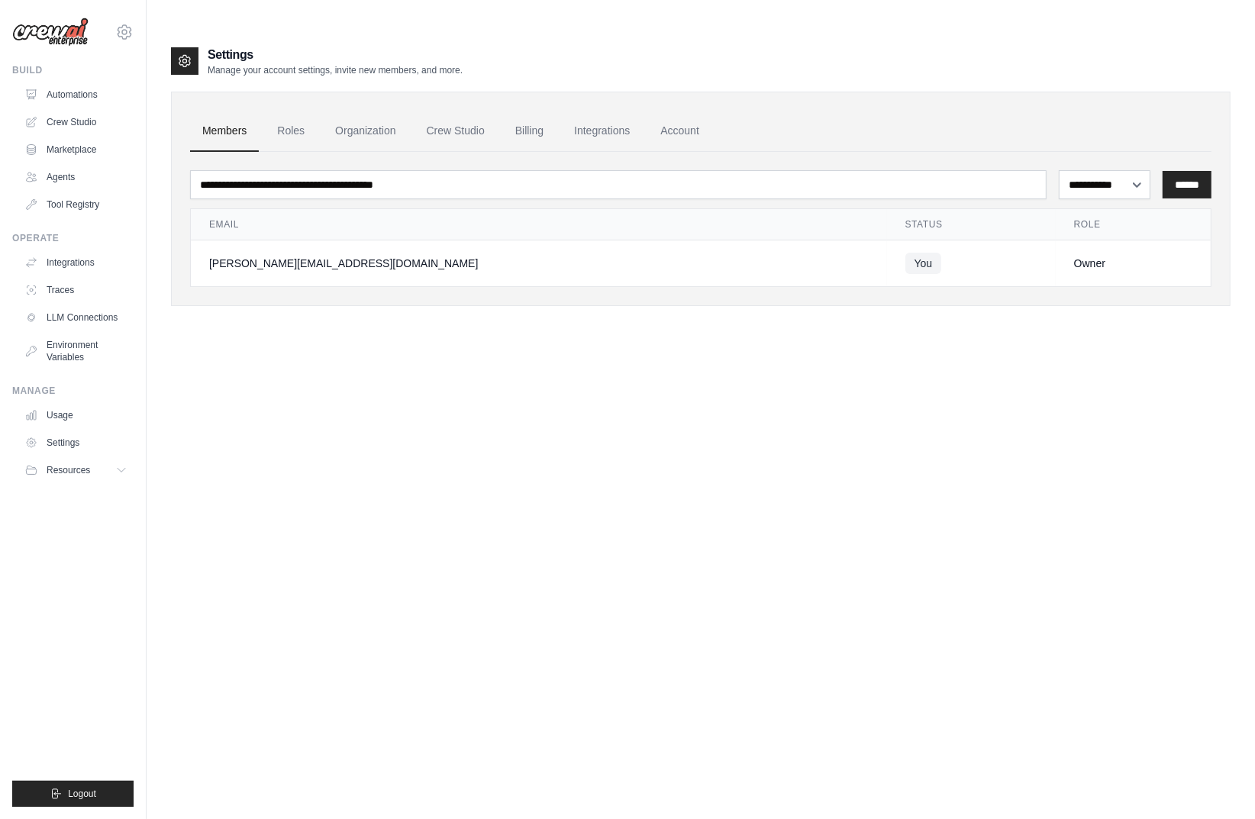
click at [574, 111] on link "Integrations" at bounding box center [602, 131] width 80 height 41
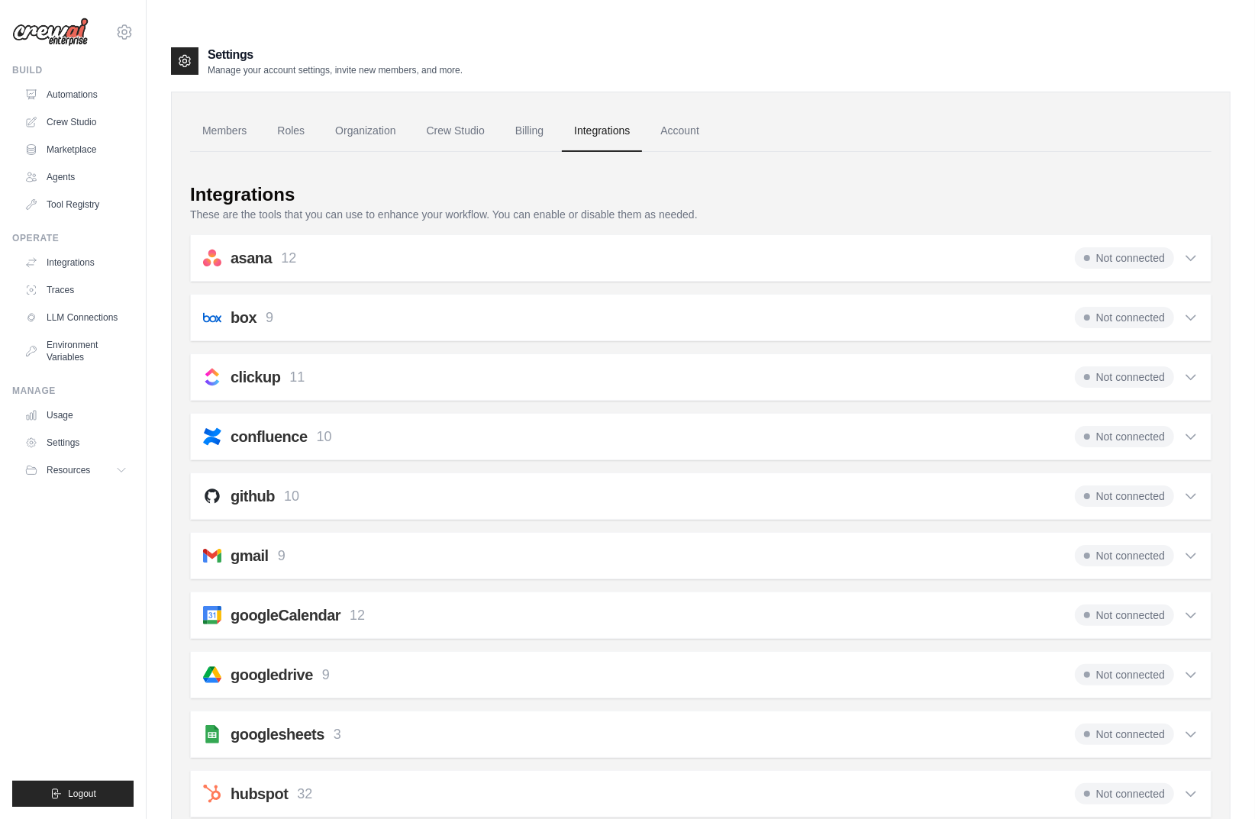
click at [462, 111] on link "Crew Studio" at bounding box center [456, 131] width 82 height 41
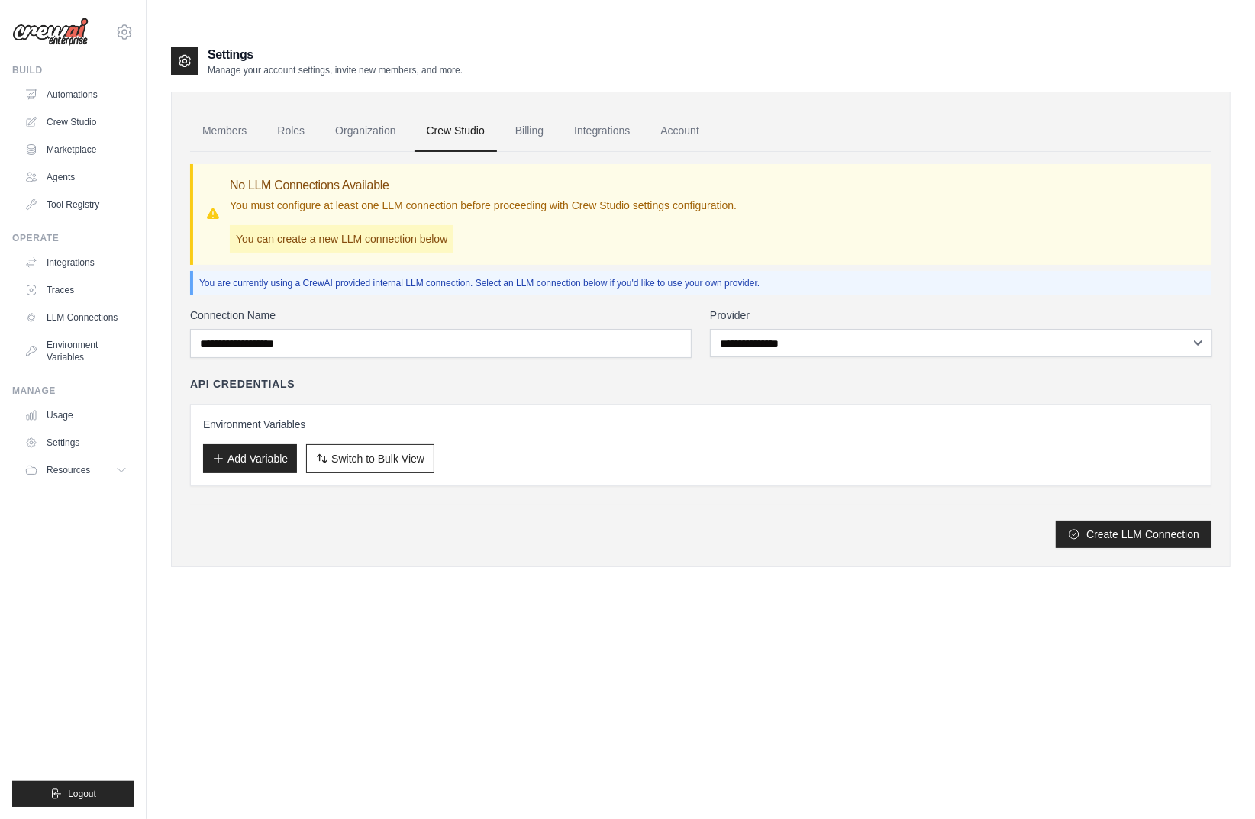
click at [80, 351] on link "Environment Variables" at bounding box center [75, 351] width 115 height 37
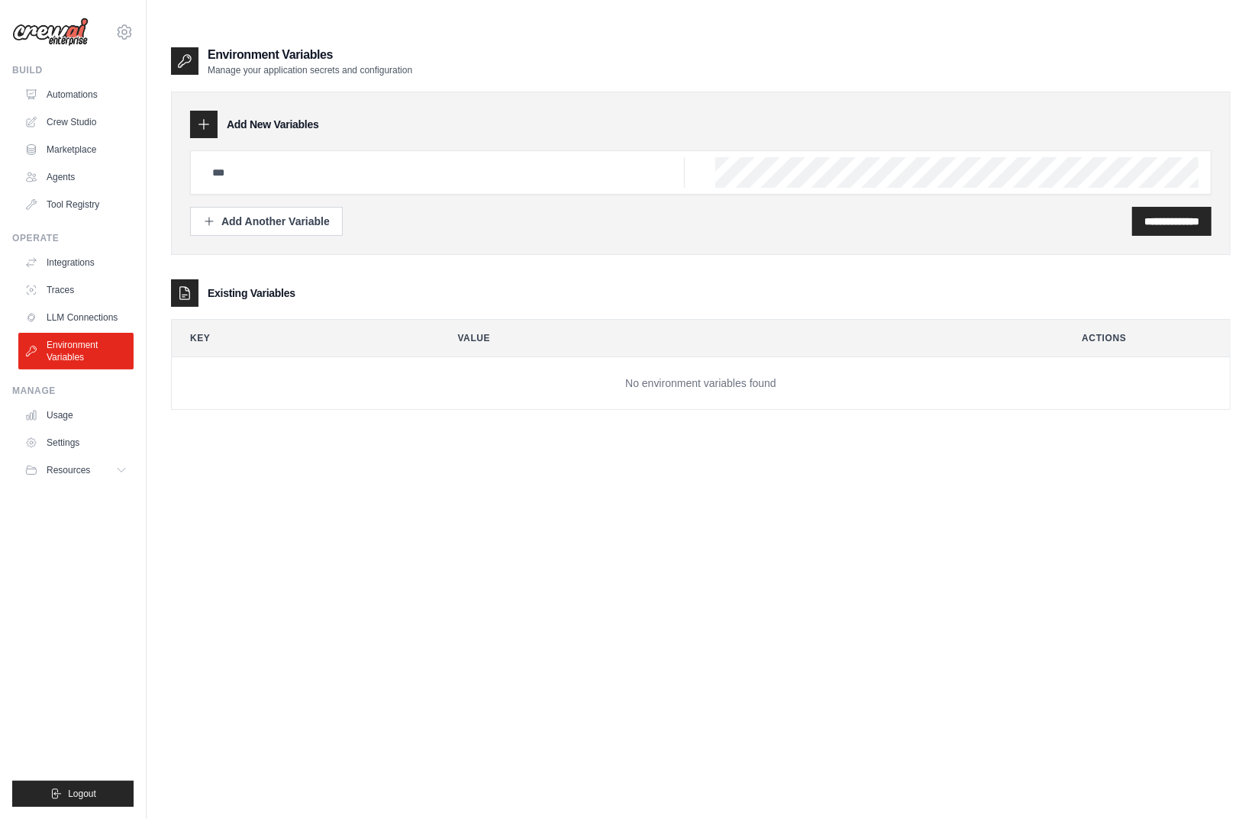
click at [82, 115] on link "Crew Studio" at bounding box center [75, 122] width 115 height 24
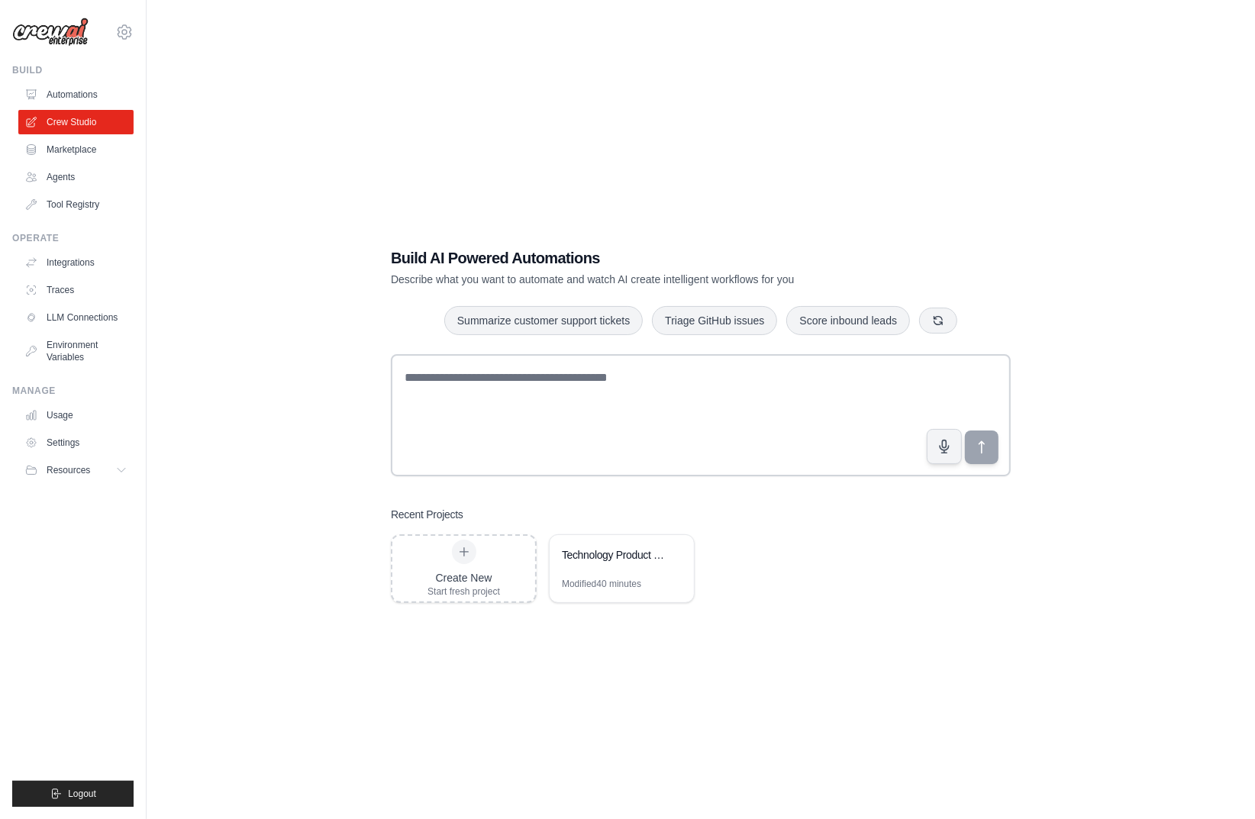
click at [84, 172] on link "Agents" at bounding box center [75, 177] width 115 height 24
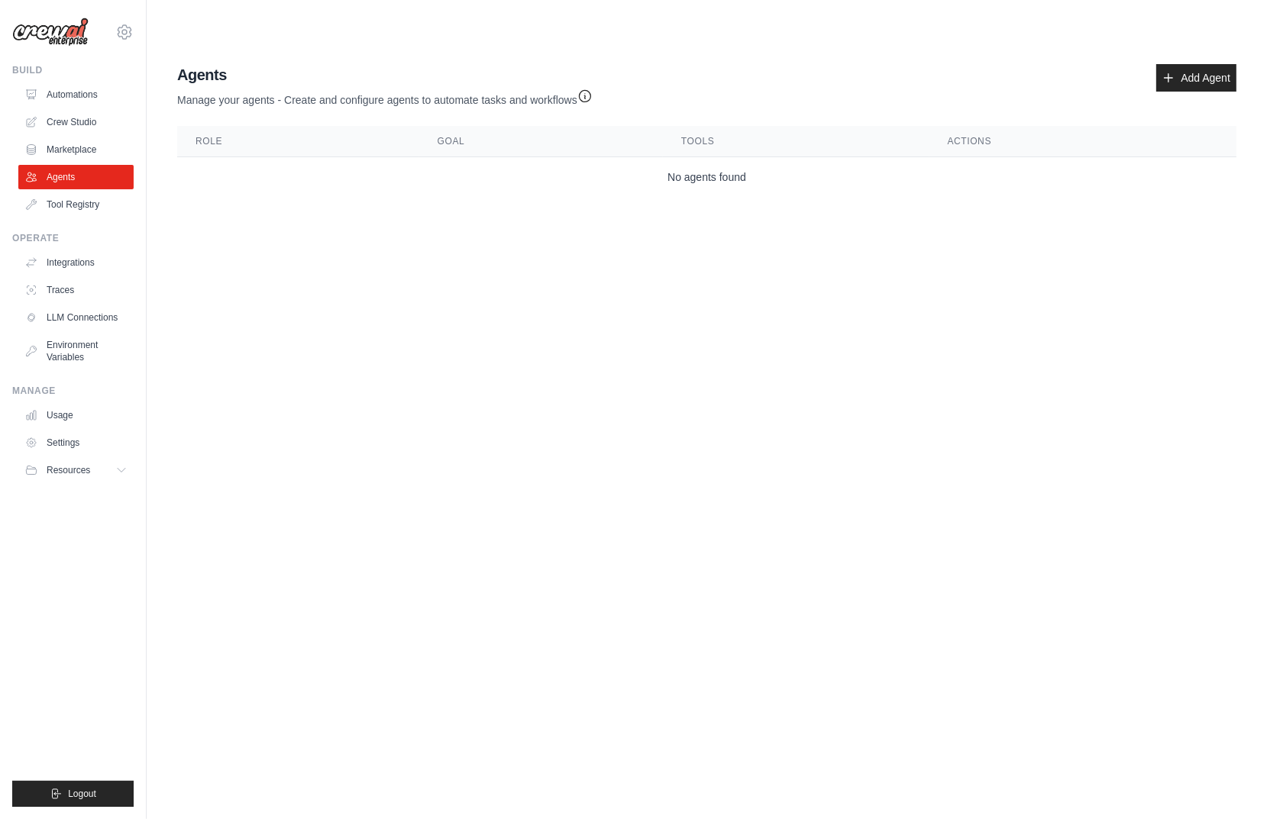
click at [93, 204] on link "Tool Registry" at bounding box center [75, 204] width 115 height 24
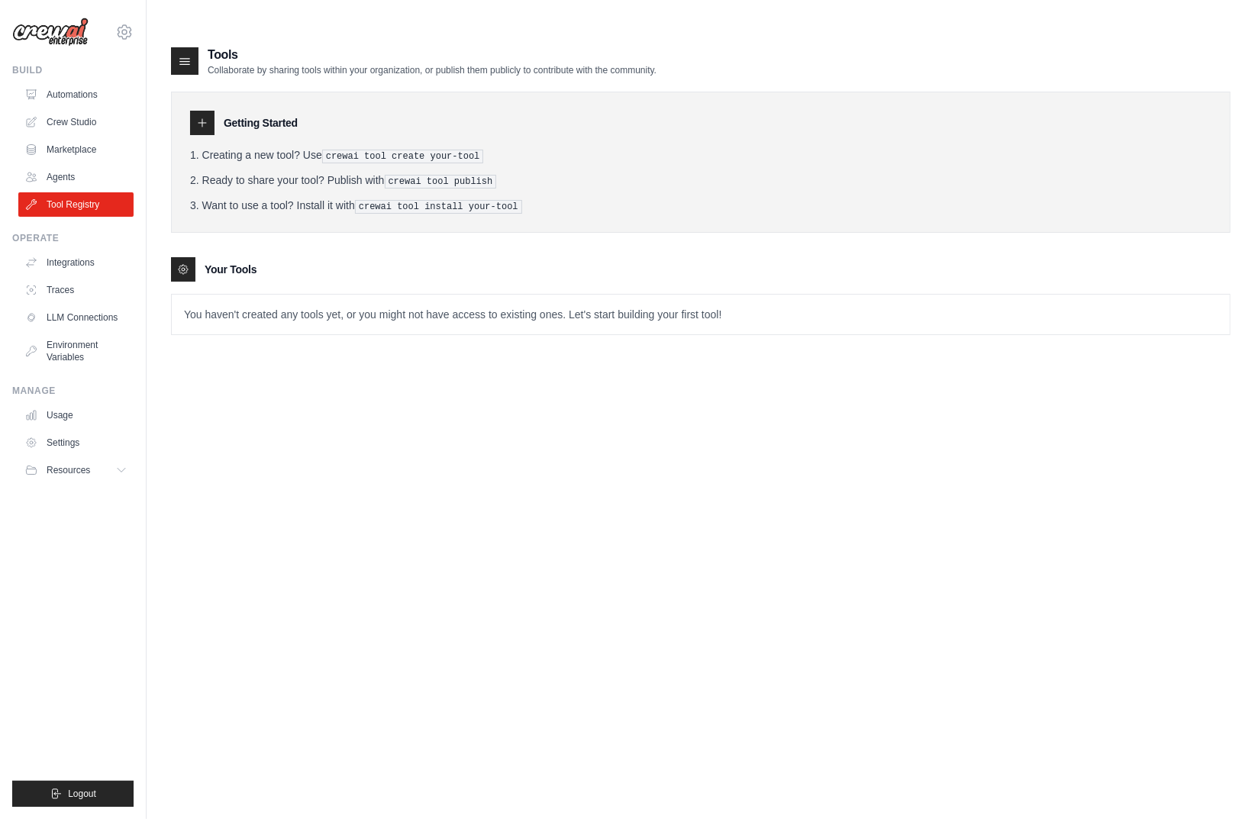
click at [112, 470] on button "Resources" at bounding box center [75, 470] width 115 height 24
click at [84, 142] on link "Marketplace" at bounding box center [75, 149] width 115 height 24
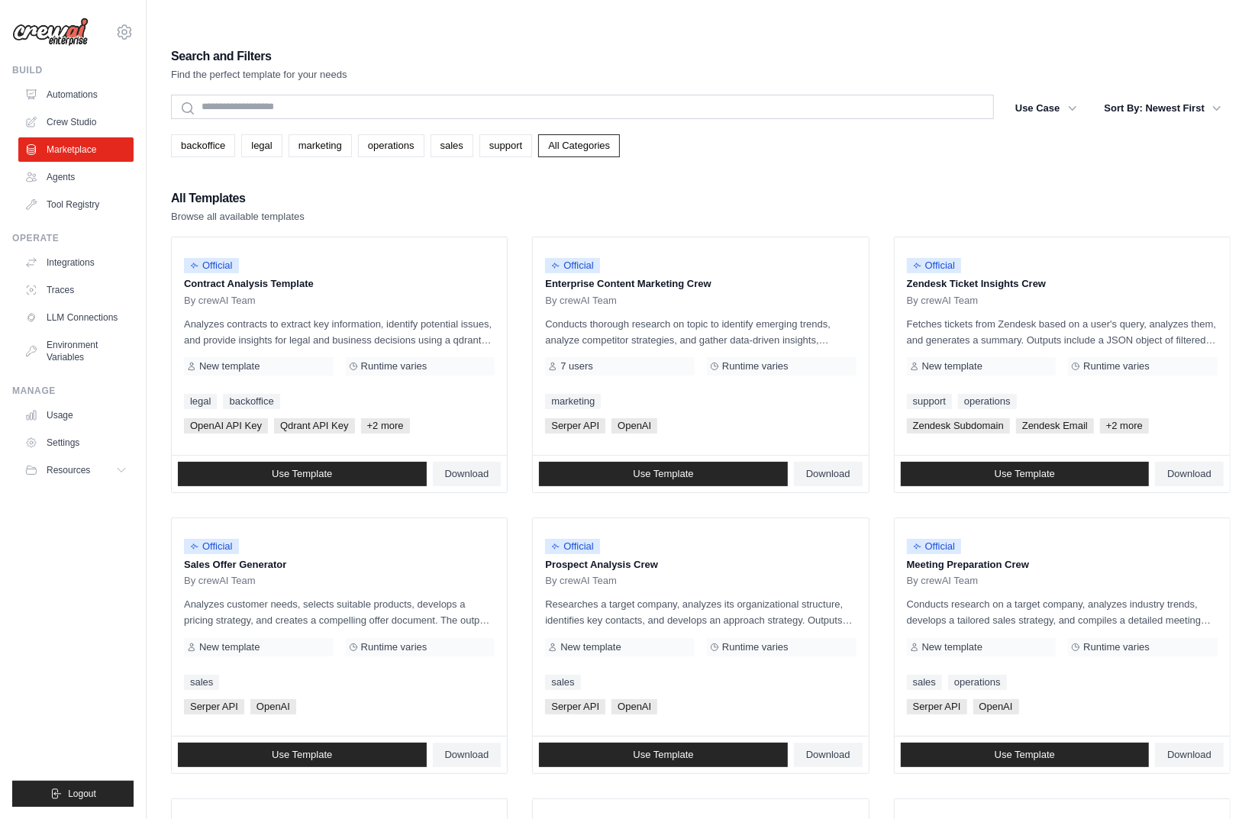
click at [84, 98] on link "Automations" at bounding box center [75, 94] width 115 height 24
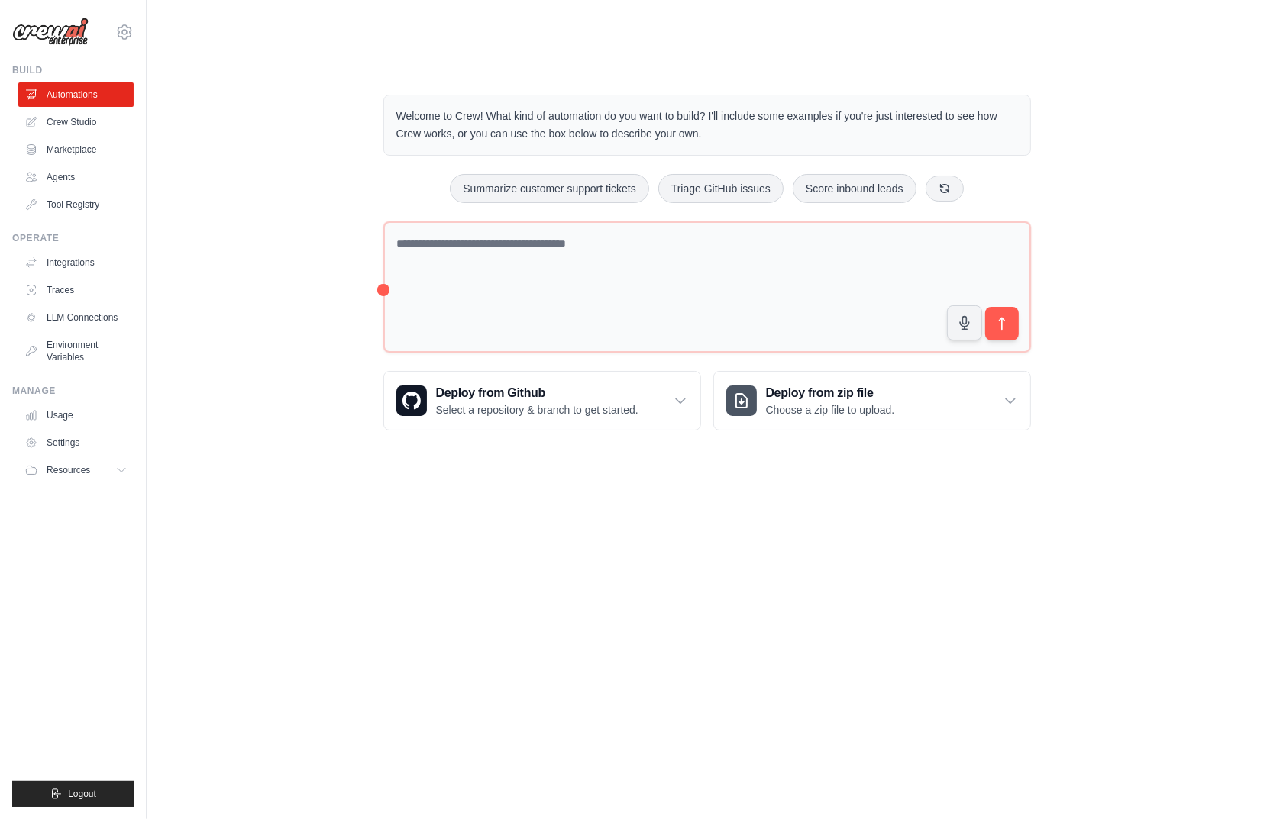
click at [63, 262] on link "Integrations" at bounding box center [75, 262] width 115 height 24
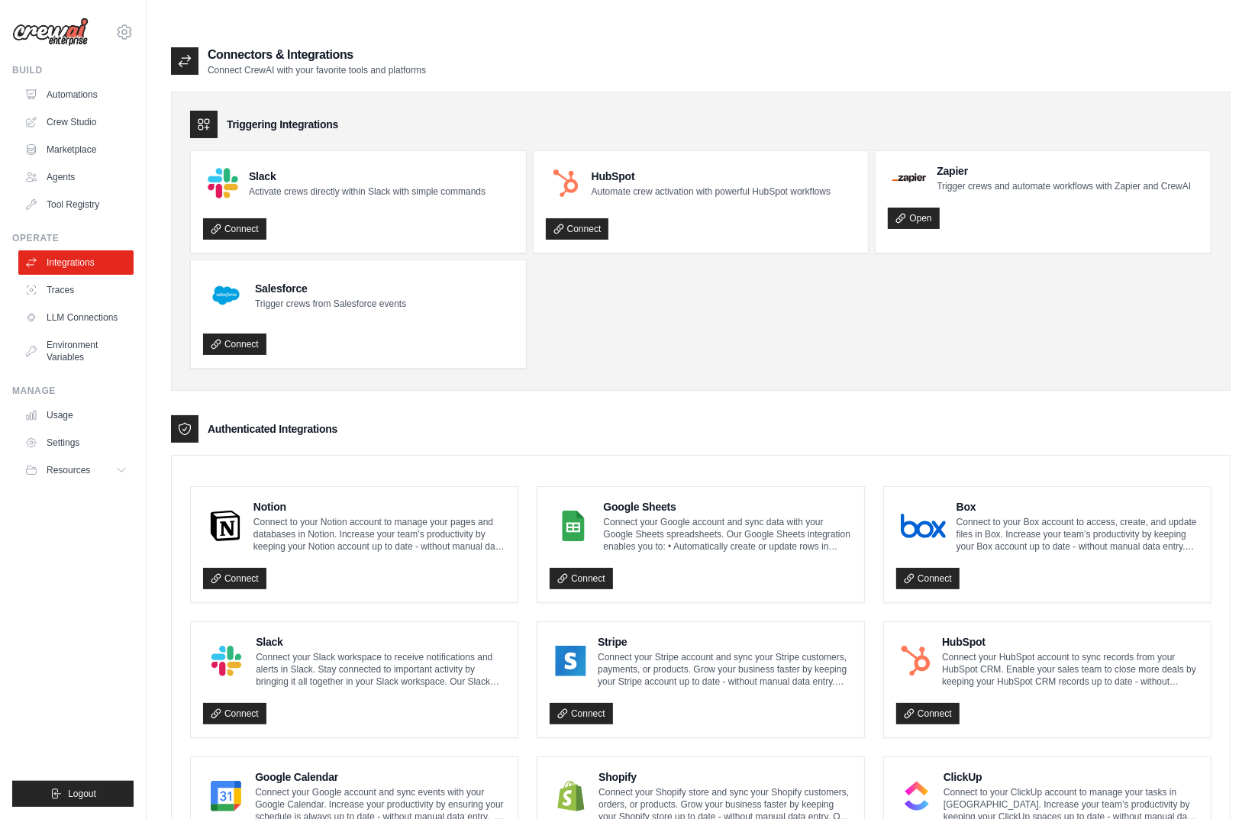
click at [72, 90] on link "Automations" at bounding box center [75, 94] width 115 height 24
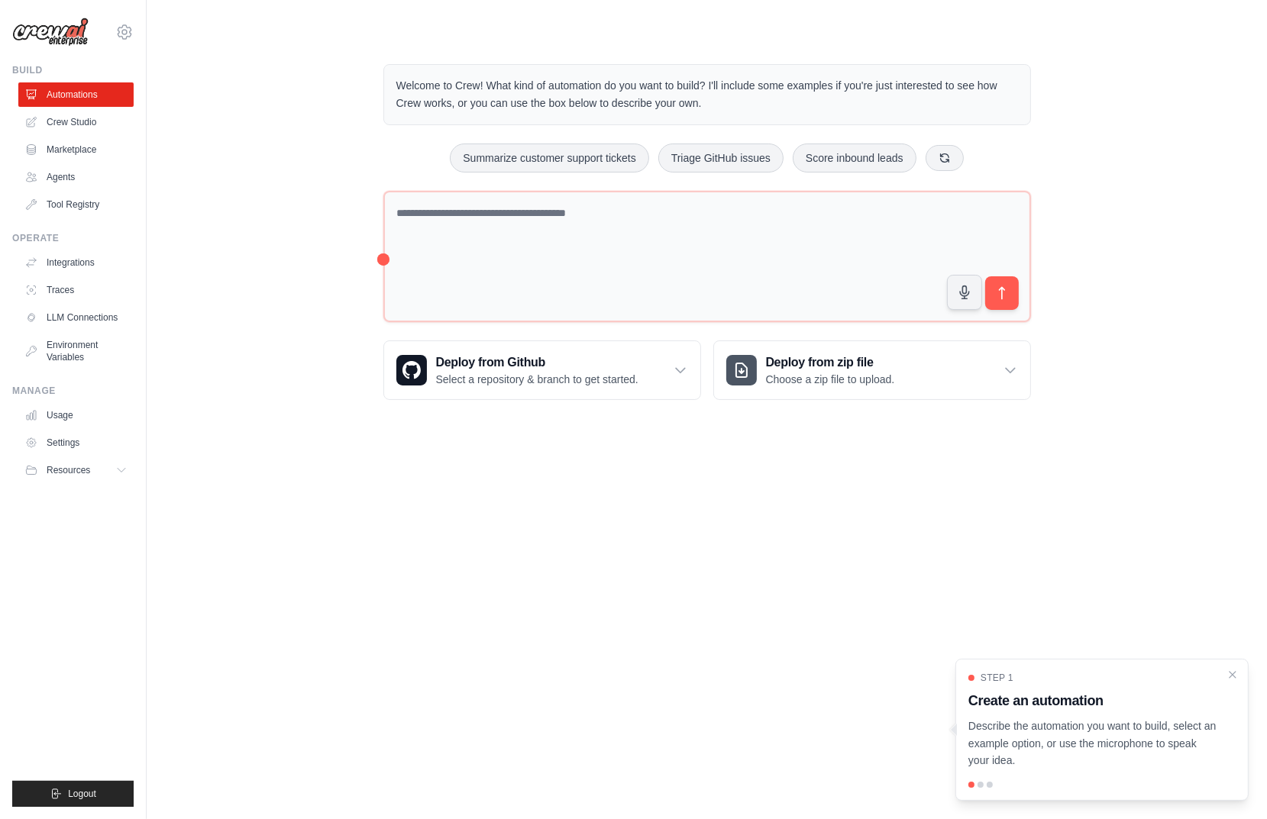
click at [95, 143] on link "Marketplace" at bounding box center [75, 149] width 115 height 24
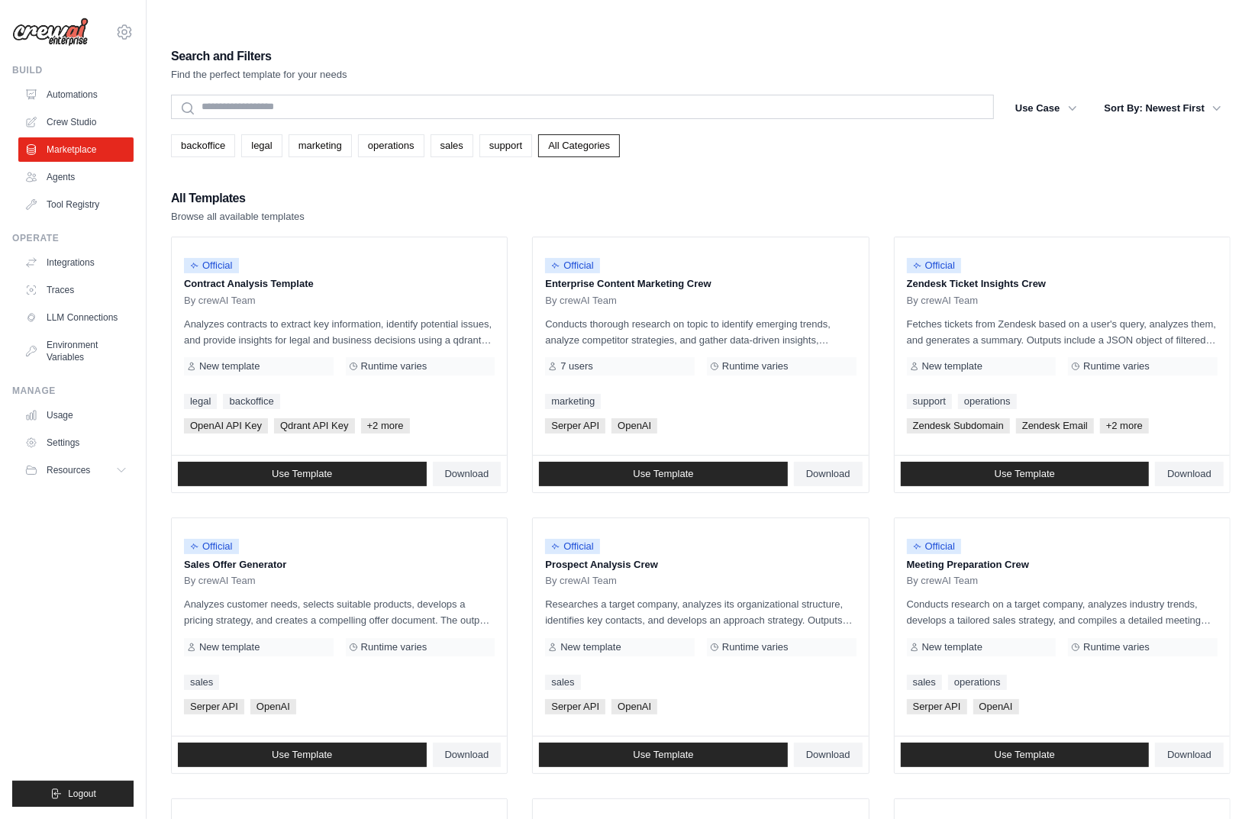
click at [445, 134] on link "sales" at bounding box center [452, 145] width 43 height 23
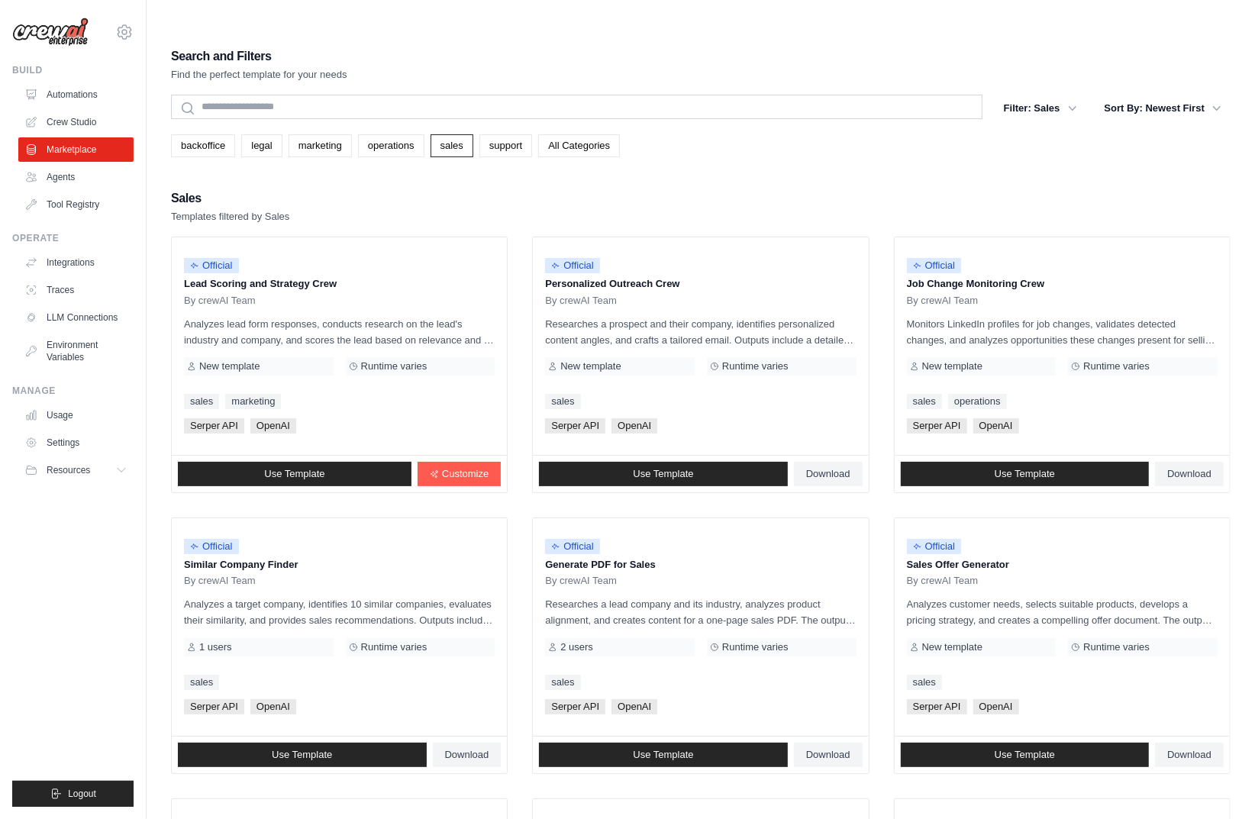
click at [562, 134] on link "All Categories" at bounding box center [579, 145] width 82 height 23
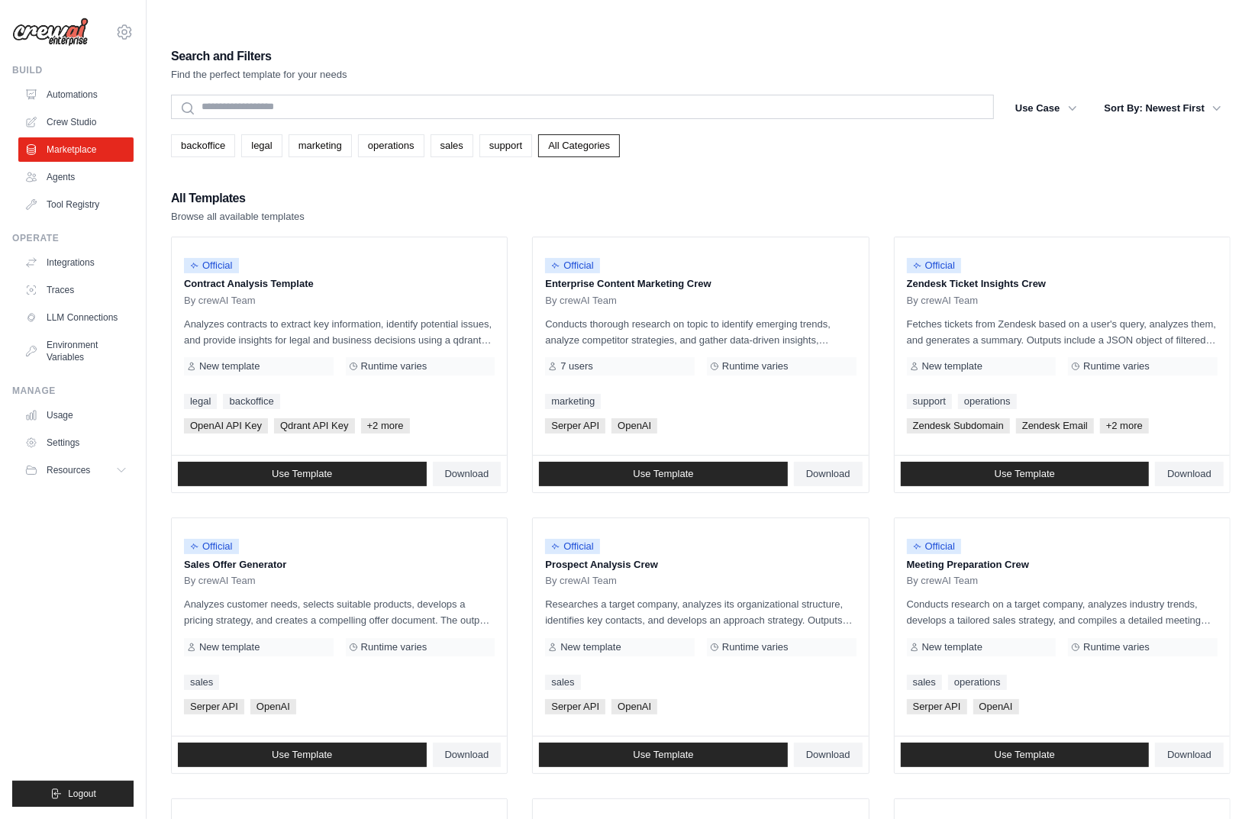
click at [102, 95] on link "Automations" at bounding box center [75, 94] width 115 height 24
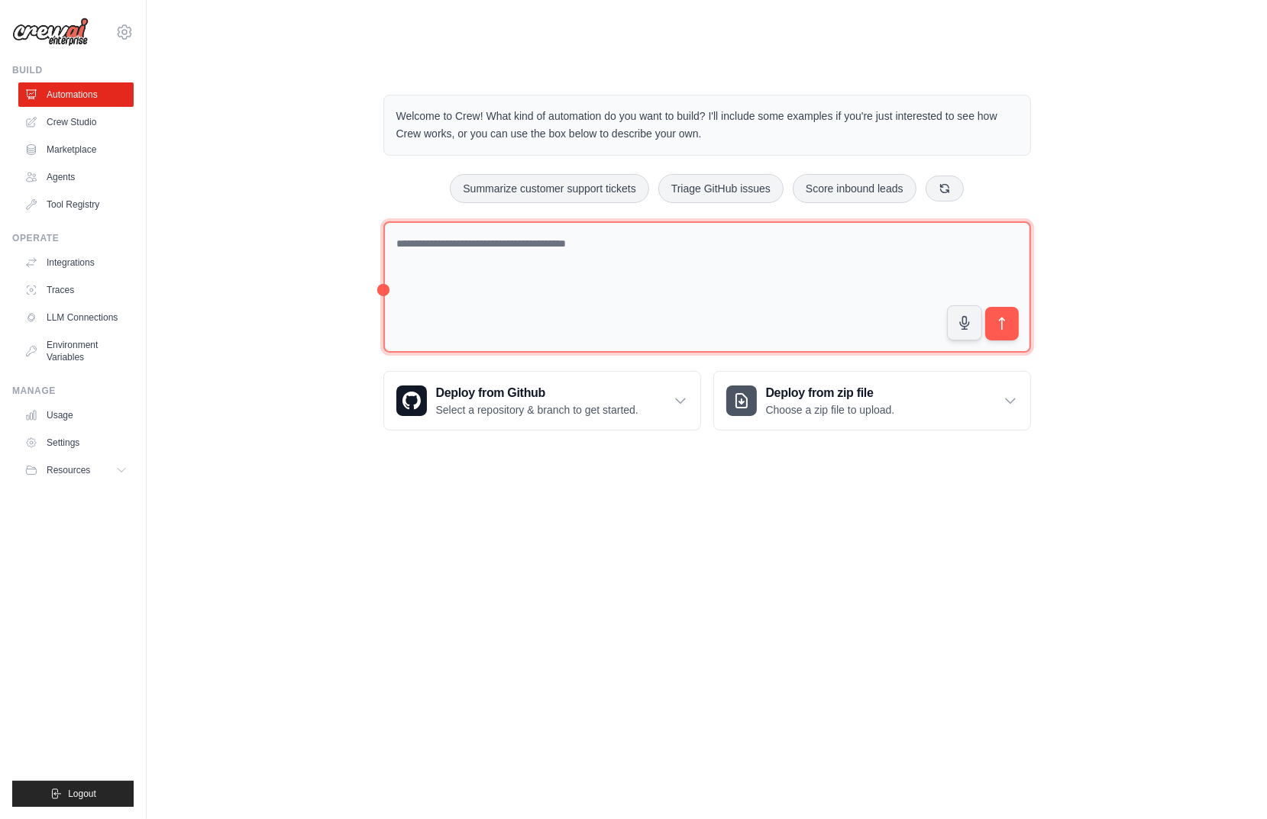
click at [574, 230] on textarea at bounding box center [706, 287] width 647 height 132
paste textarea "**********"
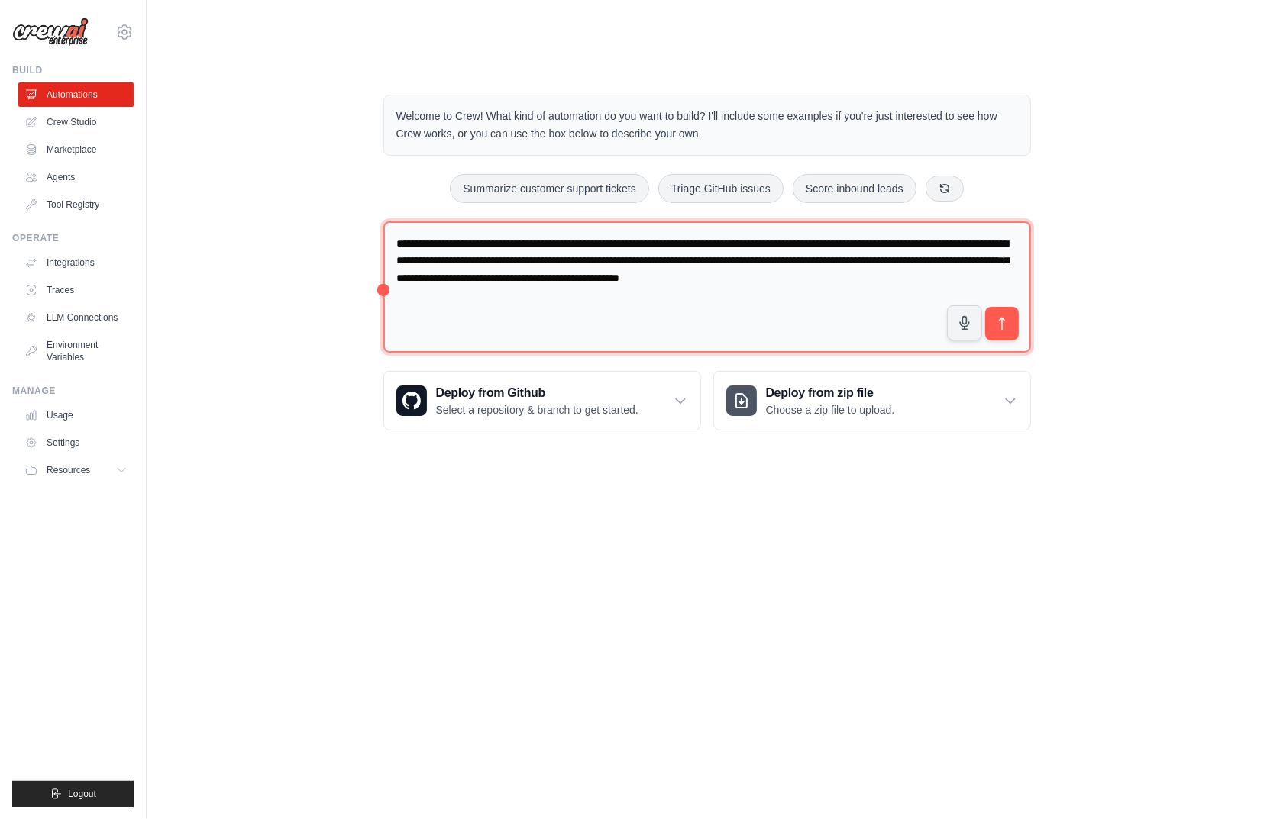
type textarea "**********"
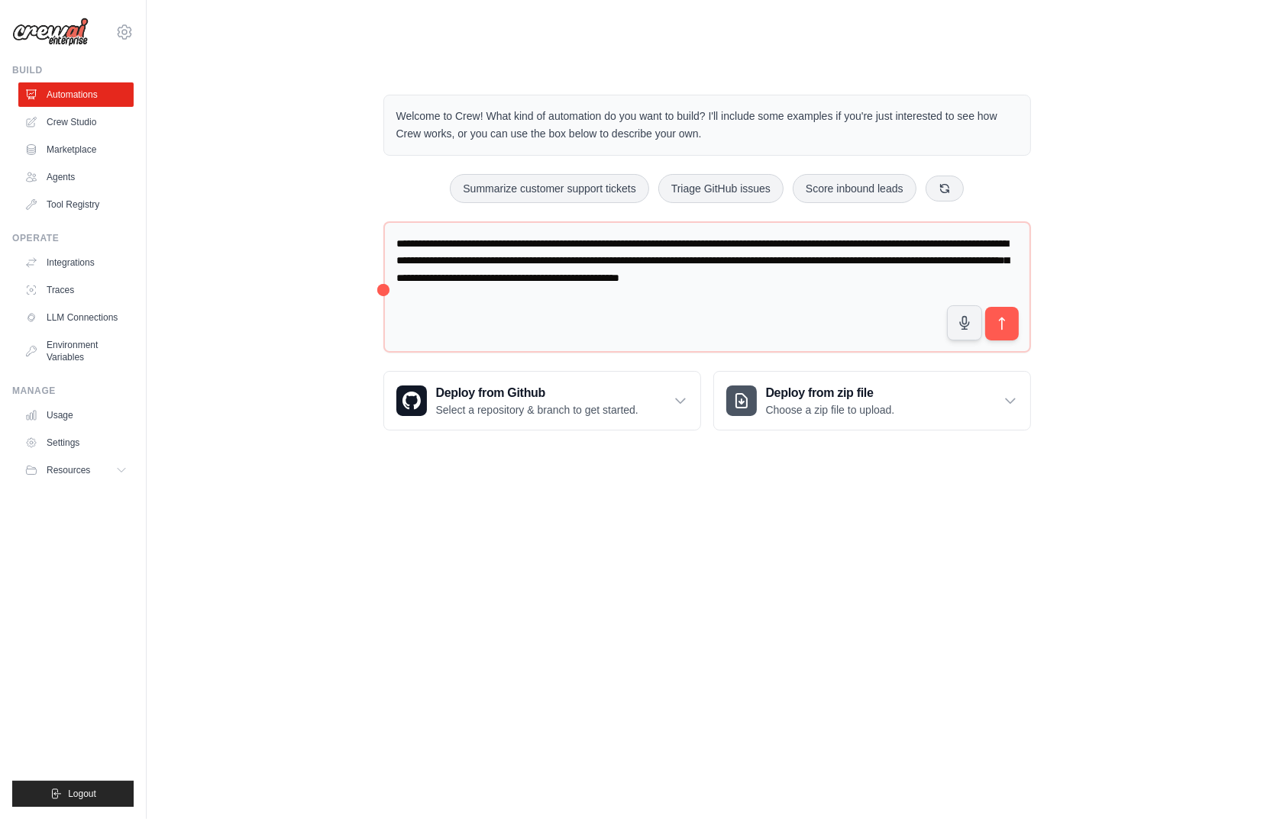
click at [98, 130] on link "Crew Studio" at bounding box center [75, 122] width 115 height 24
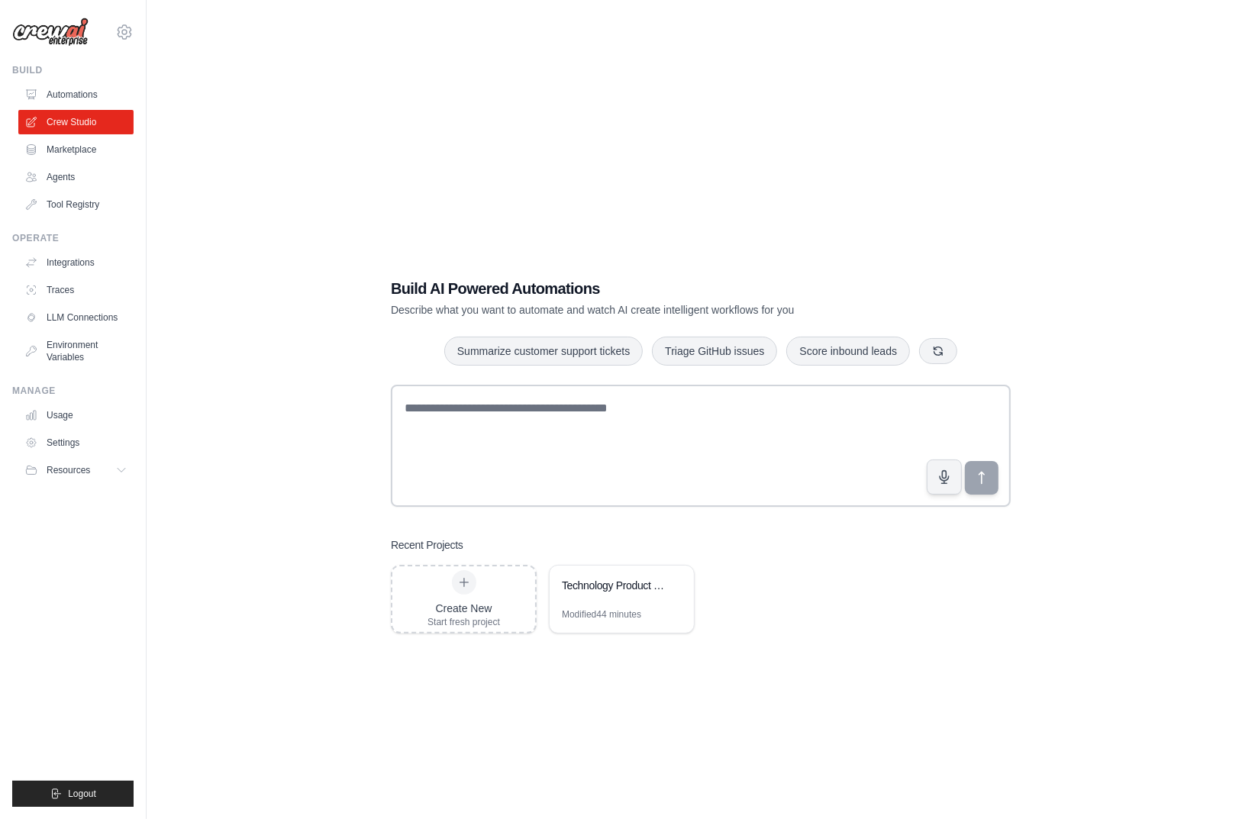
click at [596, 578] on div "Technology Product Research Automation" at bounding box center [614, 585] width 105 height 15
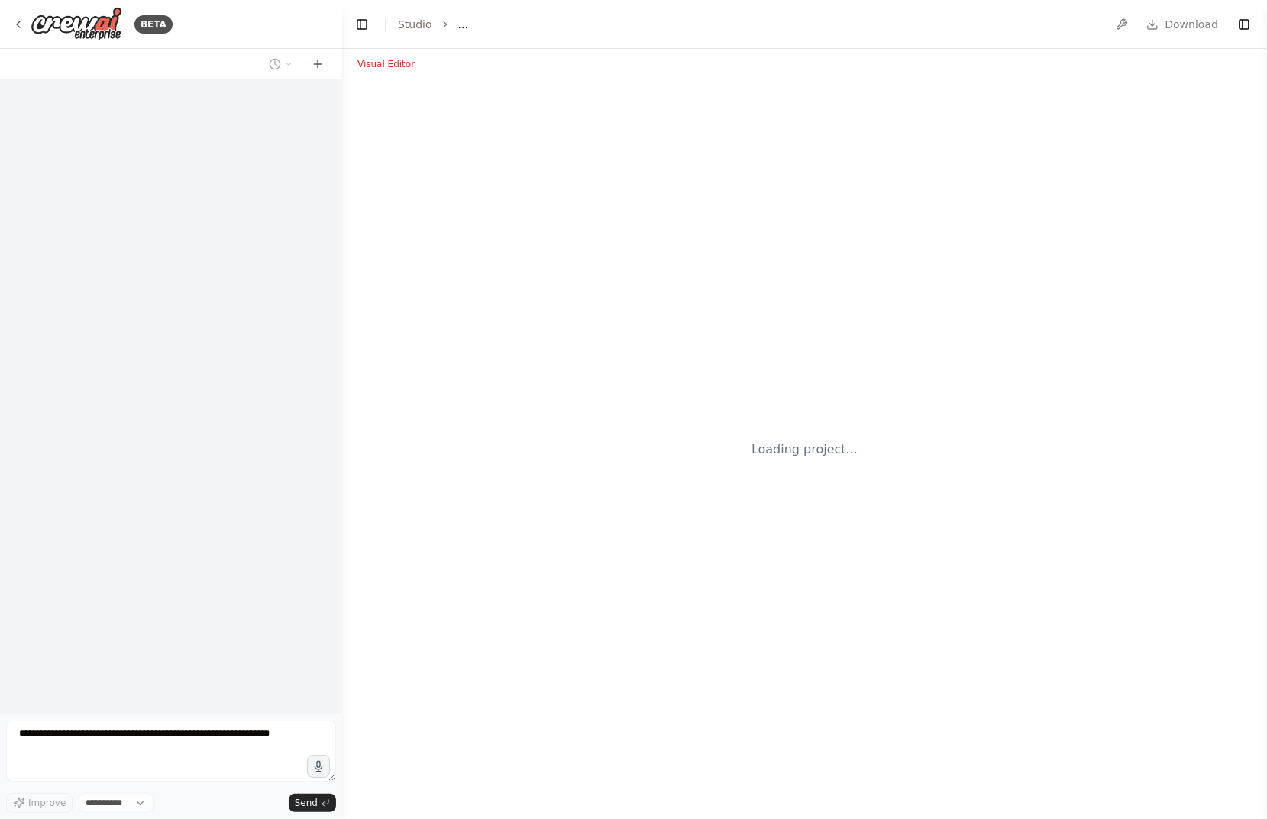
select select "****"
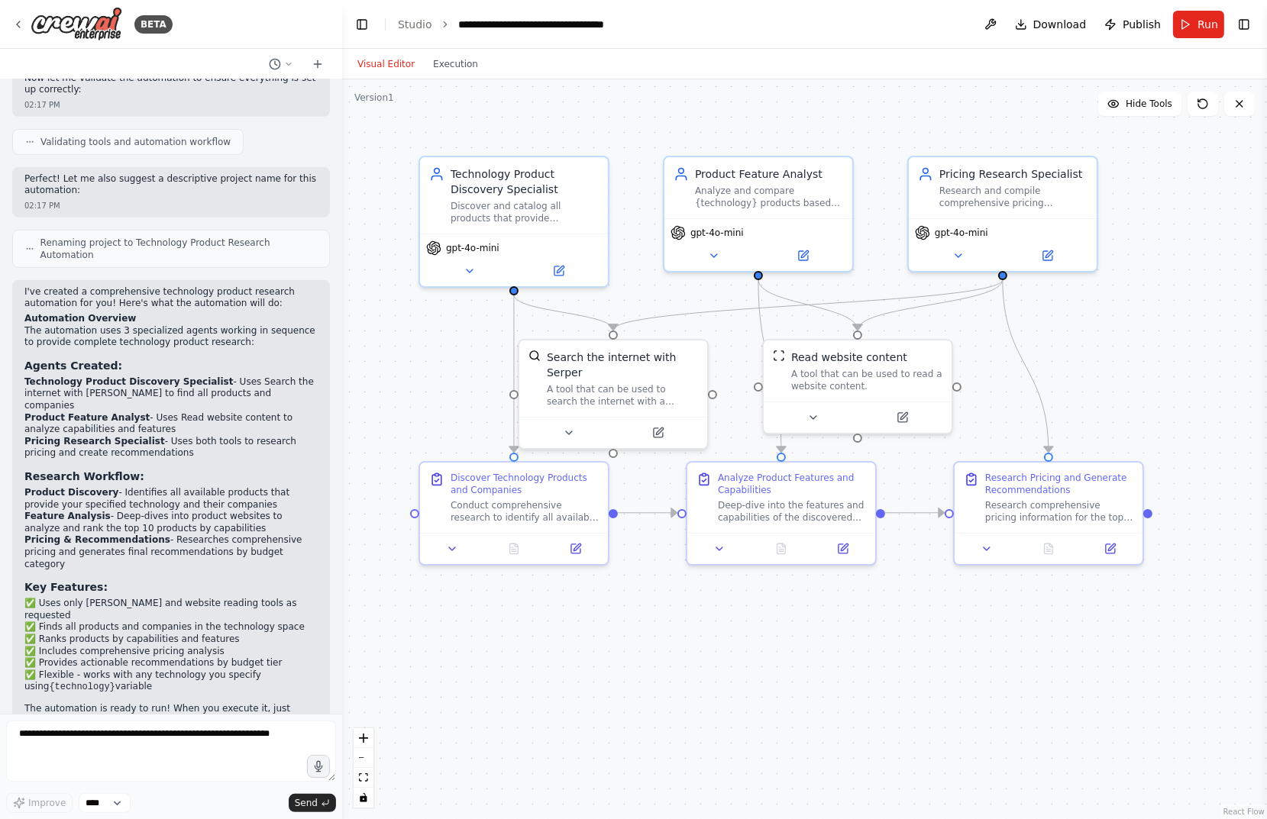
scroll to position [780, 0]
